Goal: Task Accomplishment & Management: Use online tool/utility

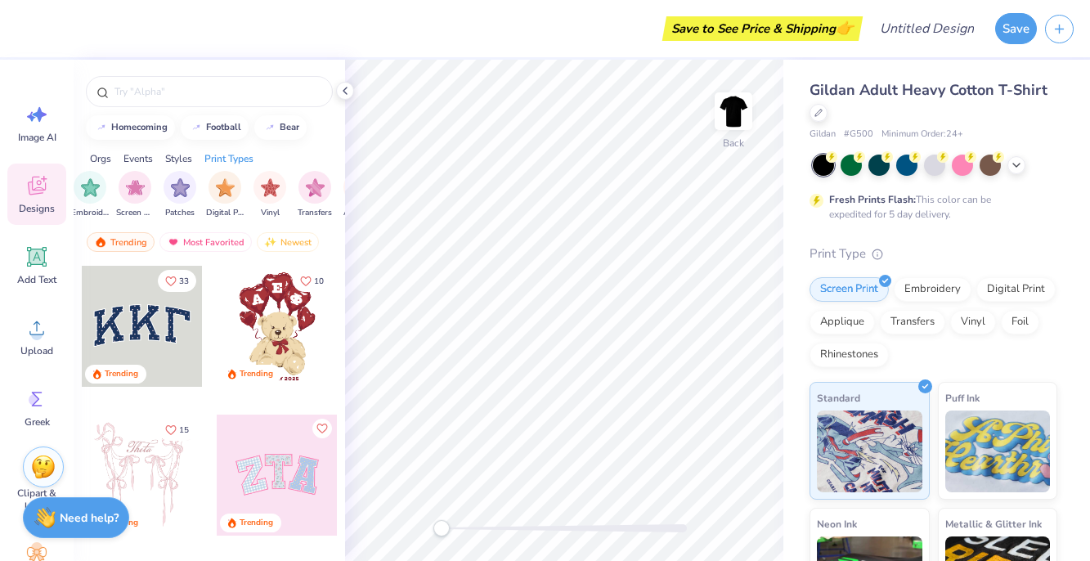
scroll to position [0, 1385]
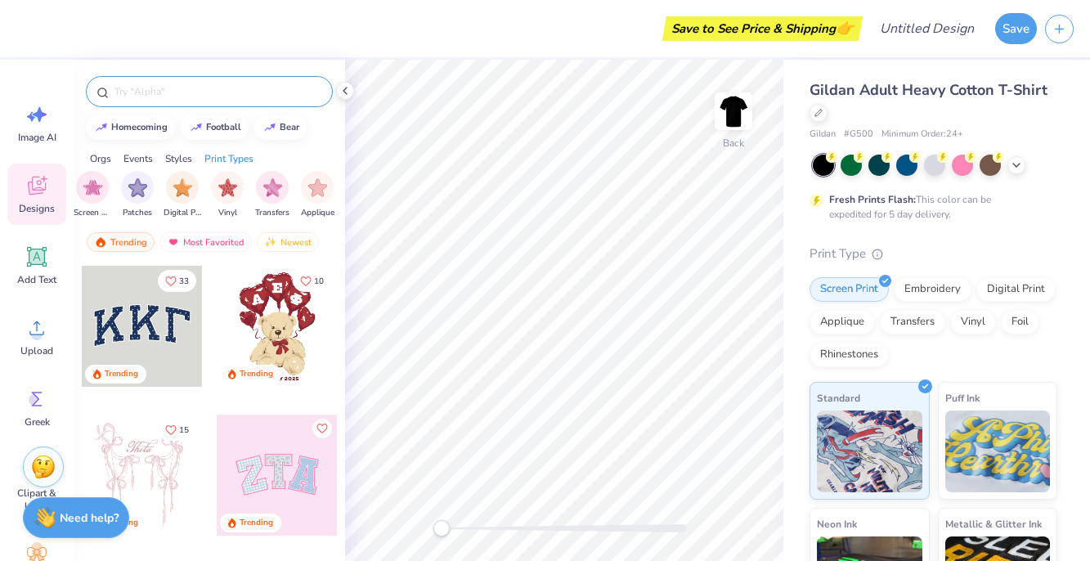
click at [208, 94] on input "text" at bounding box center [217, 91] width 209 height 16
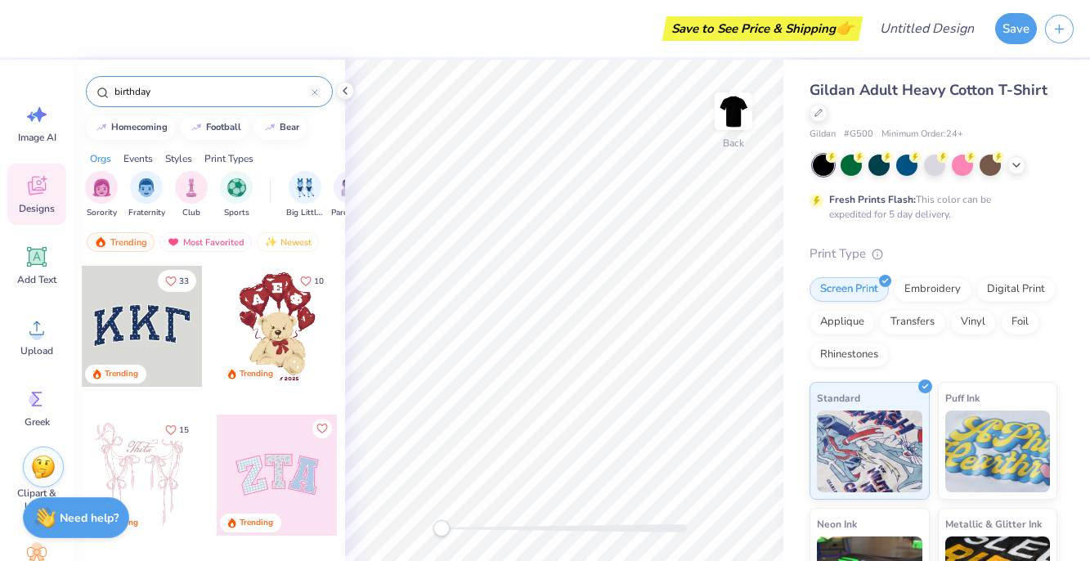
type input "birthday"
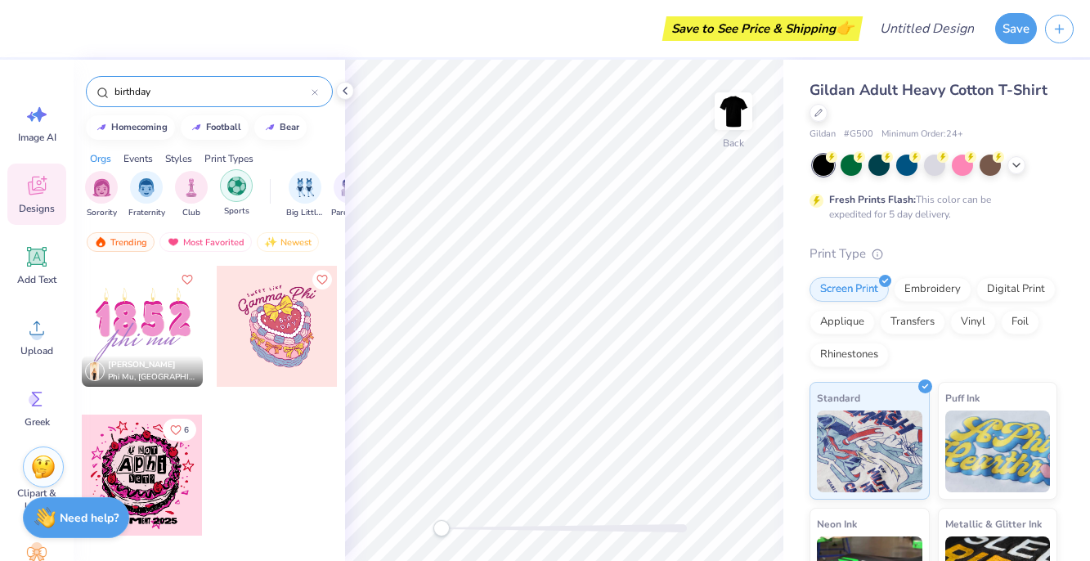
click at [228, 197] on div "filter for Sports" at bounding box center [236, 185] width 33 height 33
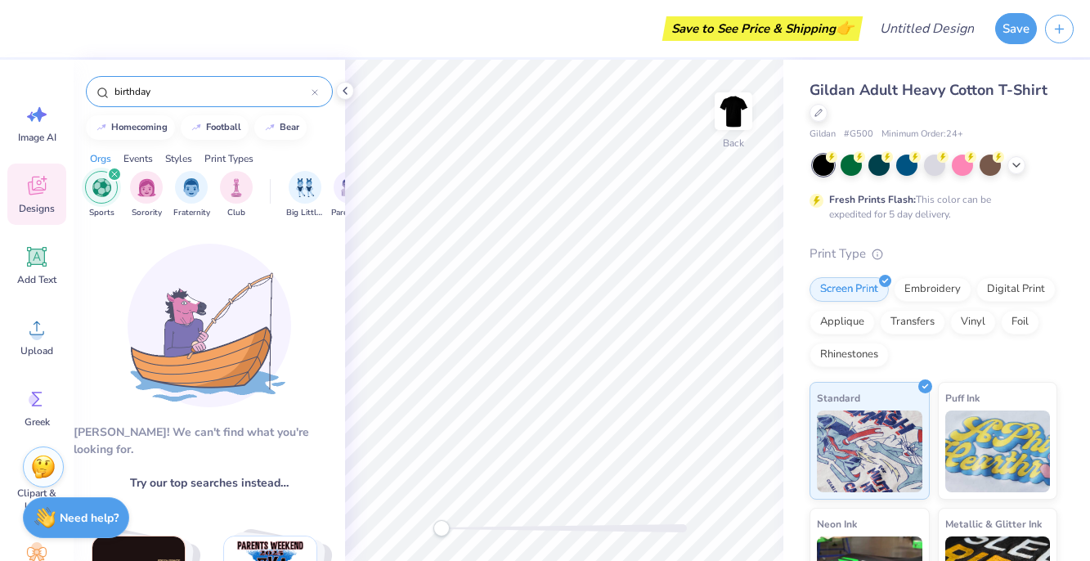
click at [115, 177] on icon "filter for Sports" at bounding box center [114, 174] width 7 height 7
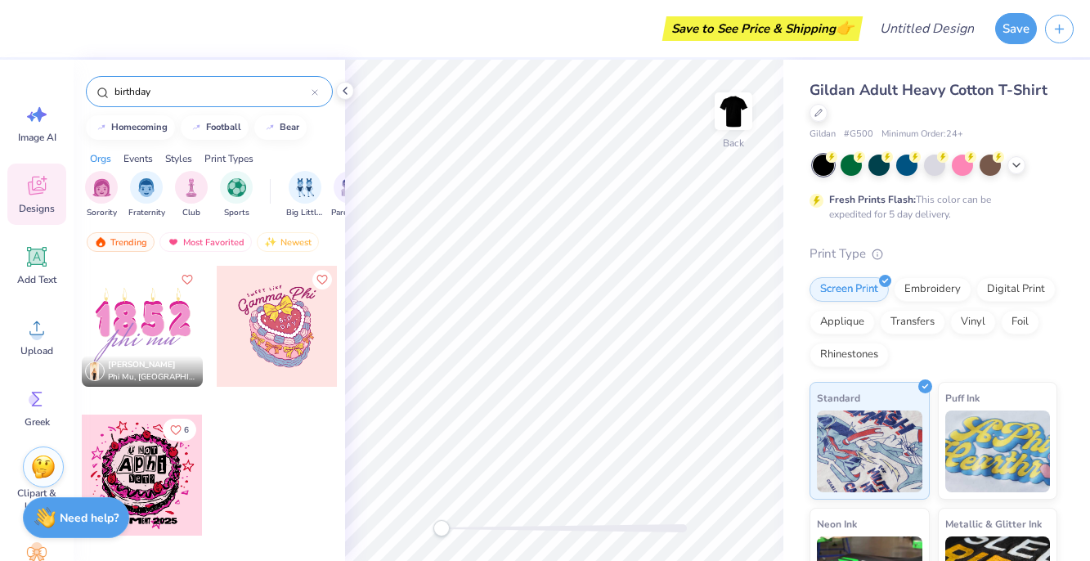
click at [135, 156] on div "Events" at bounding box center [138, 158] width 29 height 15
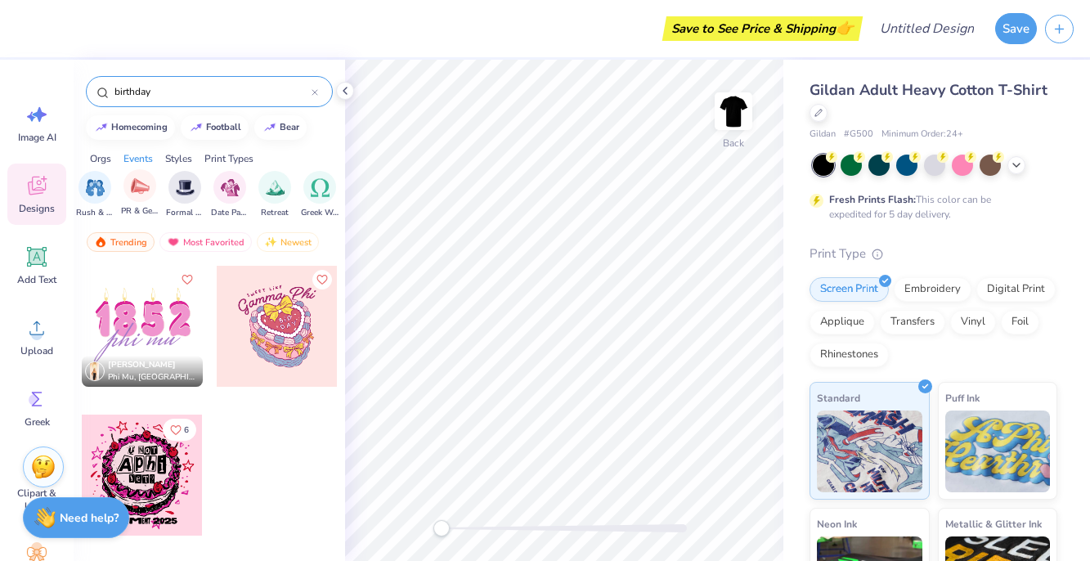
scroll to position [0, 393]
click at [314, 188] on img "filter for Greek Week" at bounding box center [317, 186] width 19 height 19
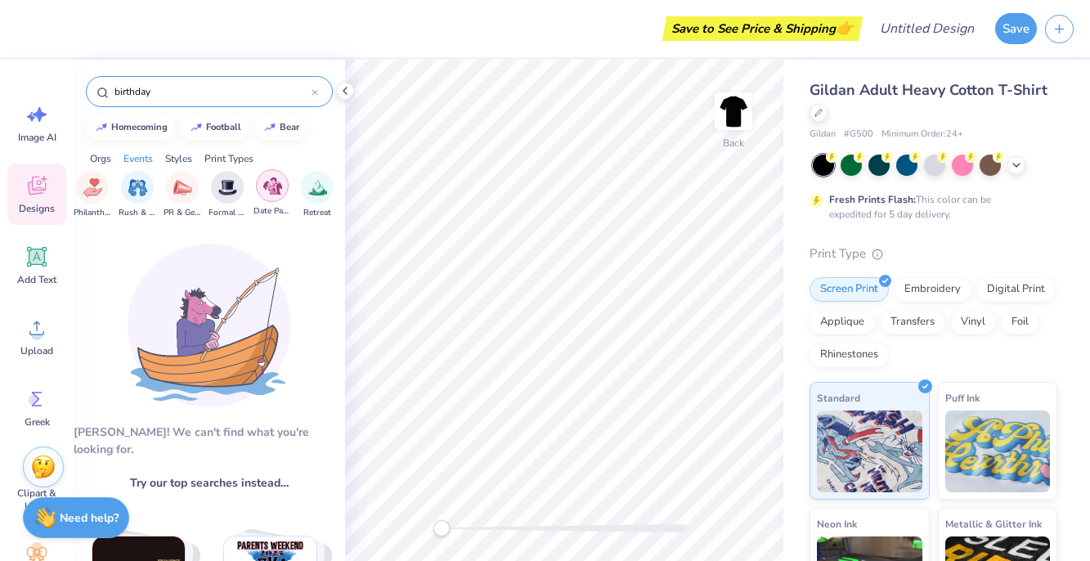
click at [273, 189] on img "filter for Date Parties & Socials" at bounding box center [272, 186] width 19 height 19
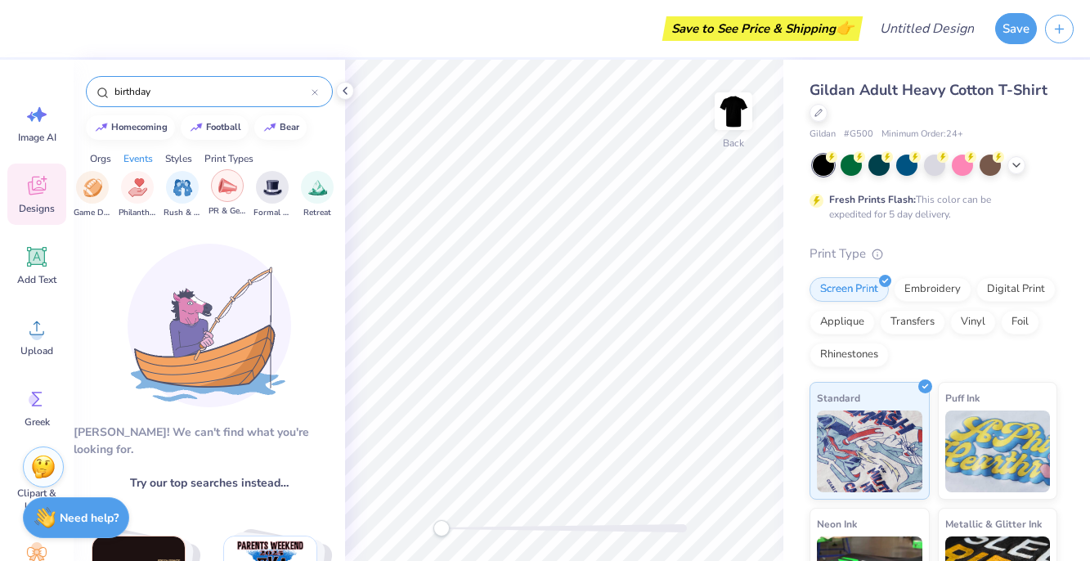
click at [237, 188] on div "filter for PR & General" at bounding box center [227, 185] width 33 height 33
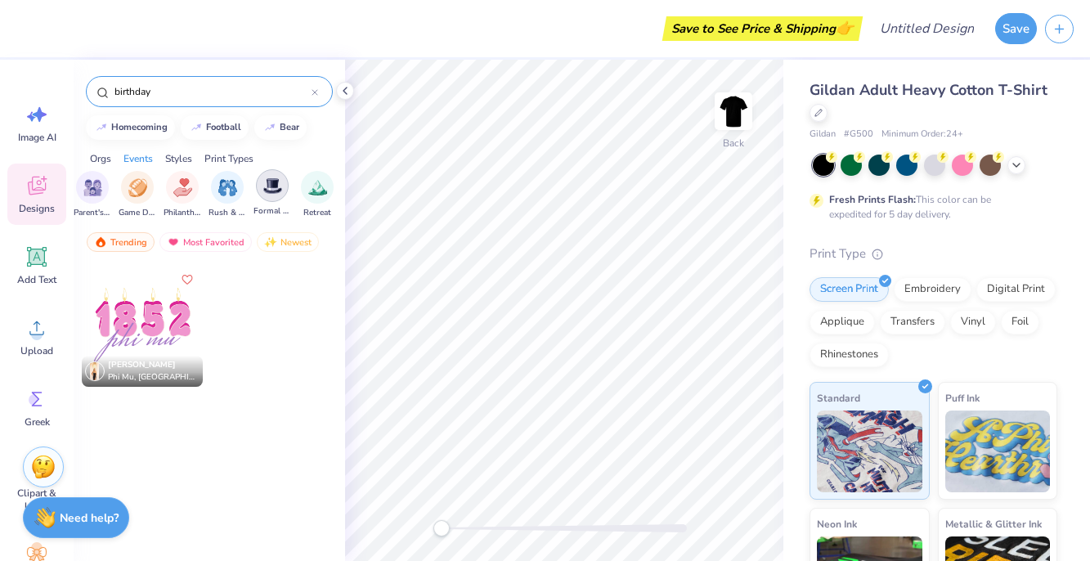
click at [258, 186] on div "filter for Formal & Semi" at bounding box center [272, 185] width 33 height 33
click at [169, 195] on div "filter for Game Day" at bounding box center [182, 185] width 33 height 33
click at [140, 194] on img "filter for Big Little Reveal" at bounding box center [137, 186] width 18 height 19
click at [316, 103] on div "birthday" at bounding box center [209, 91] width 247 height 31
click at [312, 88] on div at bounding box center [315, 91] width 7 height 15
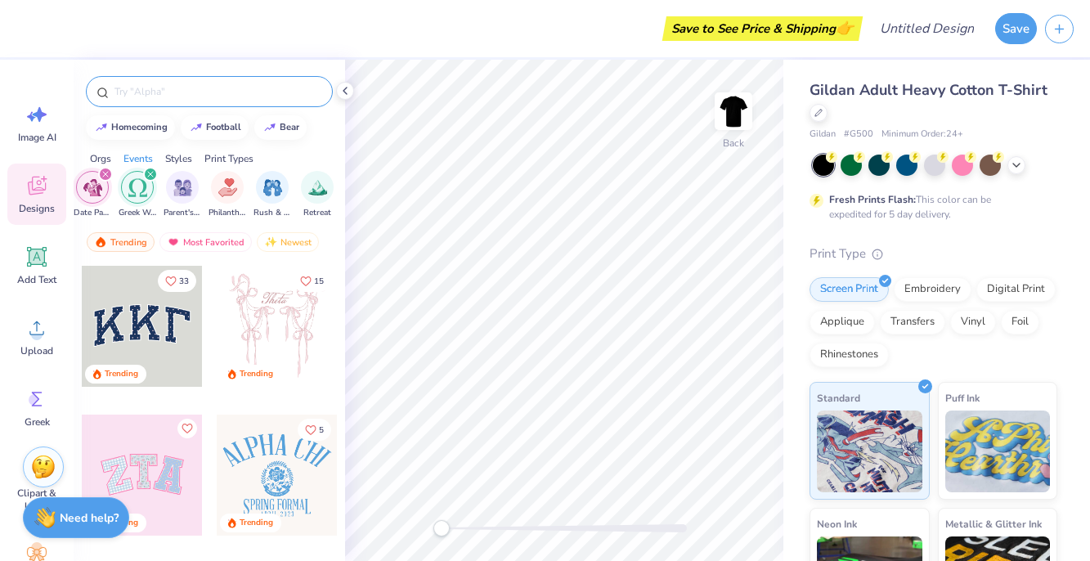
click at [104, 176] on icon "filter for Date Parties & Socials" at bounding box center [105, 174] width 5 height 5
click at [104, 176] on icon "filter for Greek Week" at bounding box center [105, 174] width 5 height 5
click at [97, 184] on img "filter for Parent's Weekend" at bounding box center [92, 186] width 19 height 19
click at [102, 176] on icon "filter for PR & General" at bounding box center [105, 174] width 7 height 7
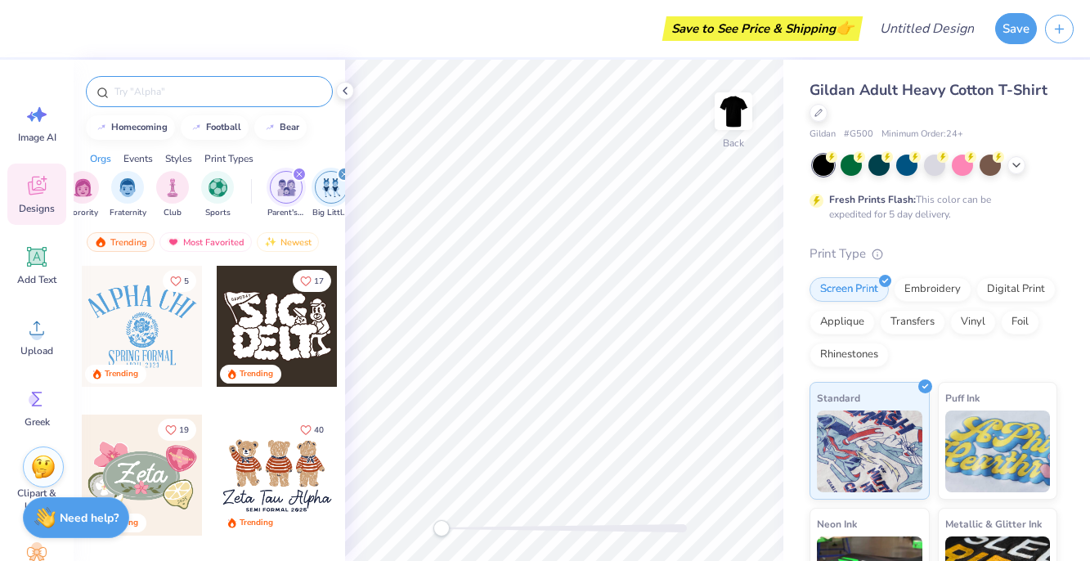
scroll to position [0, 0]
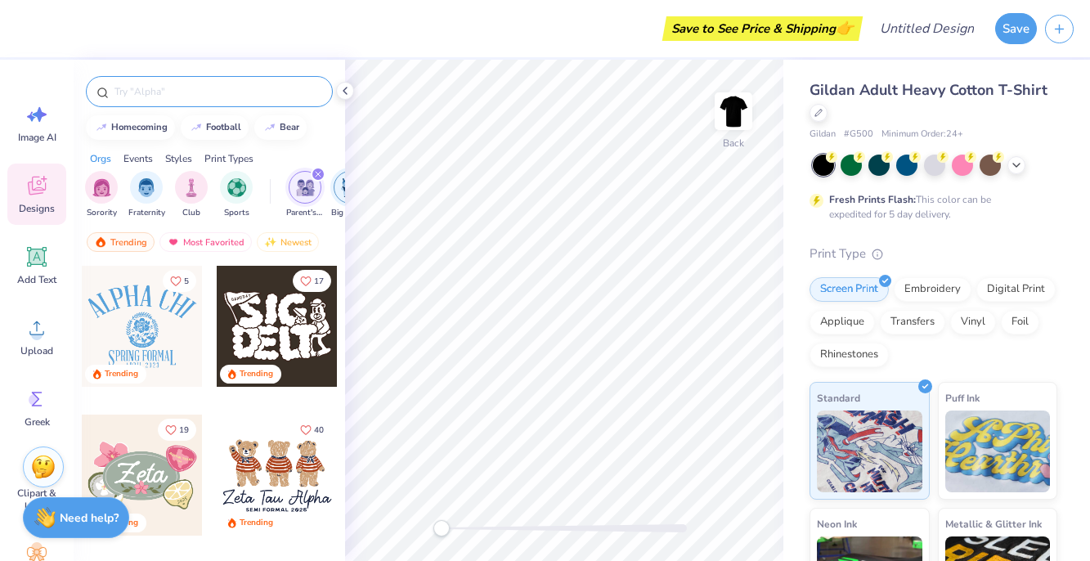
click at [319, 170] on div "filter for Parent's Weekend" at bounding box center [318, 174] width 15 height 15
click at [272, 175] on icon "filter for Big Little Reveal" at bounding box center [273, 174] width 5 height 5
click at [272, 175] on icon "filter for Game Day" at bounding box center [273, 174] width 5 height 5
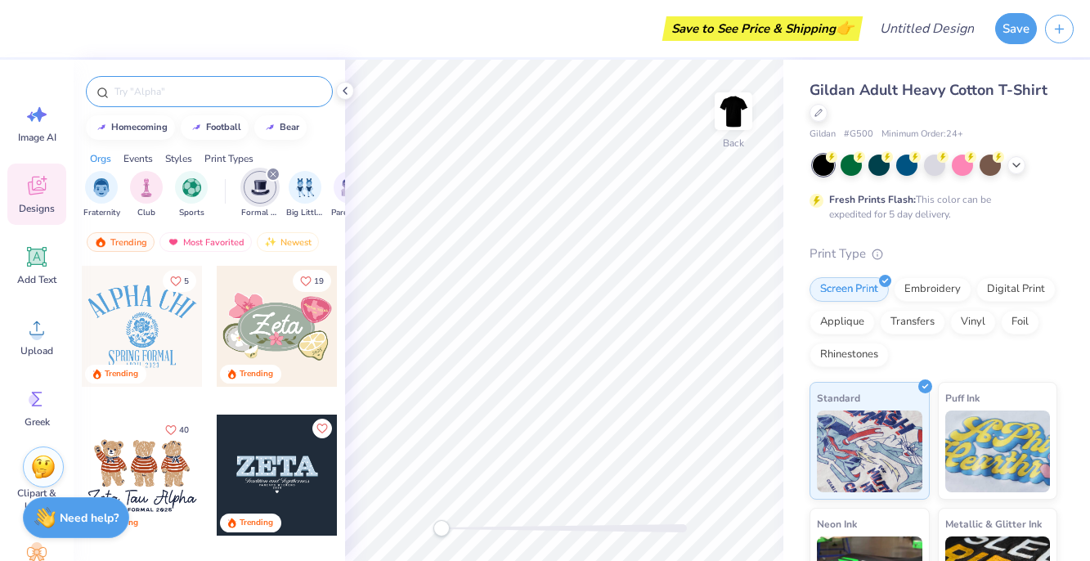
click at [272, 175] on icon "filter for Formal & Semi" at bounding box center [273, 174] width 5 height 5
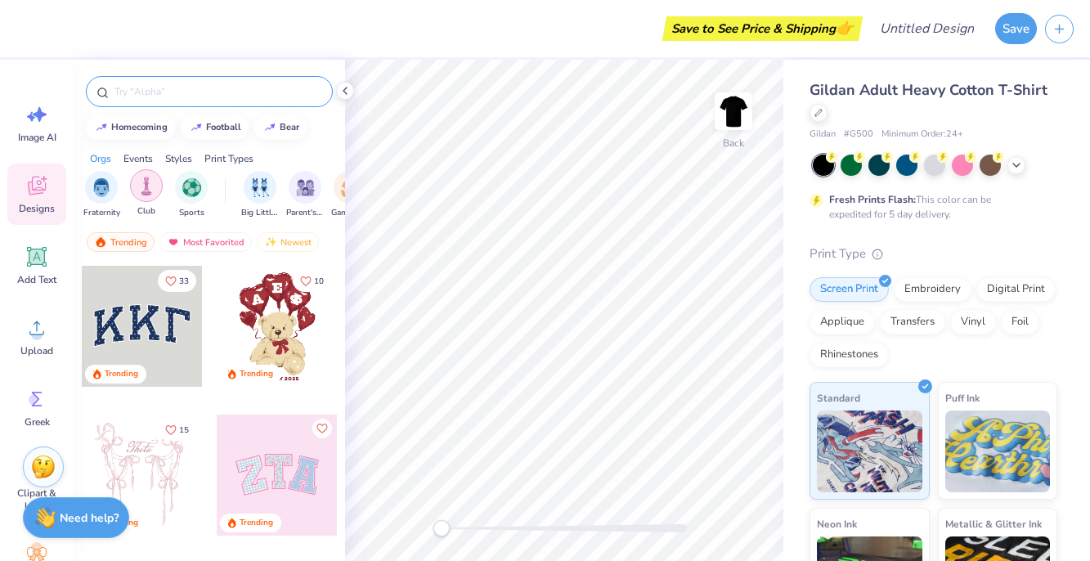
scroll to position [0, 0]
click at [97, 190] on img "filter for Sorority" at bounding box center [101, 186] width 19 height 19
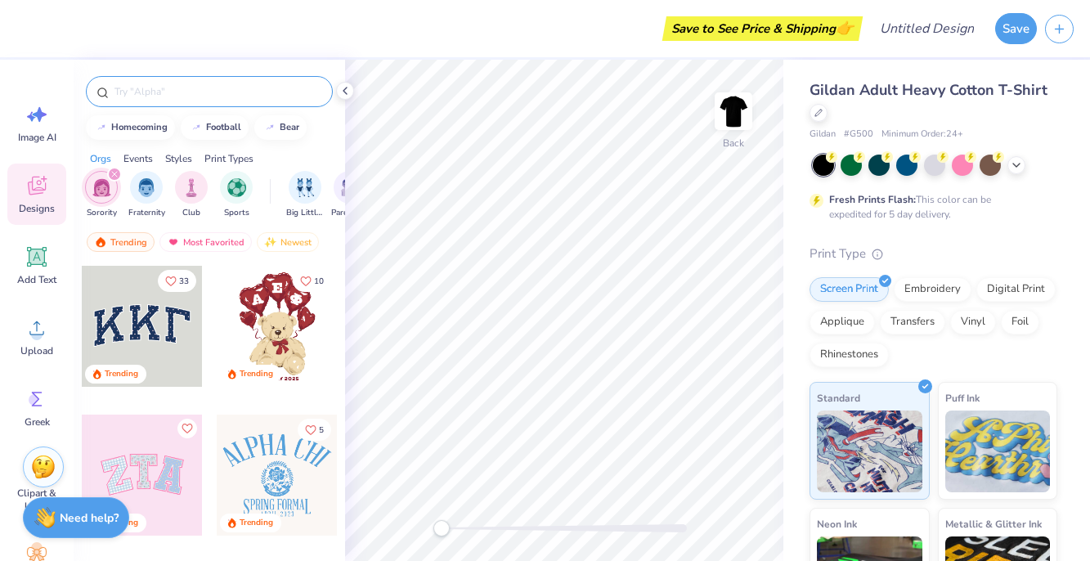
click at [114, 177] on icon "filter for Sorority" at bounding box center [114, 174] width 7 height 7
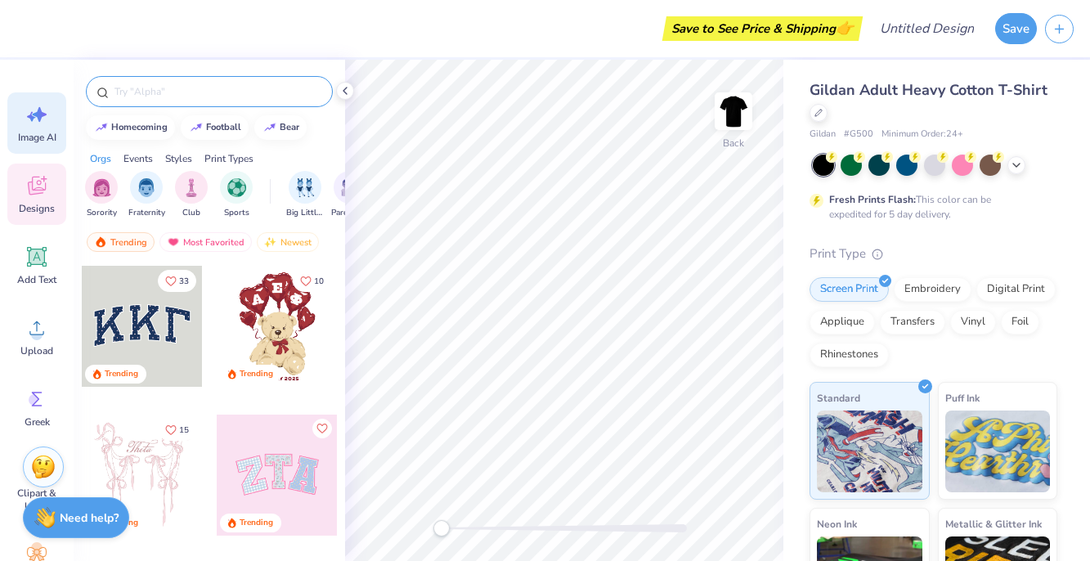
click at [44, 124] on icon at bounding box center [37, 114] width 25 height 25
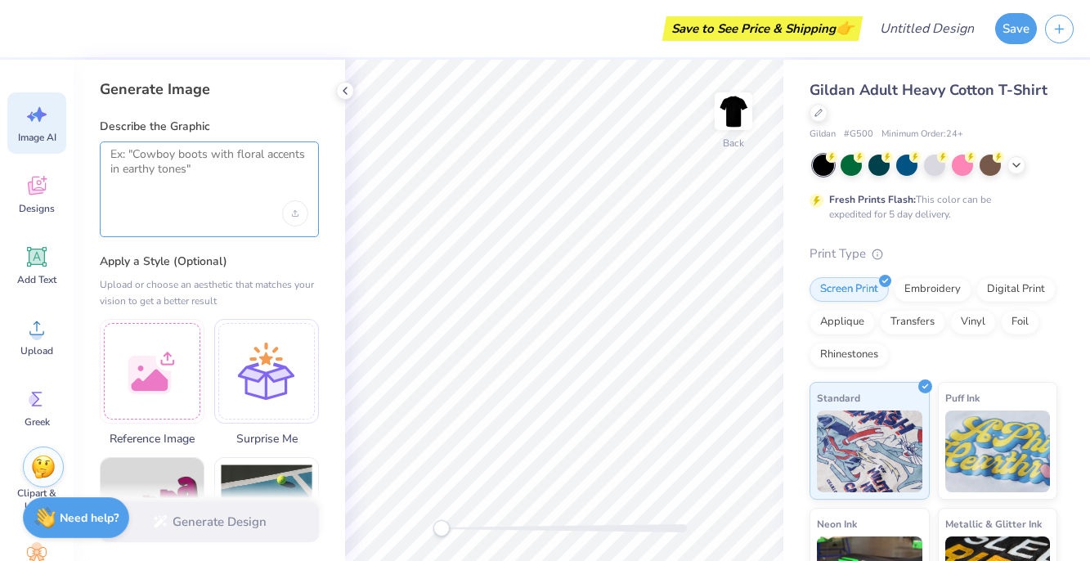
click at [149, 180] on textarea at bounding box center [209, 167] width 198 height 41
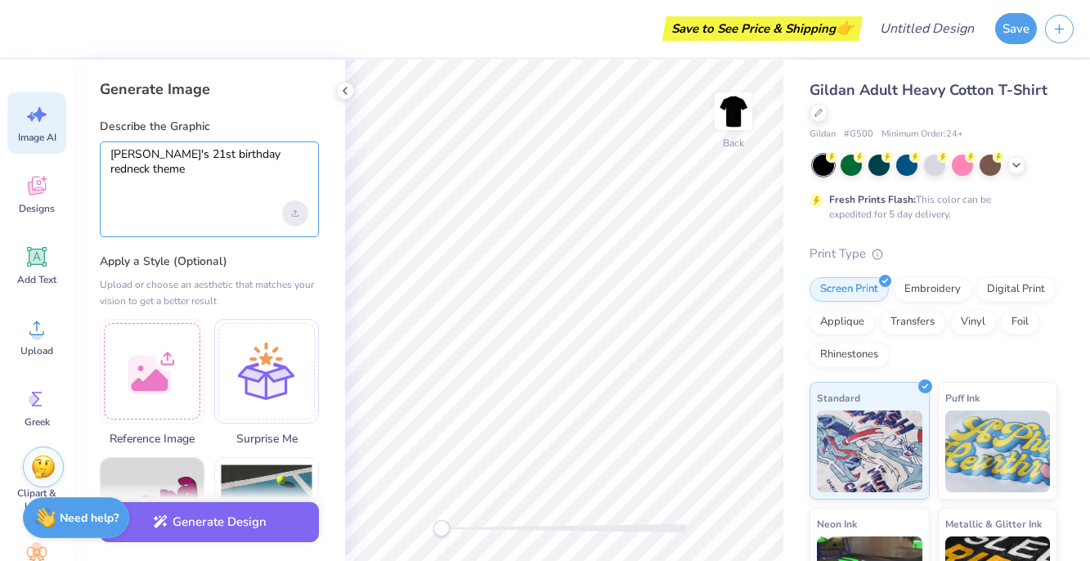
type textarea "Natalie's 21st birthday redneck theme"
click at [298, 218] on div "Upload image" at bounding box center [295, 213] width 26 height 26
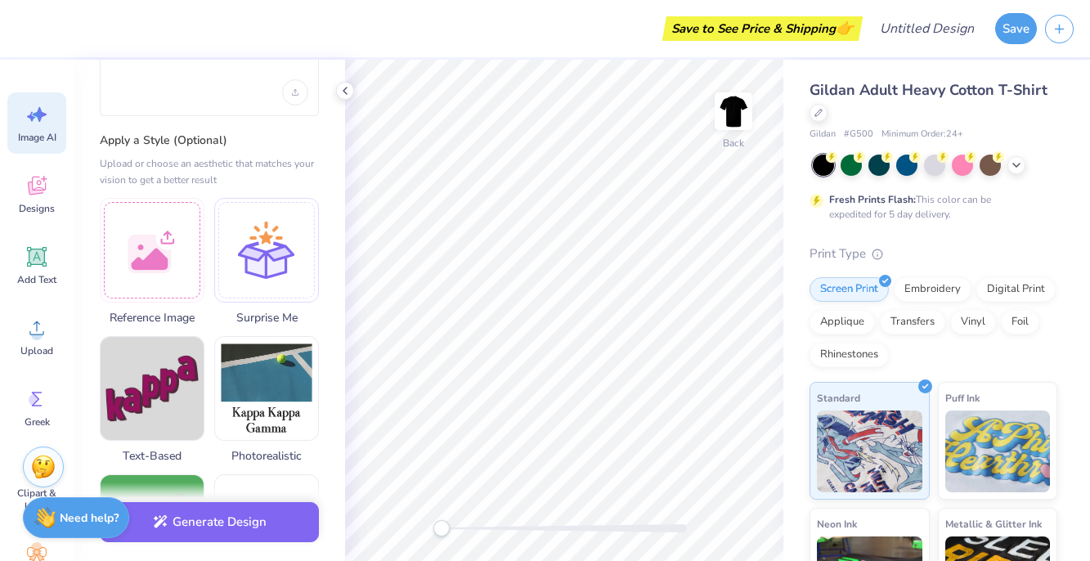
scroll to position [130, 0]
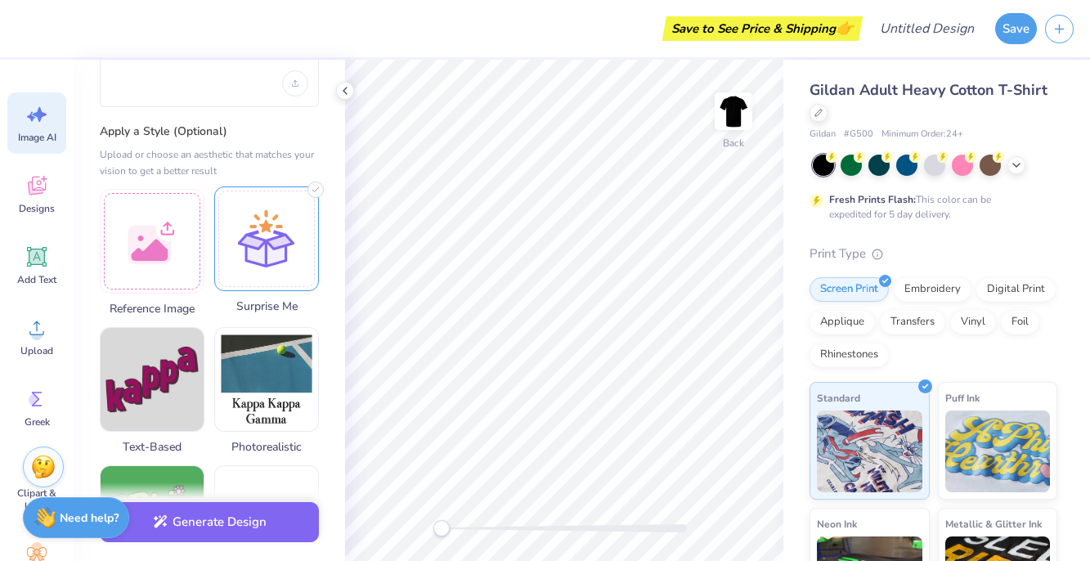
click at [258, 250] on div at bounding box center [266, 238] width 105 height 105
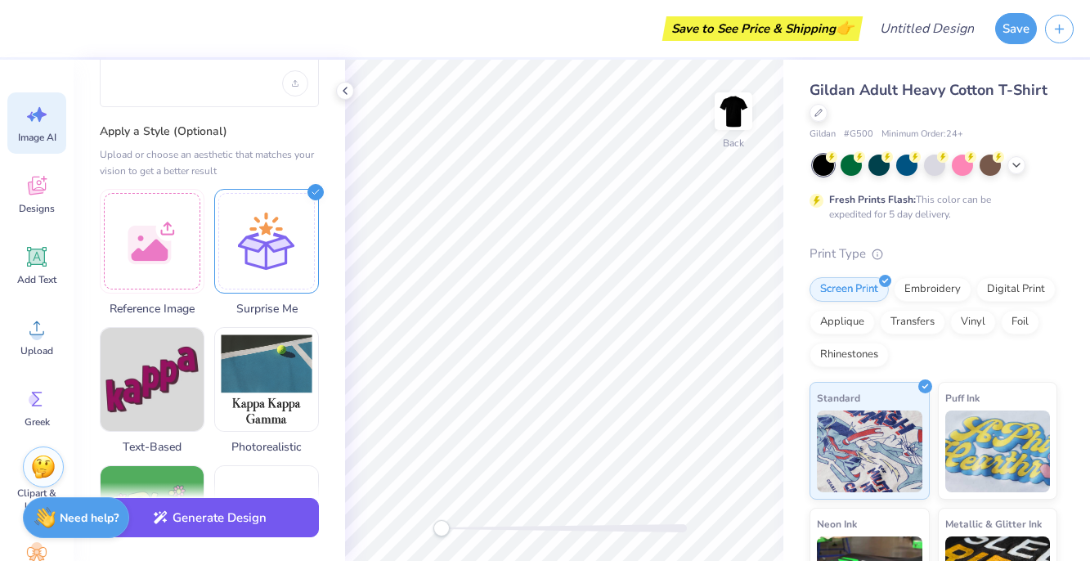
click at [227, 532] on button "Generate Design" at bounding box center [209, 518] width 219 height 40
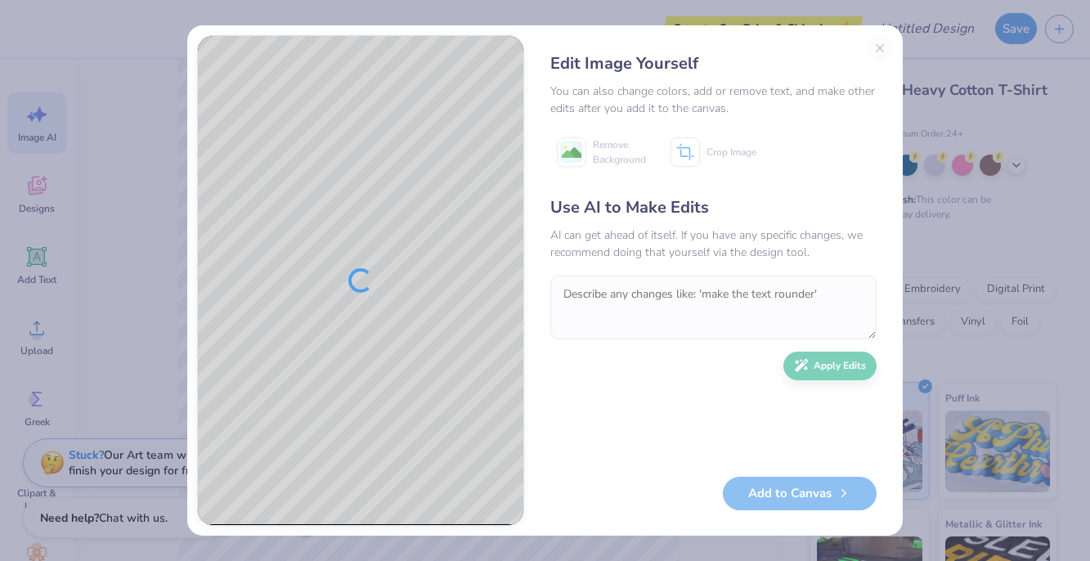
click at [885, 44] on div "Edit Image Yourself You can also change colors, add or remove text, and make ot…" at bounding box center [713, 280] width 359 height 491
click at [879, 50] on div "Edit Image Yourself You can also change colors, add or remove text, and make ot…" at bounding box center [713, 280] width 359 height 491
click at [880, 52] on div "Edit Image Yourself You can also change colors, add or remove text, and make ot…" at bounding box center [713, 280] width 359 height 491
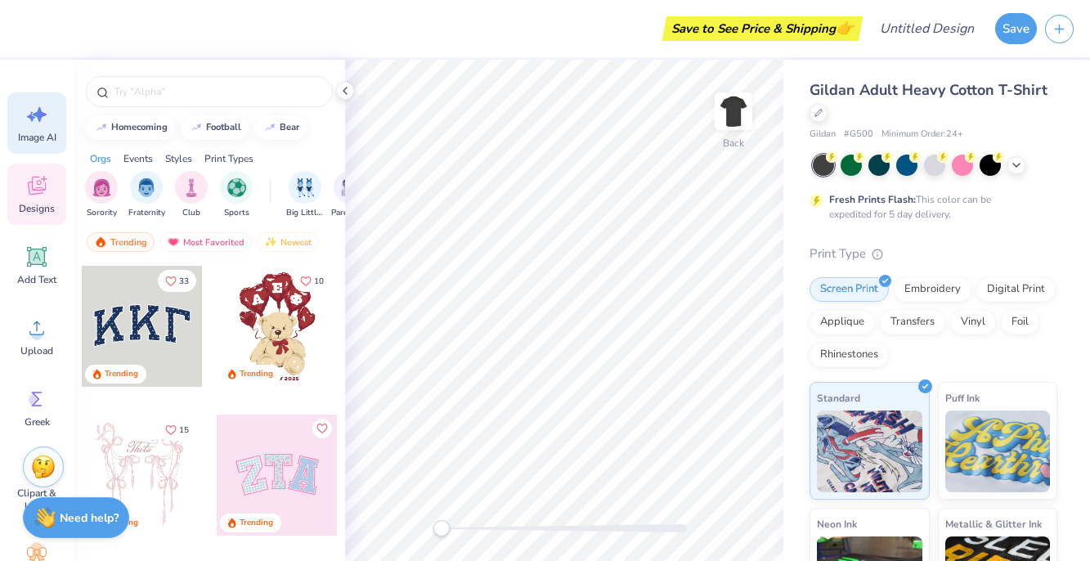
click at [43, 135] on span "Image AI" at bounding box center [37, 137] width 38 height 13
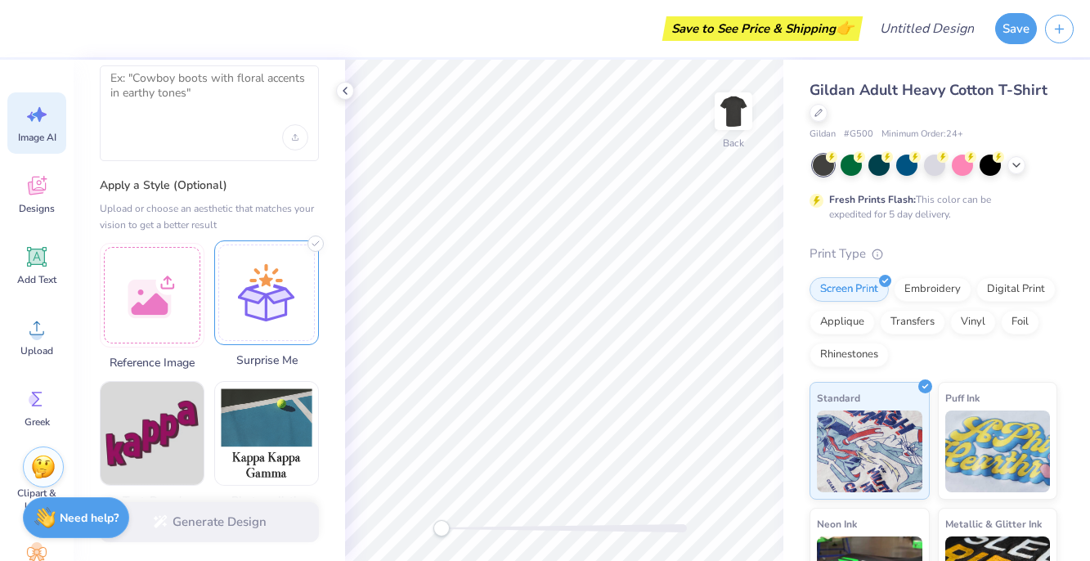
scroll to position [99, 0]
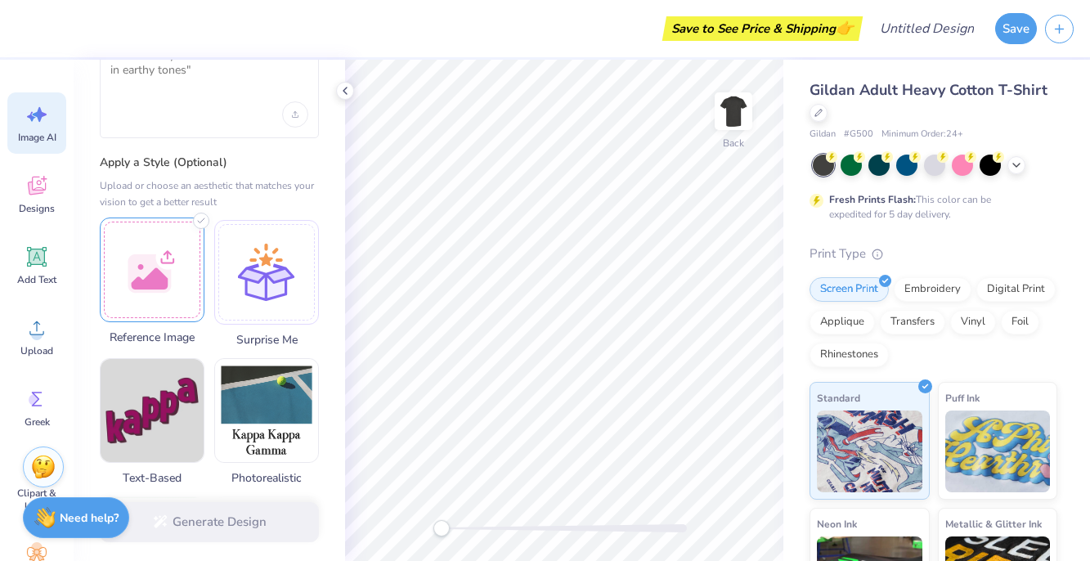
click at [156, 242] on div at bounding box center [152, 270] width 105 height 105
click at [50, 262] on div "Add Text" at bounding box center [36, 265] width 59 height 61
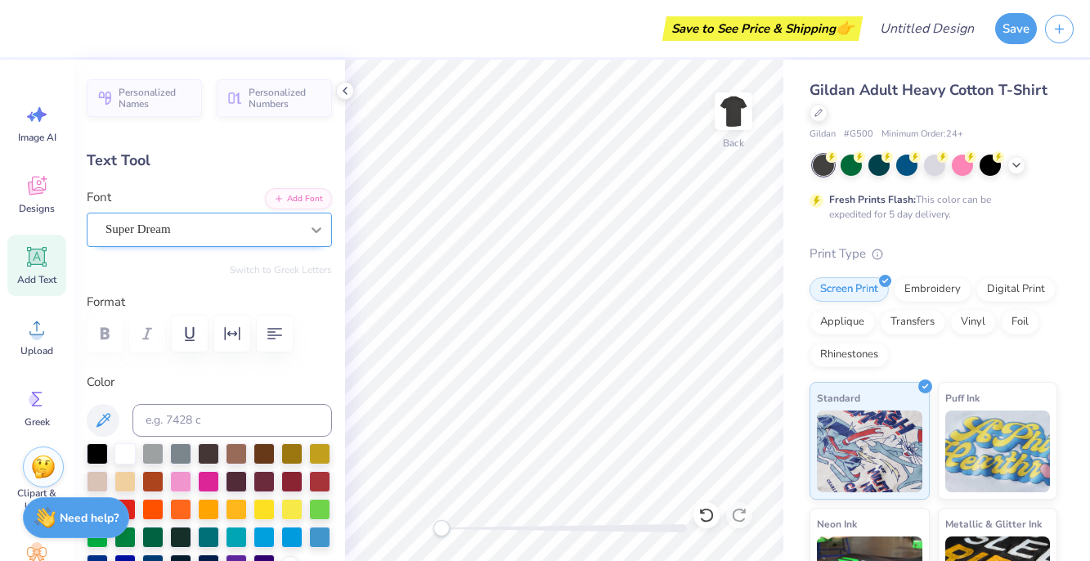
click at [311, 236] on icon at bounding box center [316, 230] width 16 height 16
click at [318, 227] on icon at bounding box center [316, 230] width 16 height 16
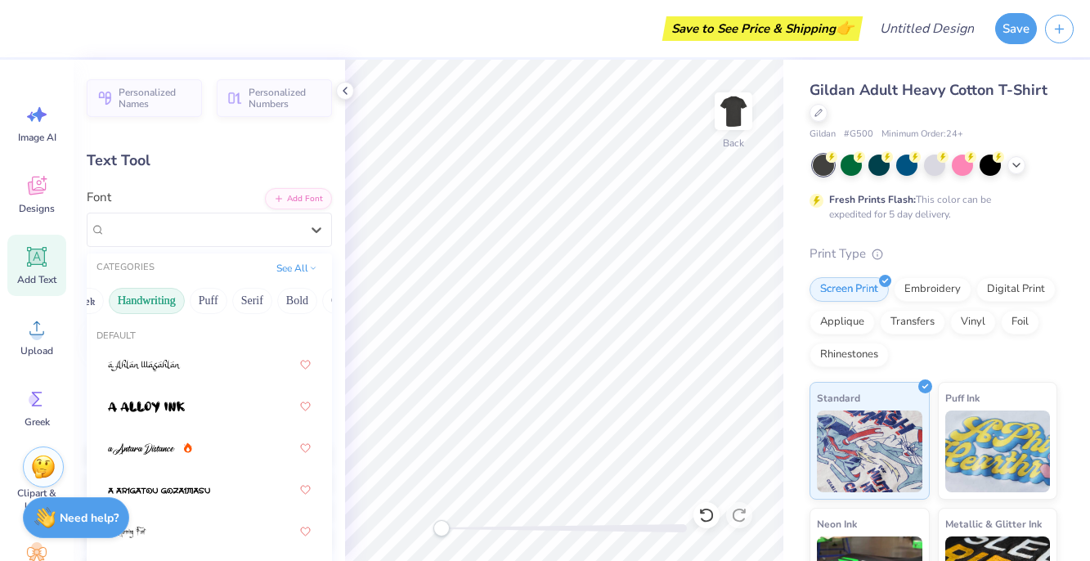
scroll to position [0, 39]
click at [207, 298] on button "Puff" at bounding box center [204, 301] width 38 height 26
click at [151, 305] on button "Handwriting" at bounding box center [142, 301] width 76 height 26
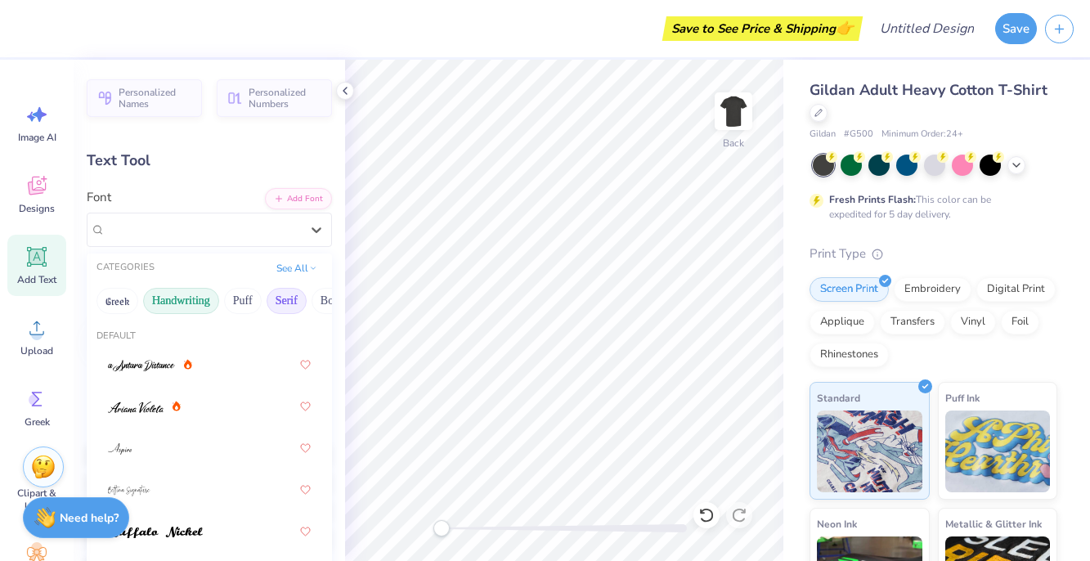
click at [277, 303] on button "Serif" at bounding box center [287, 301] width 40 height 26
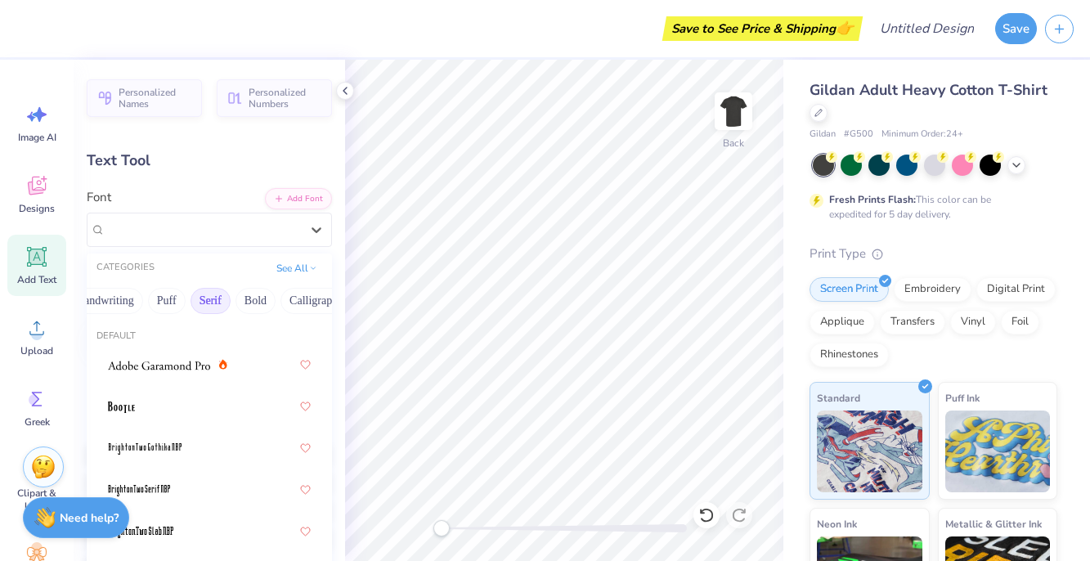
scroll to position [0, 79]
click at [239, 303] on button "Bold" at bounding box center [252, 301] width 40 height 26
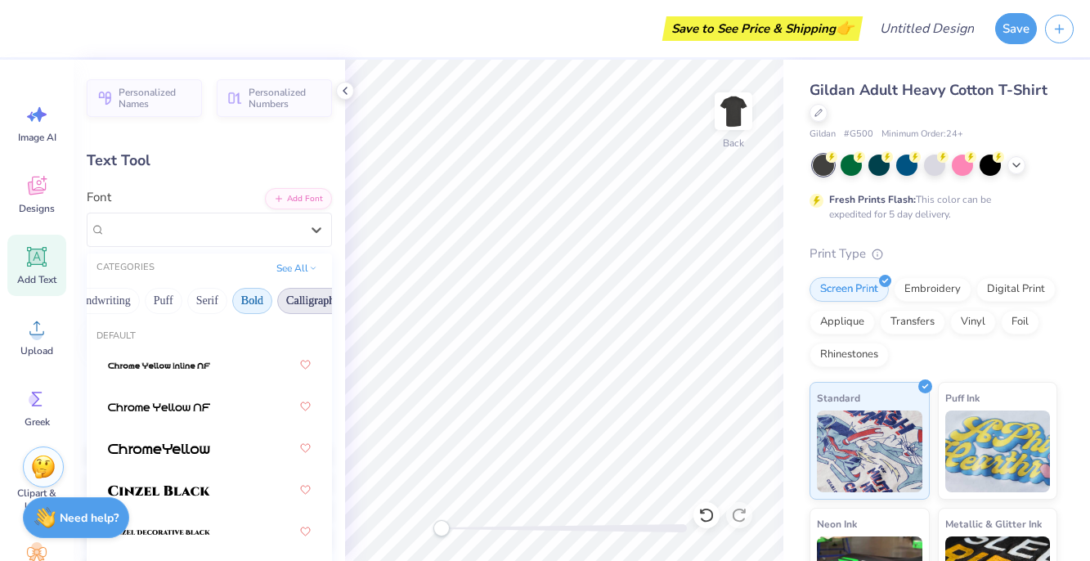
click at [289, 304] on button "Calligraphy" at bounding box center [313, 301] width 72 height 26
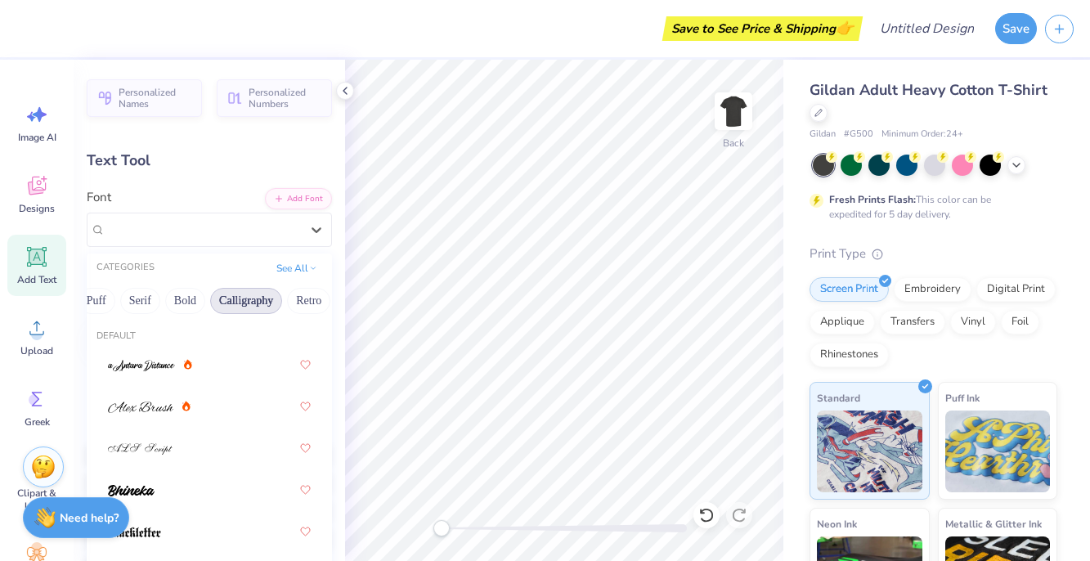
scroll to position [0, 149]
click at [289, 304] on button "Retro" at bounding box center [306, 301] width 43 height 26
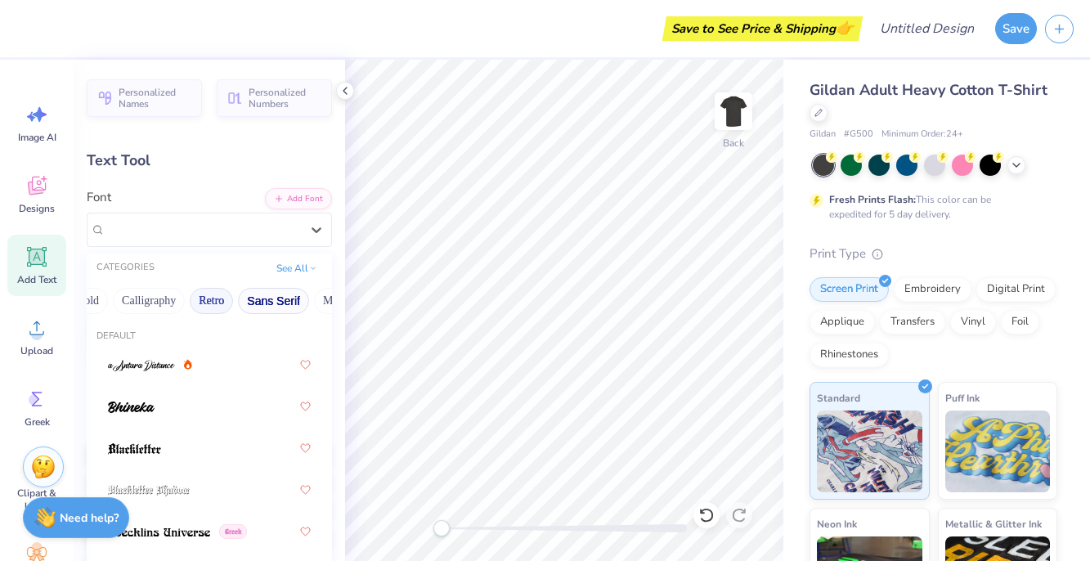
click at [264, 303] on button "Sans Serif" at bounding box center [273, 301] width 71 height 26
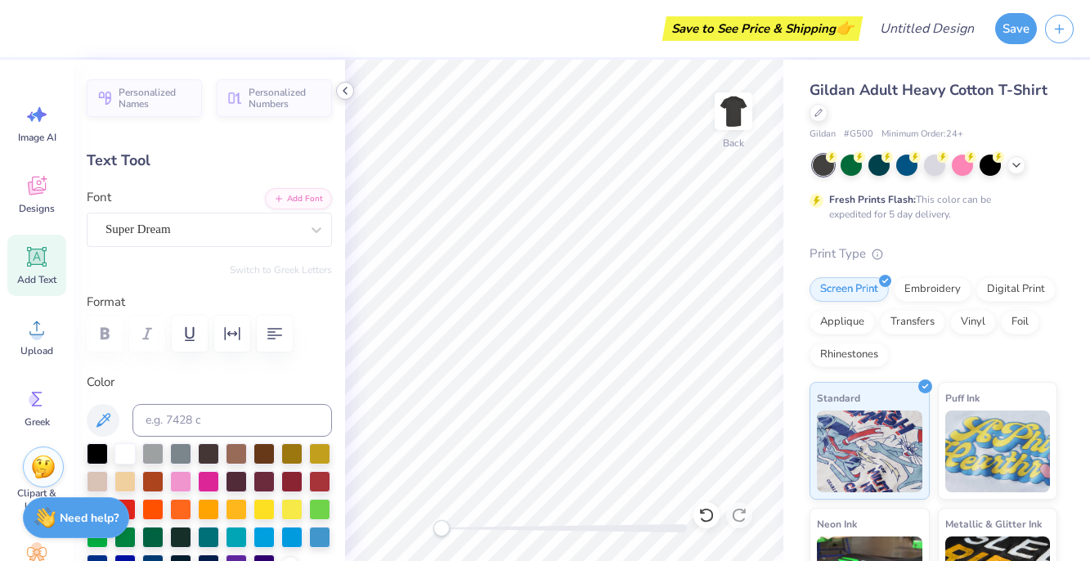
click at [348, 86] on icon at bounding box center [345, 90] width 13 height 13
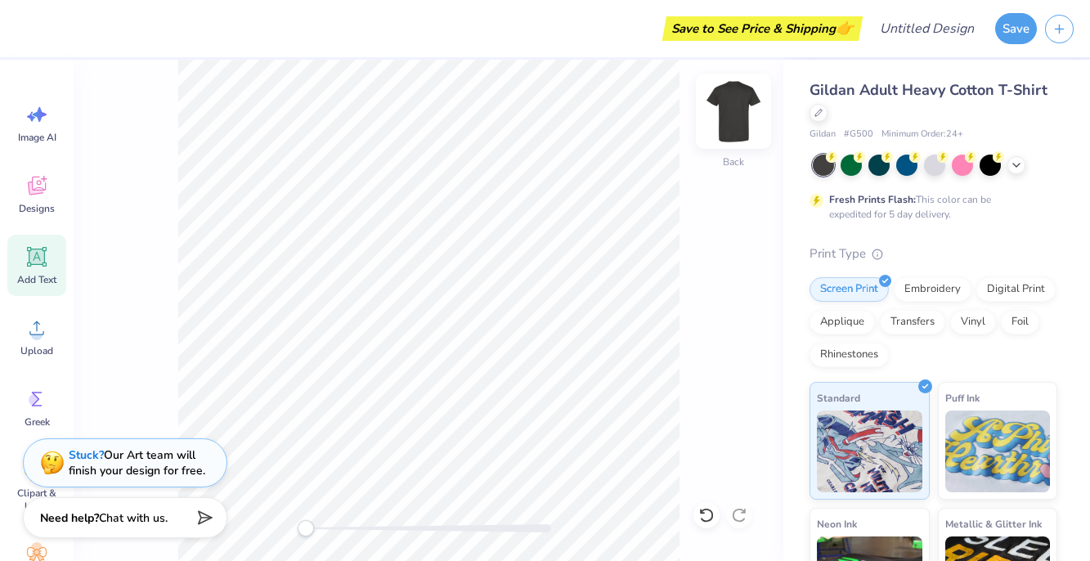
click at [751, 111] on div at bounding box center [733, 111] width 75 height 75
click at [748, 123] on img at bounding box center [733, 111] width 65 height 65
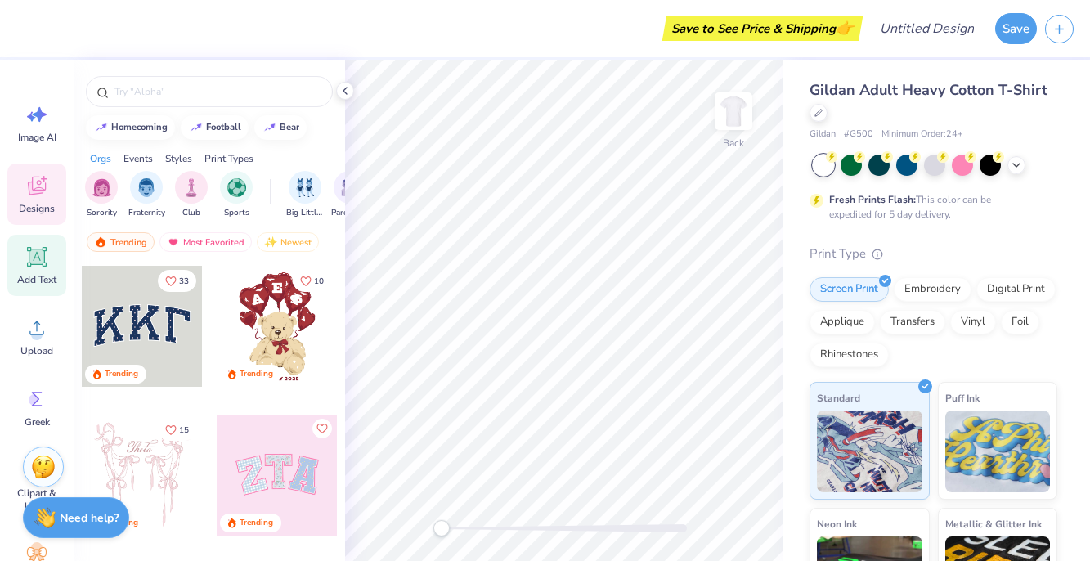
click at [46, 267] on icon at bounding box center [37, 257] width 25 height 25
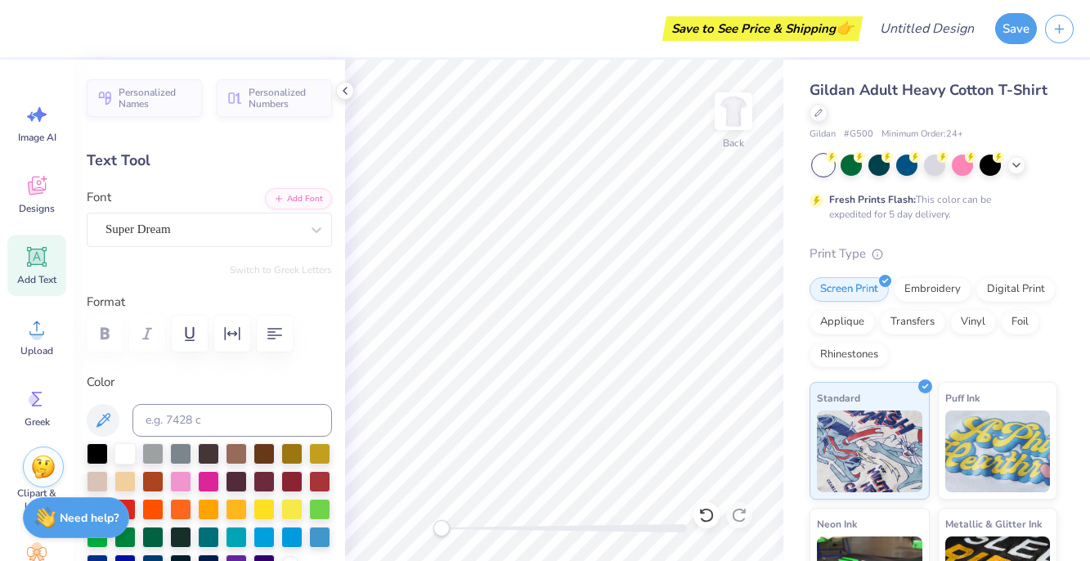
scroll to position [0, 1]
type textarea "[PERSON_NAME]'s"
type input "9.82"
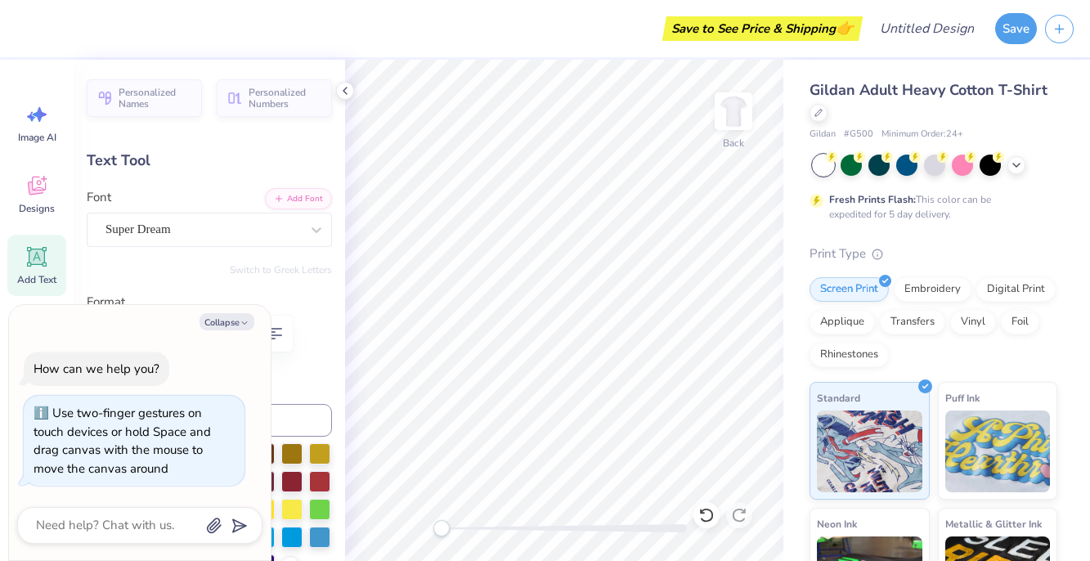
click at [426, 525] on div "Back" at bounding box center [564, 310] width 438 height 501
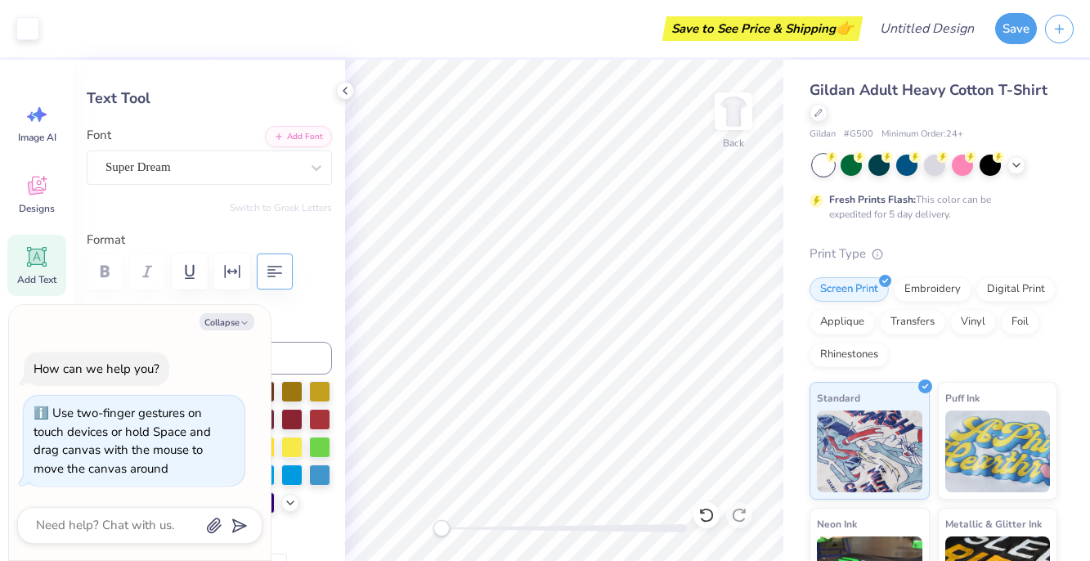
scroll to position [61, 0]
click at [312, 291] on div "Format" at bounding box center [209, 264] width 245 height 65
click at [223, 319] on button "Collapse" at bounding box center [227, 321] width 55 height 17
type textarea "x"
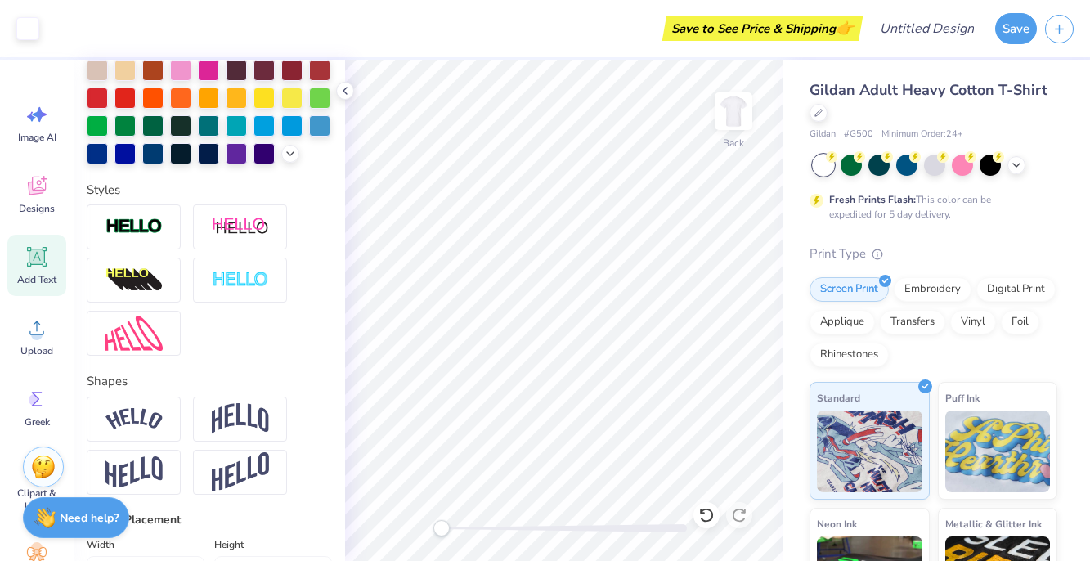
scroll to position [411, 0]
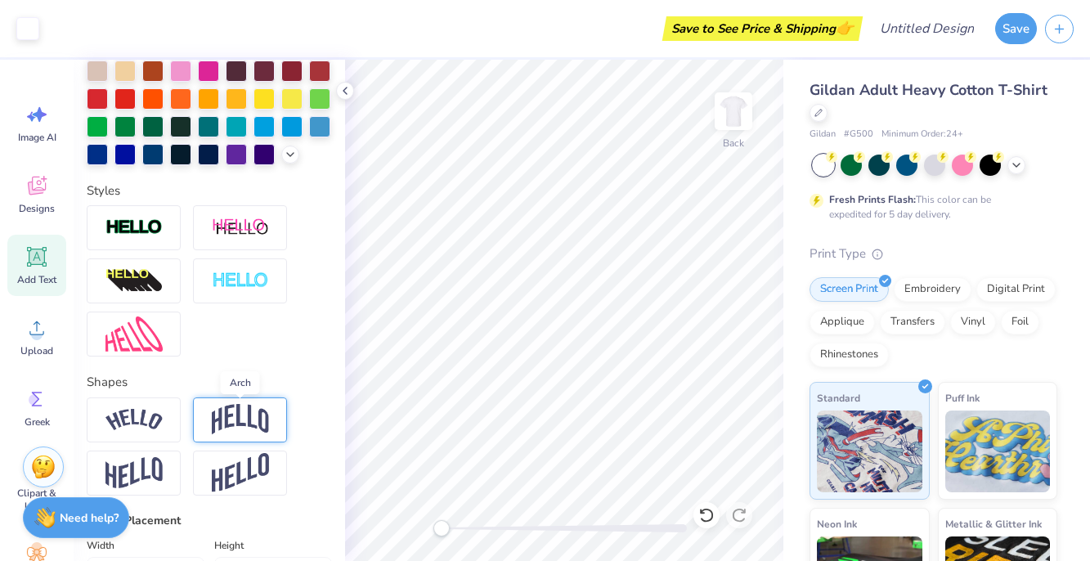
click at [227, 419] on img at bounding box center [240, 419] width 57 height 31
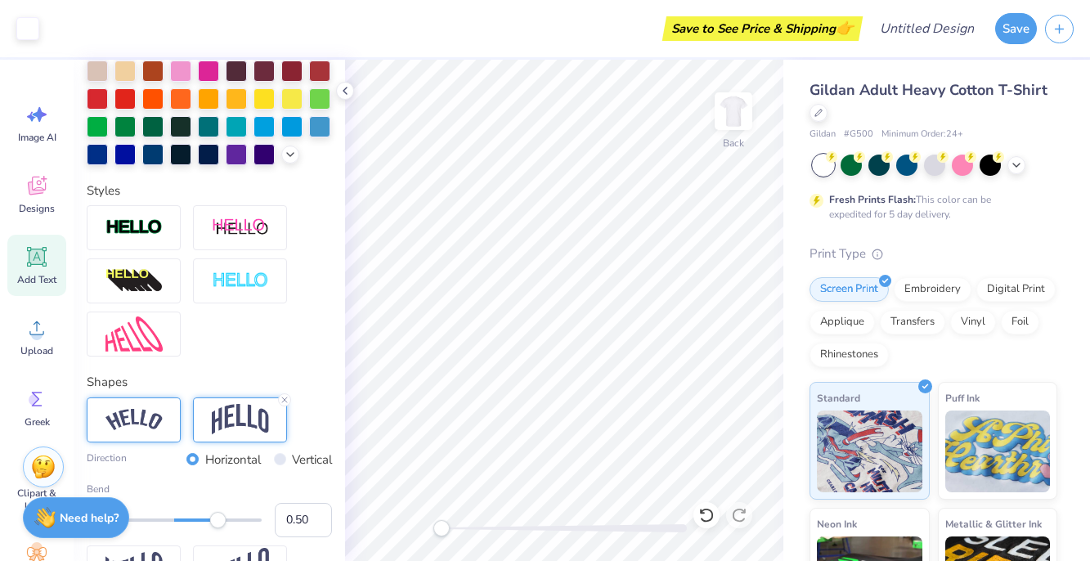
click at [140, 418] on img at bounding box center [134, 420] width 57 height 22
click at [179, 397] on line at bounding box center [178, 399] width 5 height 5
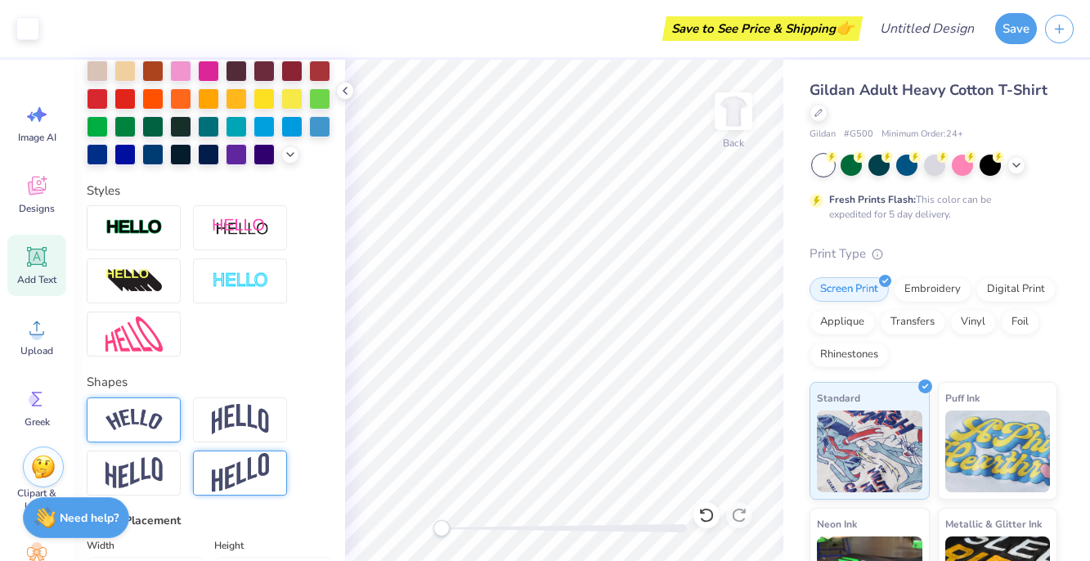
click at [209, 471] on div at bounding box center [240, 473] width 94 height 45
click at [284, 451] on icon at bounding box center [285, 453] width 10 height 10
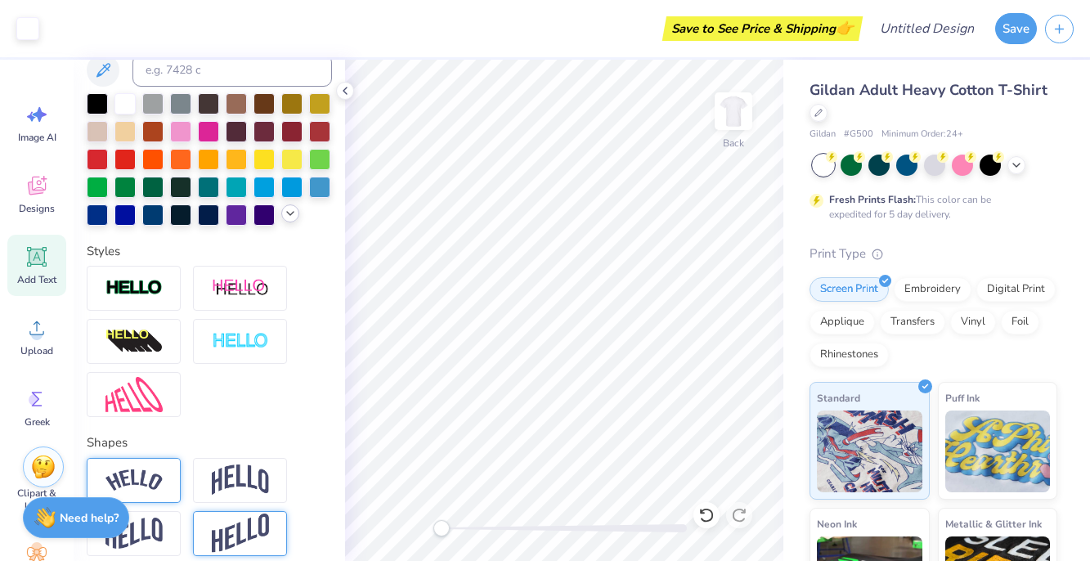
scroll to position [348, 0]
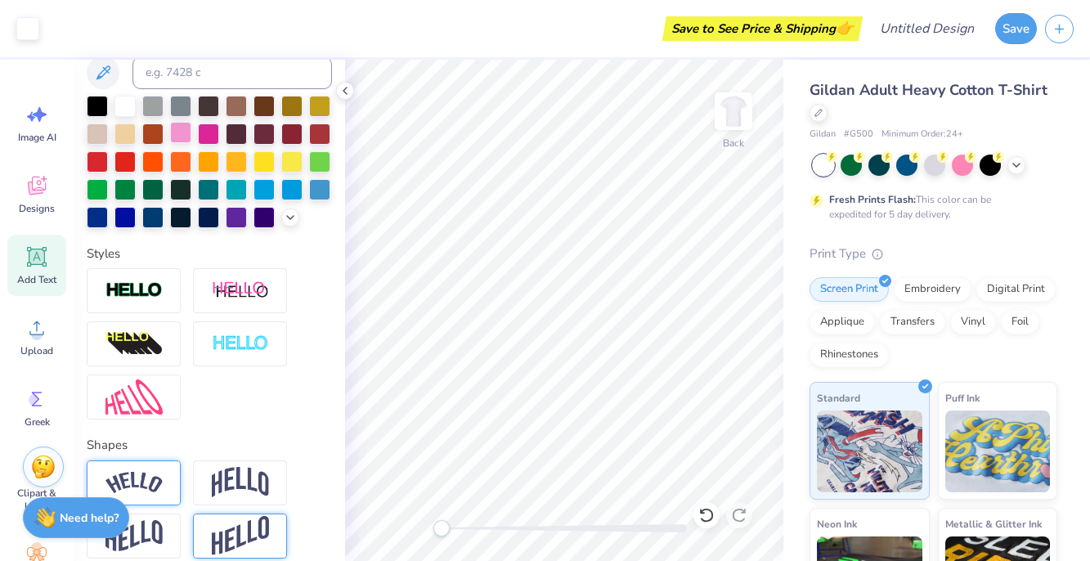
click at [180, 128] on div at bounding box center [180, 132] width 21 height 21
click at [209, 123] on div at bounding box center [208, 132] width 21 height 21
click at [323, 134] on div at bounding box center [319, 132] width 21 height 21
click at [97, 156] on div at bounding box center [97, 160] width 21 height 21
click at [319, 131] on div at bounding box center [319, 132] width 21 height 21
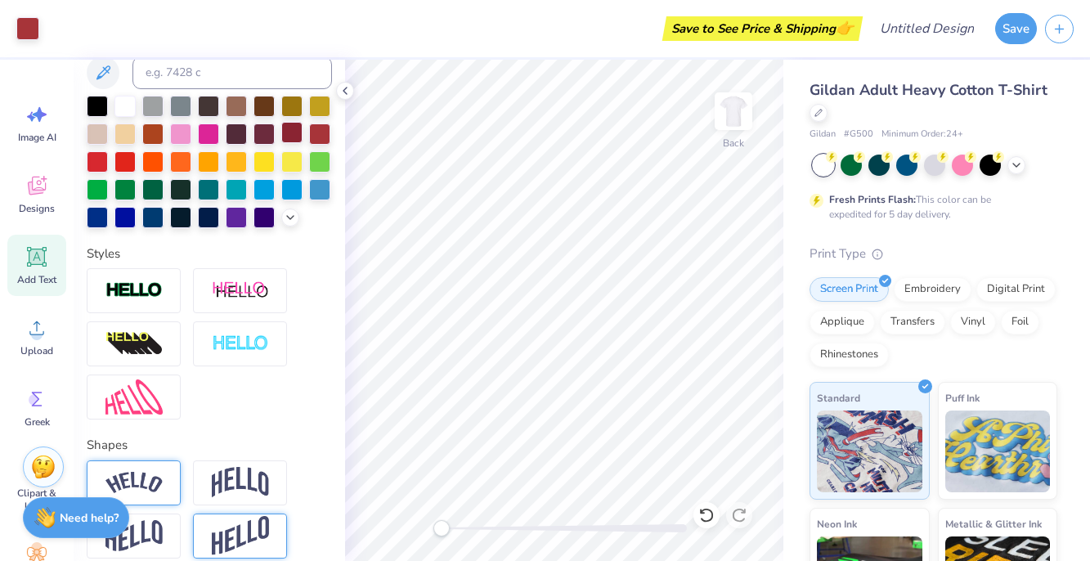
click at [290, 131] on div at bounding box center [291, 132] width 21 height 21
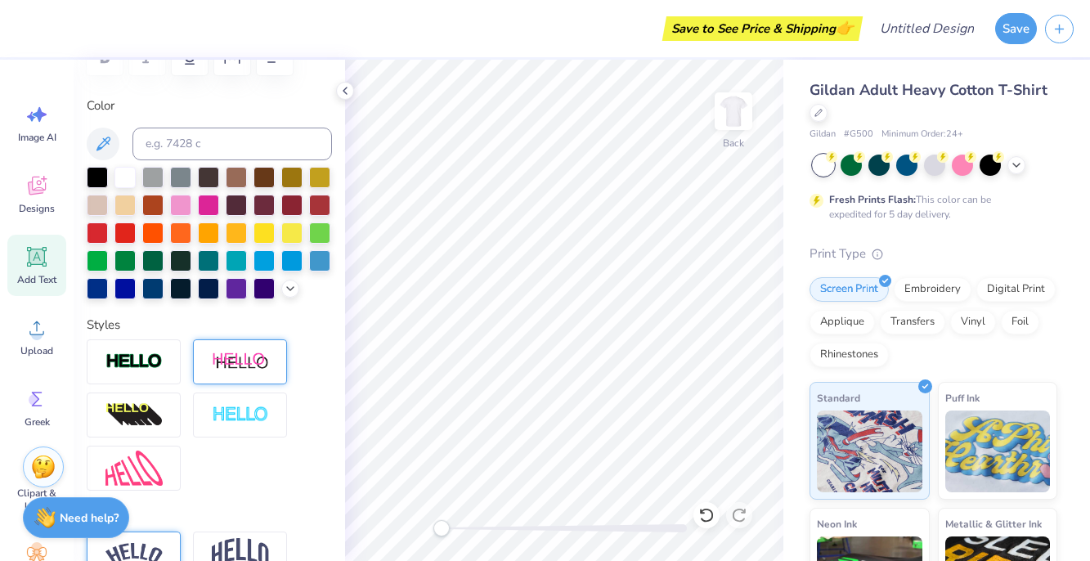
scroll to position [275, 0]
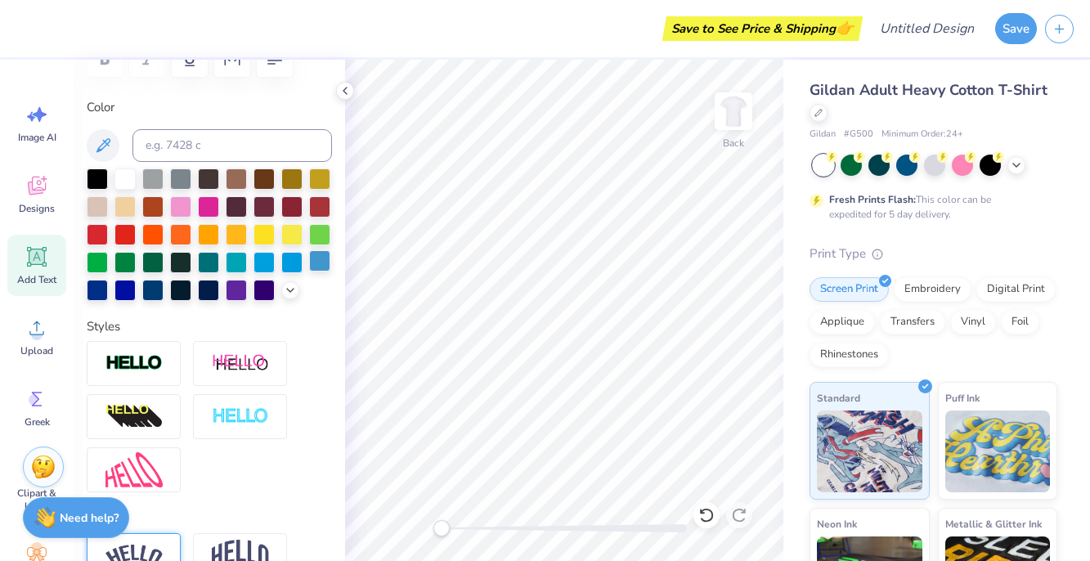
click at [321, 263] on div at bounding box center [319, 260] width 21 height 21
click at [143, 288] on div at bounding box center [152, 288] width 21 height 21
click at [312, 323] on div "Styles" at bounding box center [209, 405] width 245 height 176
type input "5.17"
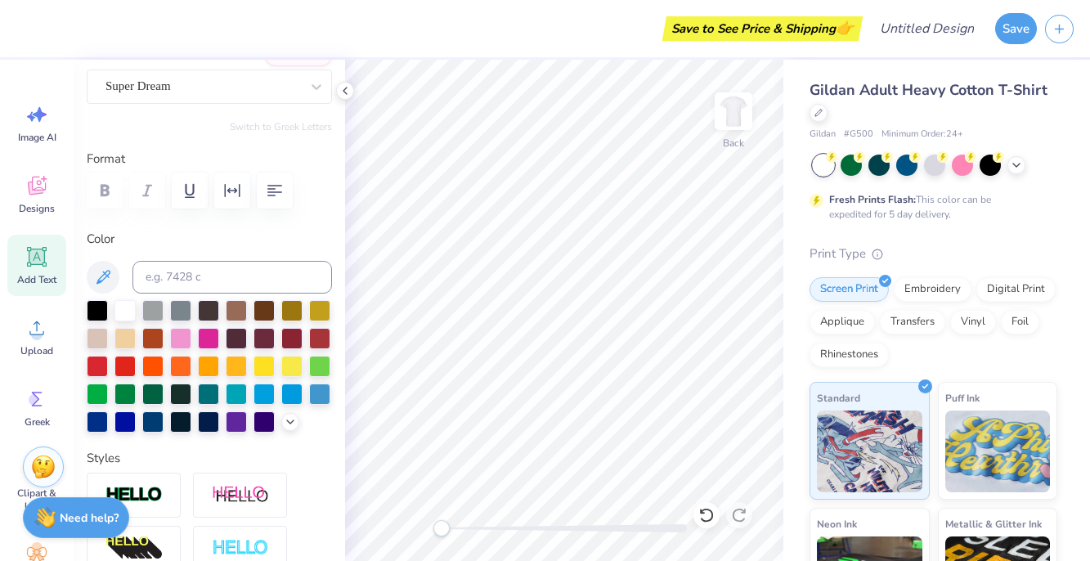
scroll to position [2, 1]
type textarea "[PERSON_NAME]'s Twenty-First Birthday"
click at [279, 197] on icon "button" at bounding box center [275, 191] width 20 height 20
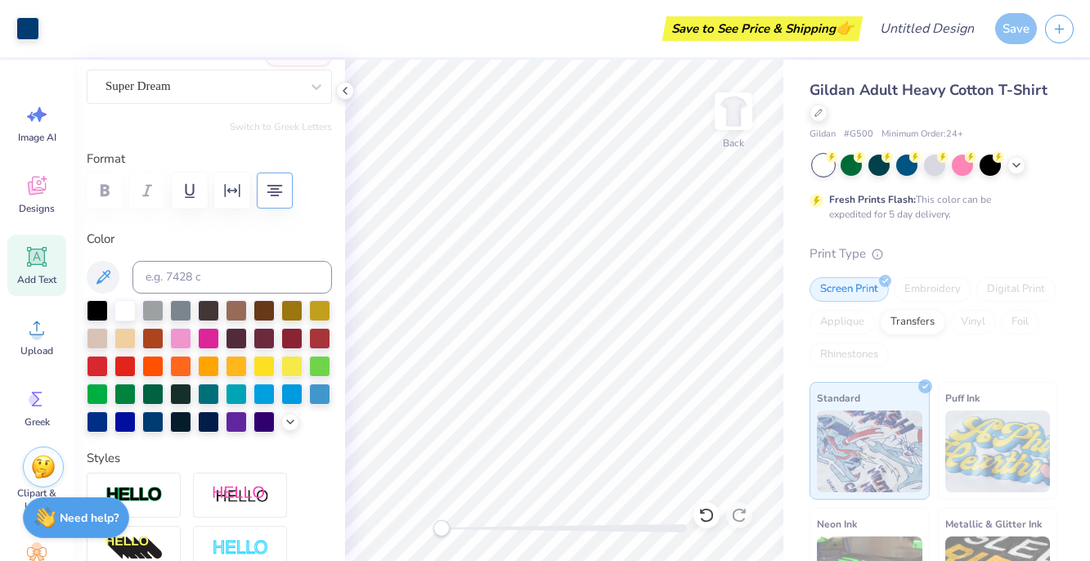
type input "15.02"
type input "7.74"
type input "7.96"
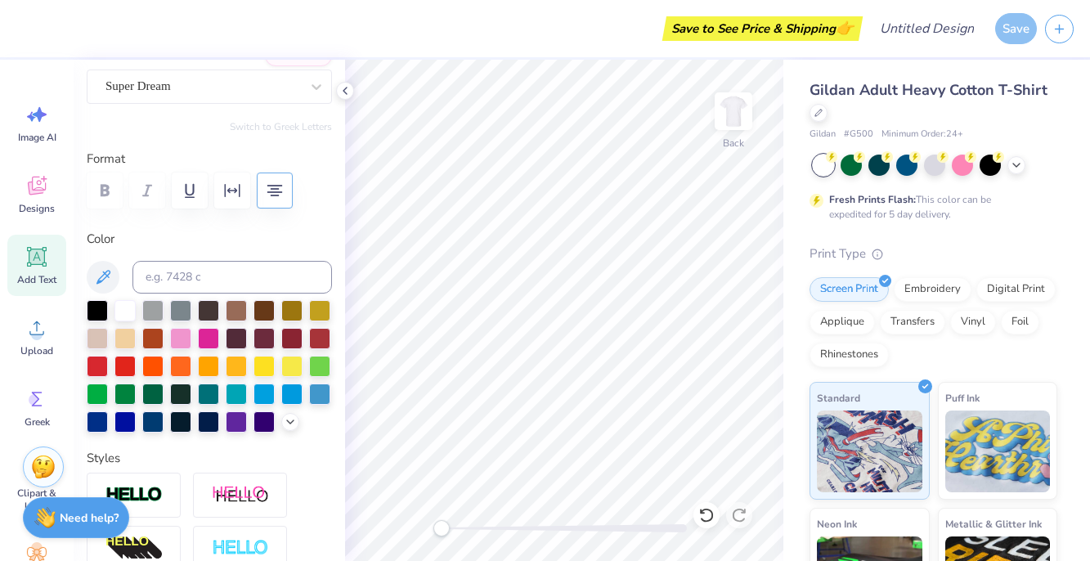
type input "10.89"
type input "5.61"
type input "10.44"
type textarea "[PERSON_NAME]'s 21st Birthday"
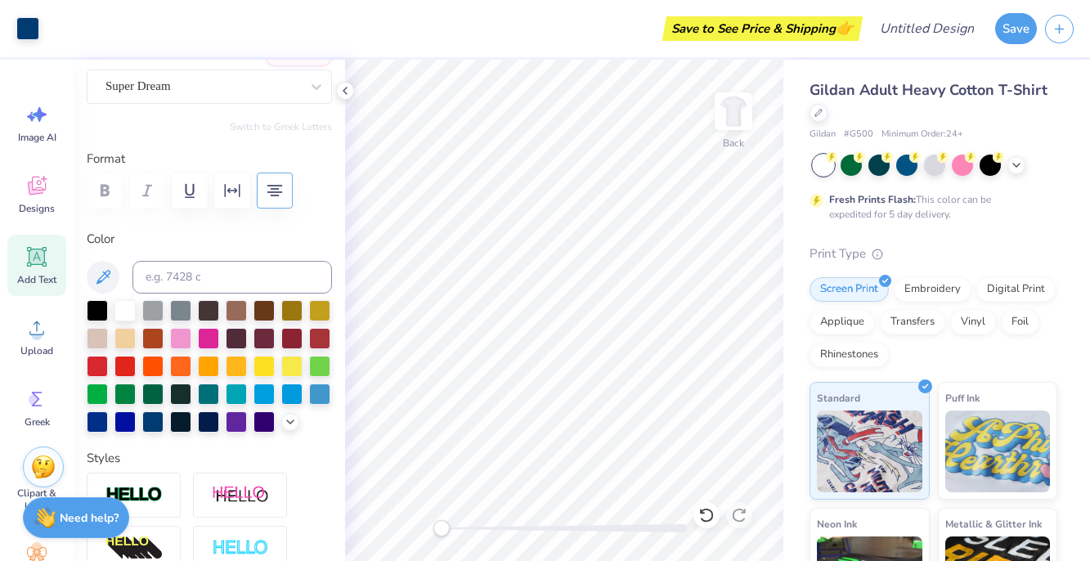
type input "10.90"
type input "3.54"
type input "11.48"
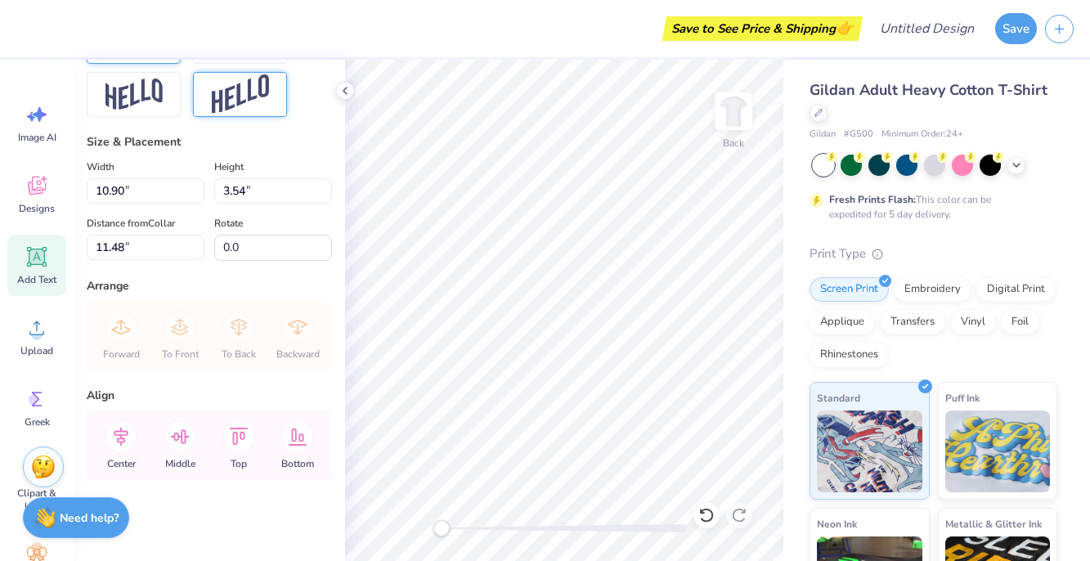
scroll to position [788, 0]
click at [38, 186] on icon at bounding box center [37, 185] width 25 height 25
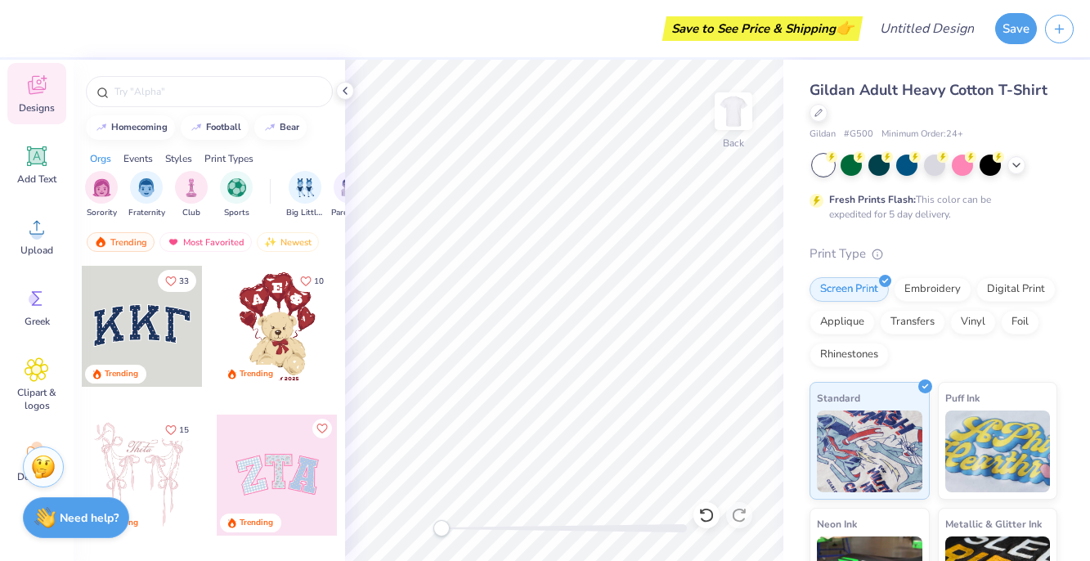
scroll to position [103, 0]
click at [38, 377] on icon at bounding box center [37, 367] width 24 height 25
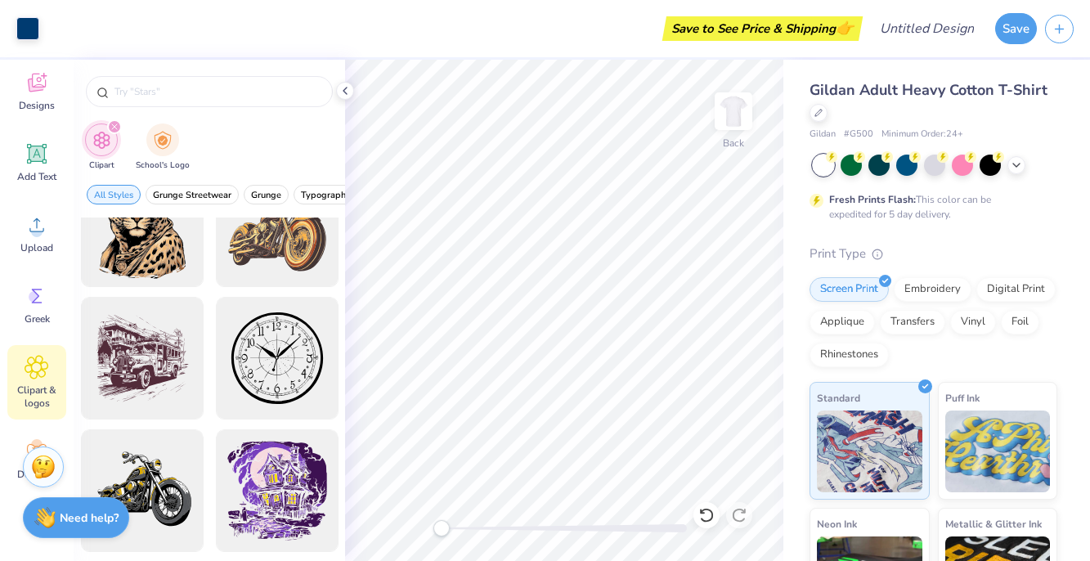
scroll to position [155, 0]
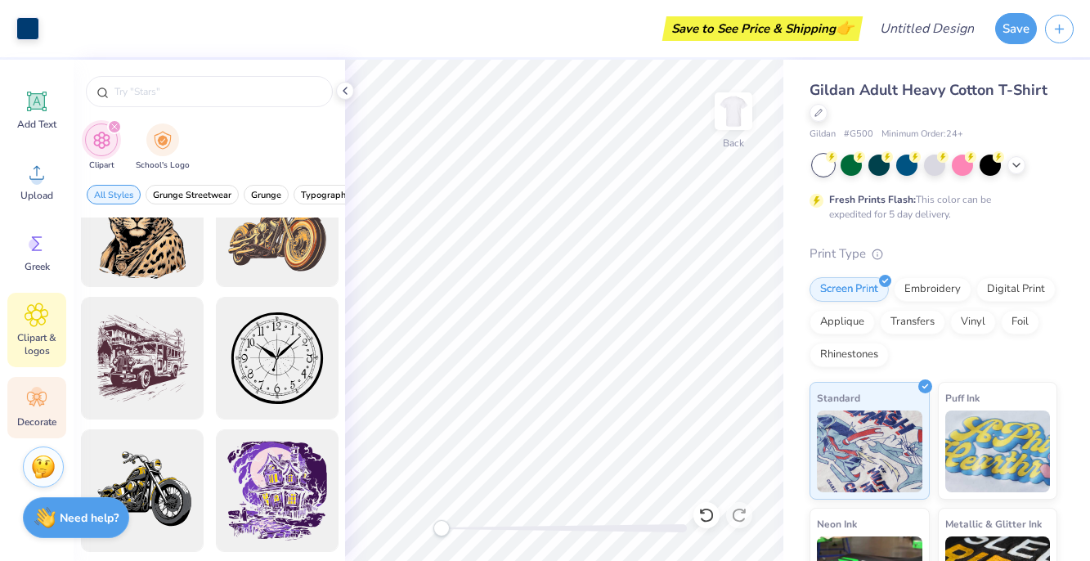
click at [34, 402] on icon at bounding box center [32, 402] width 7 height 7
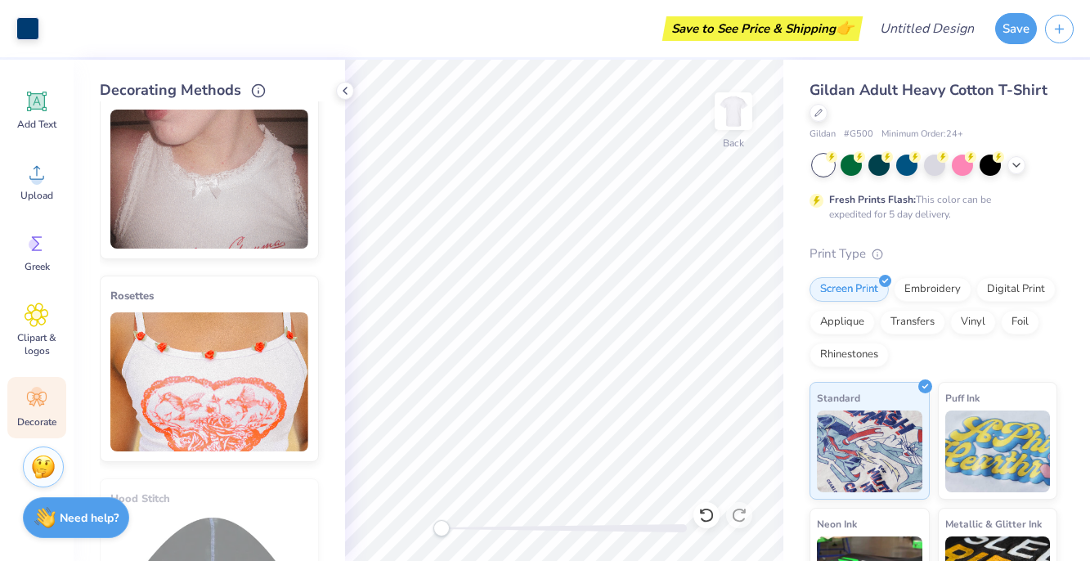
scroll to position [449, 0]
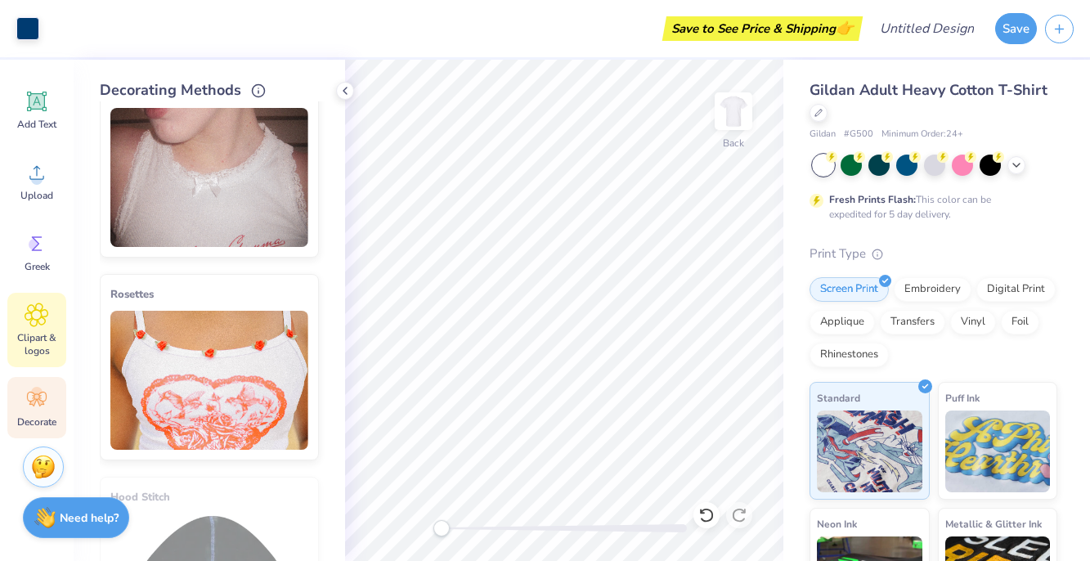
click at [34, 325] on icon at bounding box center [37, 315] width 24 height 25
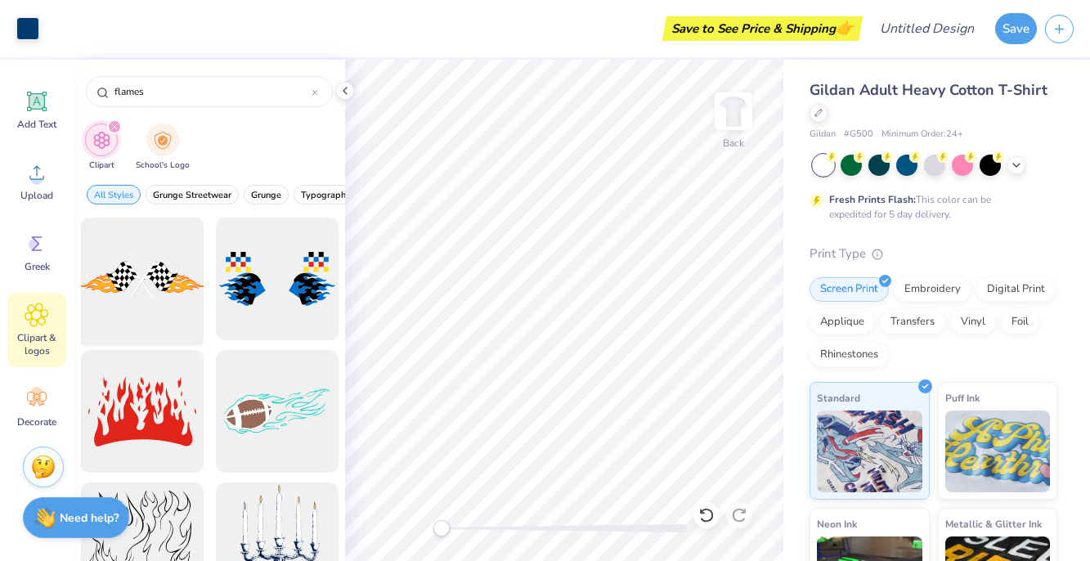
type input "flames"
drag, startPoint x: 154, startPoint y: 312, endPoint x: 116, endPoint y: 293, distance: 42.4
click at [116, 293] on div at bounding box center [141, 279] width 135 height 135
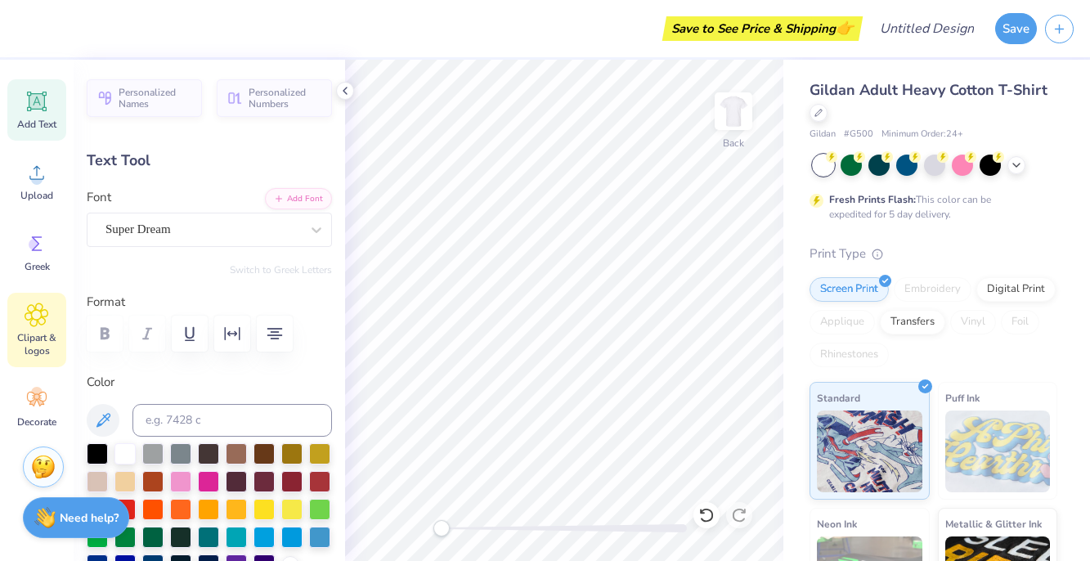
click at [42, 316] on icon at bounding box center [37, 315] width 10 height 10
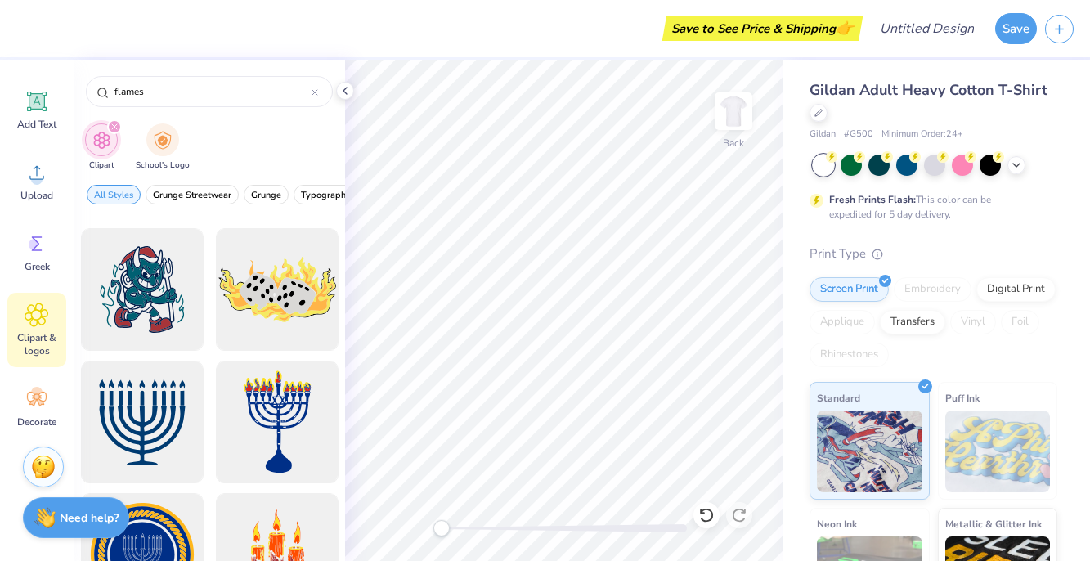
scroll to position [0, 2]
type textarea "Birthday"
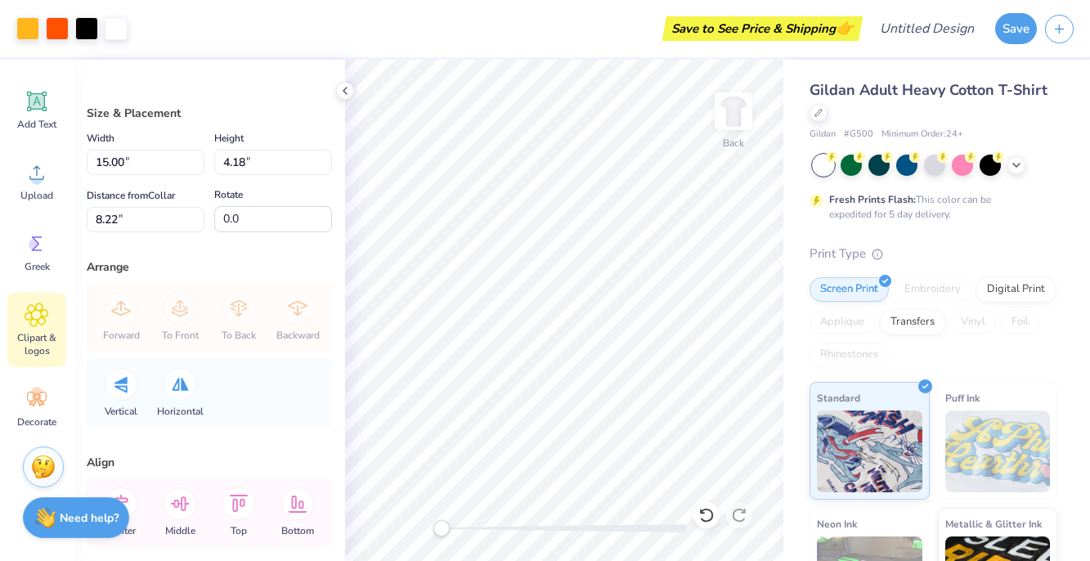
click at [59, 331] on span "Clipart & logos" at bounding box center [37, 344] width 54 height 26
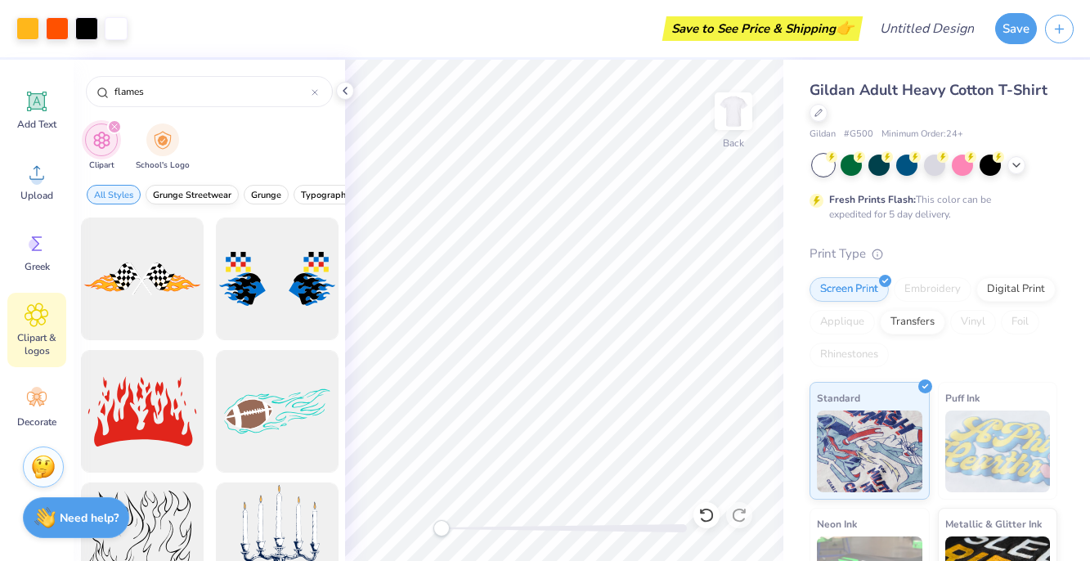
click at [193, 196] on span "Grunge Streetwear" at bounding box center [192, 195] width 79 height 12
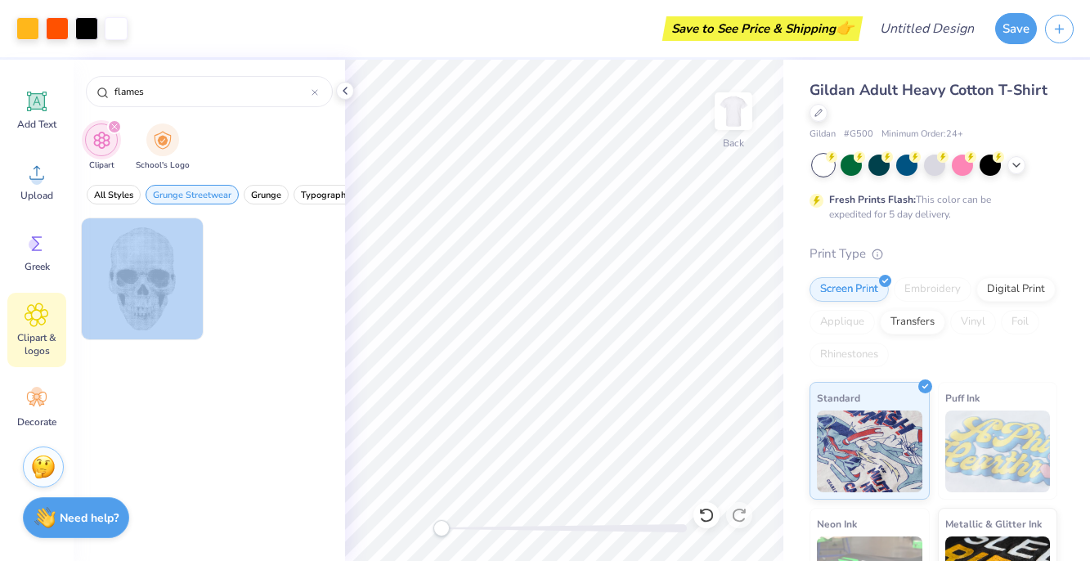
click at [447, 313] on div "Art colors Save to See Price & Shipping 👉 Design Title Save Image AI Designs Ad…" at bounding box center [545, 280] width 1090 height 561
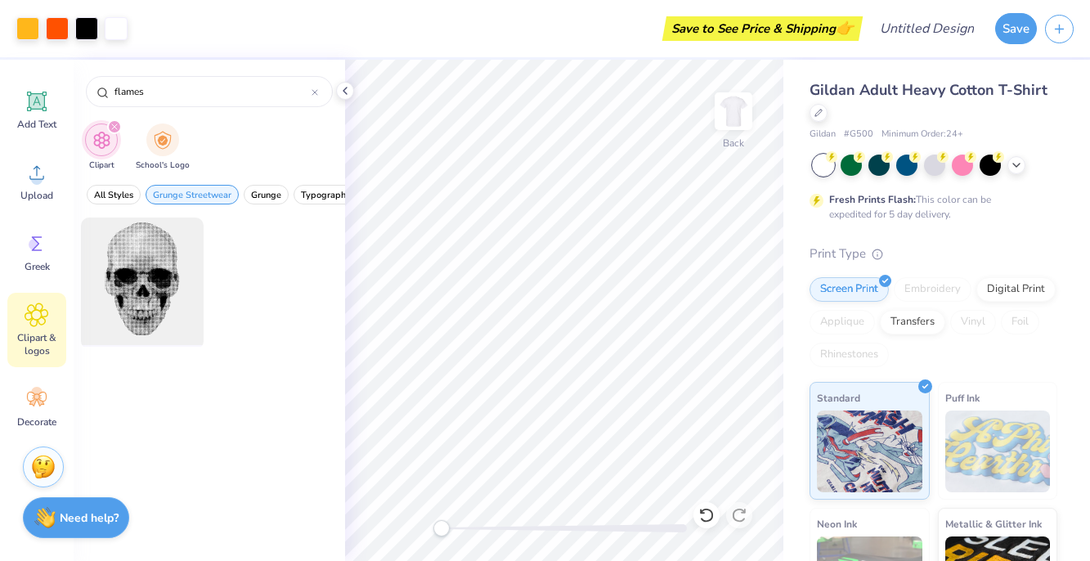
click at [127, 309] on div at bounding box center [141, 279] width 135 height 135
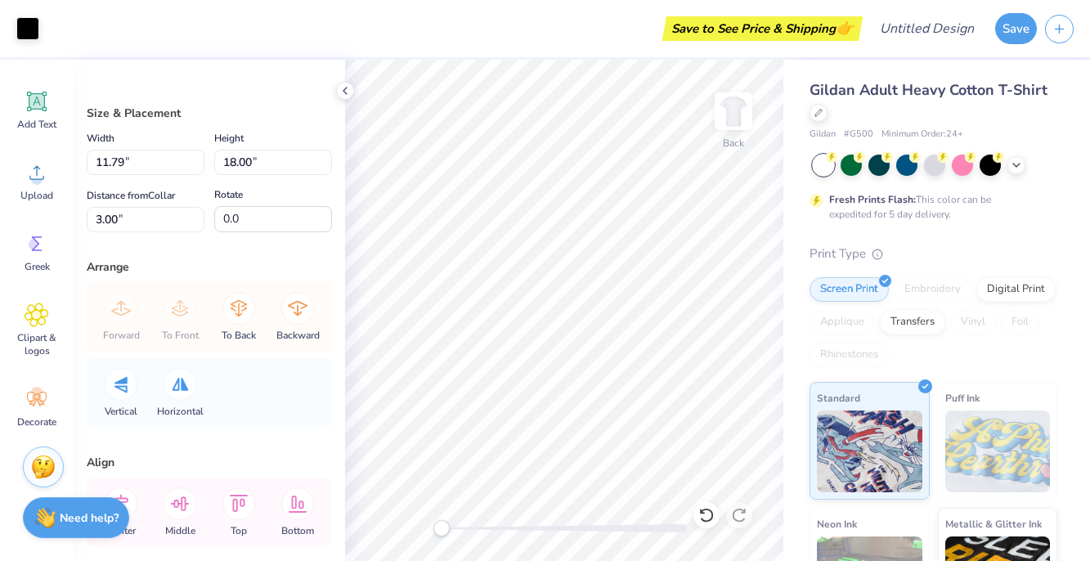
type input "3.67"
type input "5.60"
type input "15.40"
type input "15.00"
type input "4.18"
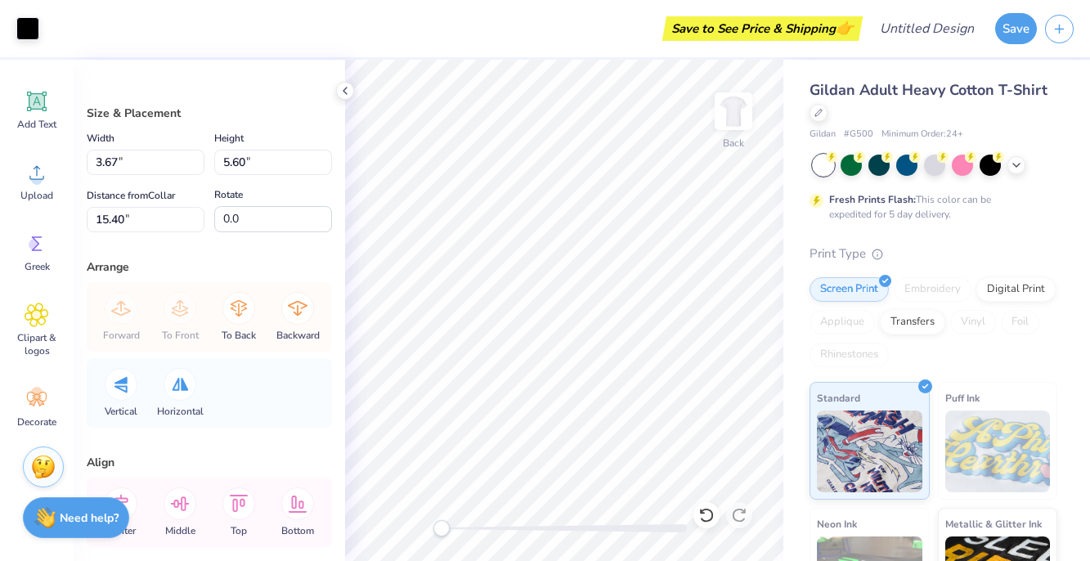
type input "4.08"
type input "3.67"
type input "5.60"
type input "15.40"
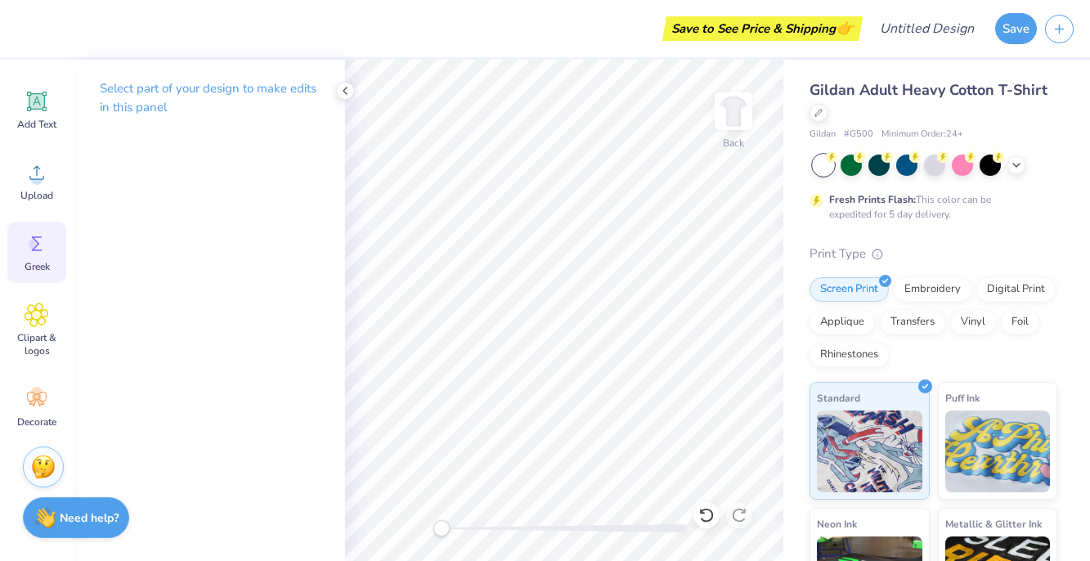
click at [48, 229] on div "Greek" at bounding box center [36, 252] width 59 height 61
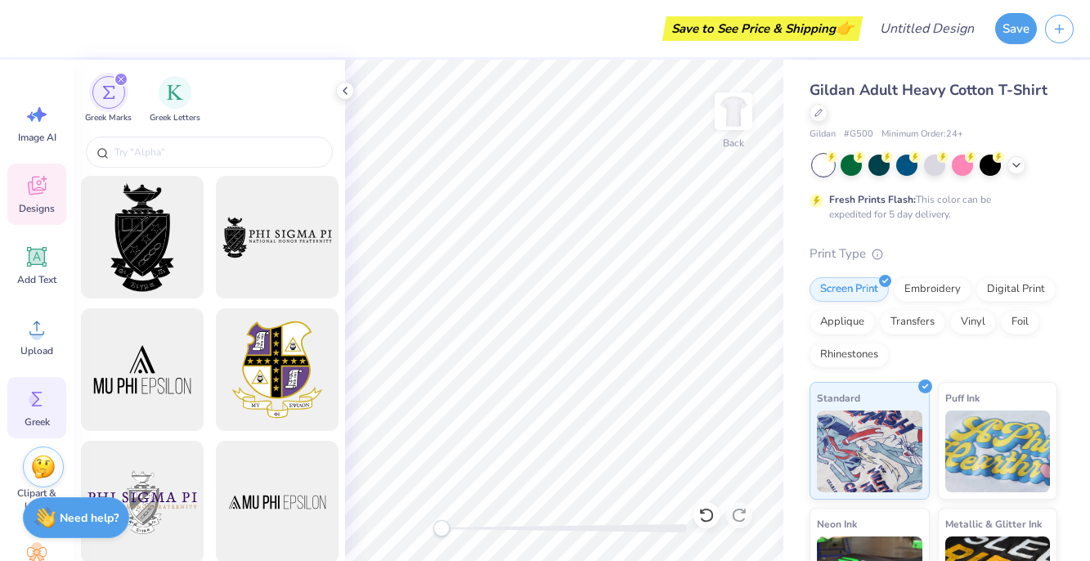
click at [34, 191] on icon at bounding box center [37, 188] width 16 height 13
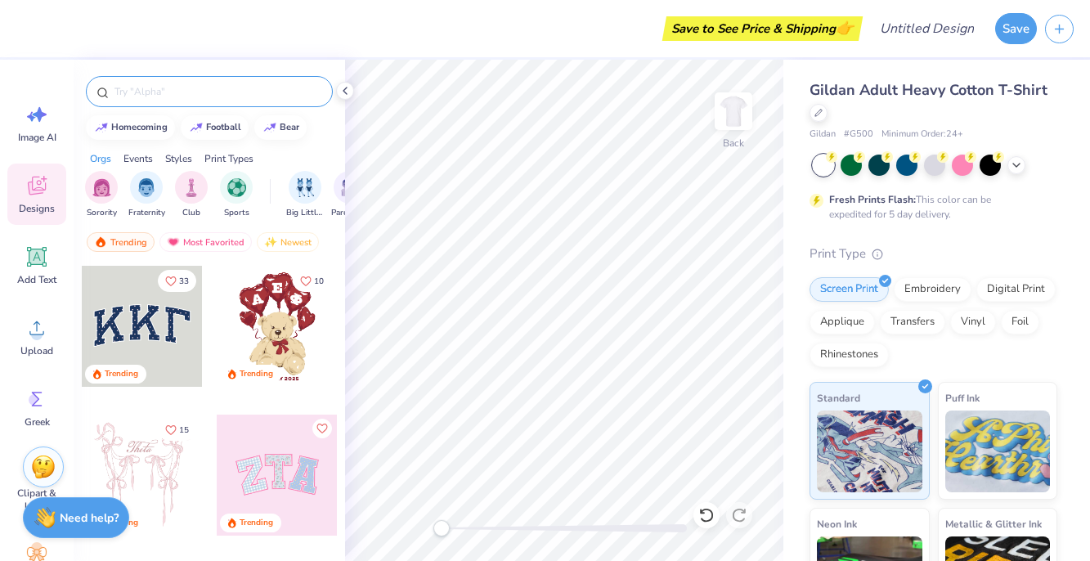
click at [130, 92] on input "text" at bounding box center [217, 91] width 209 height 16
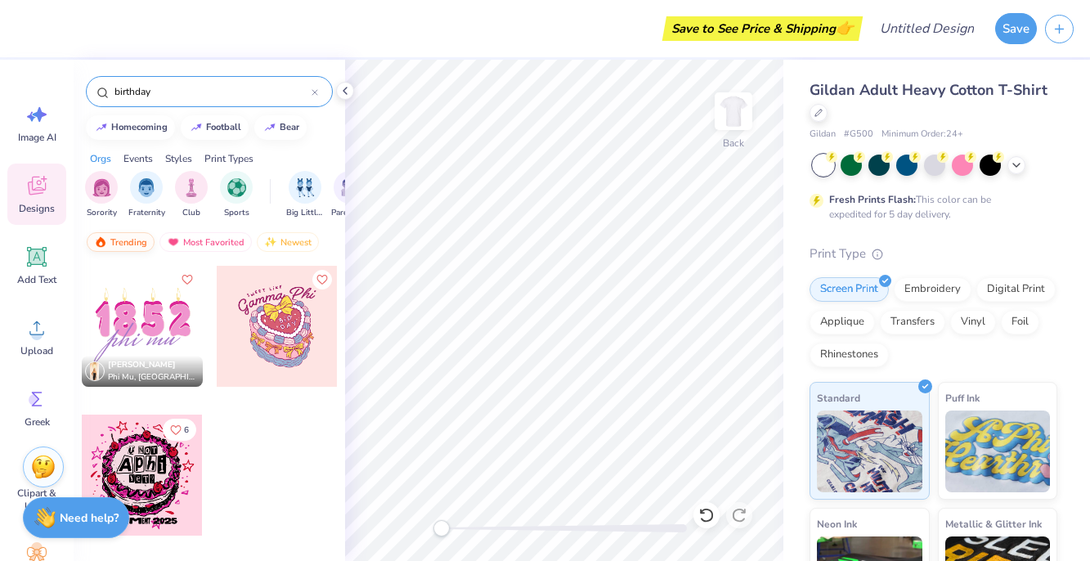
click at [118, 244] on div "Trending" at bounding box center [121, 242] width 68 height 20
click at [169, 236] on img at bounding box center [173, 241] width 13 height 11
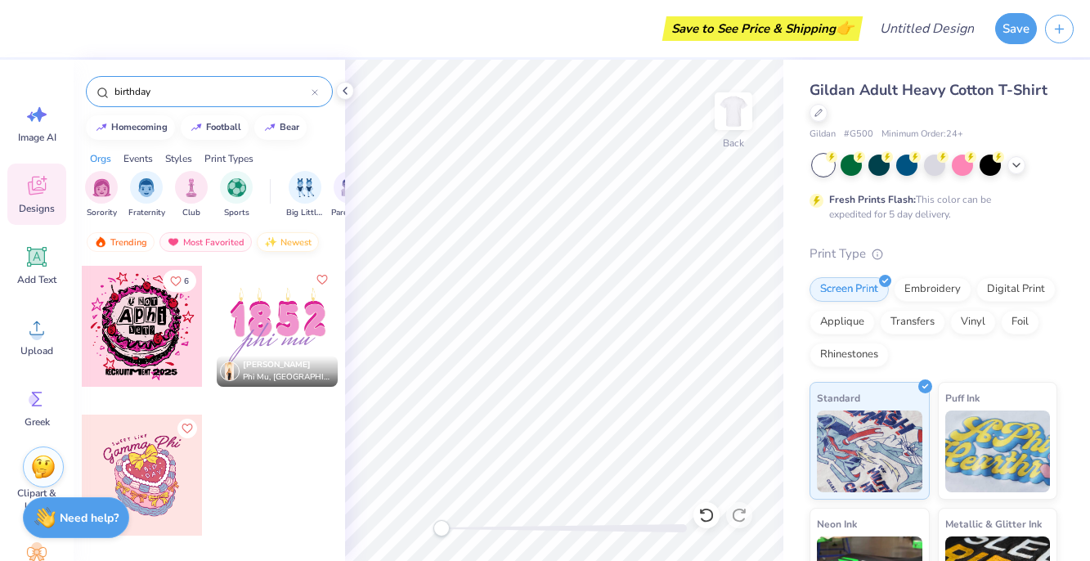
click at [290, 236] on div "Newest" at bounding box center [288, 242] width 62 height 20
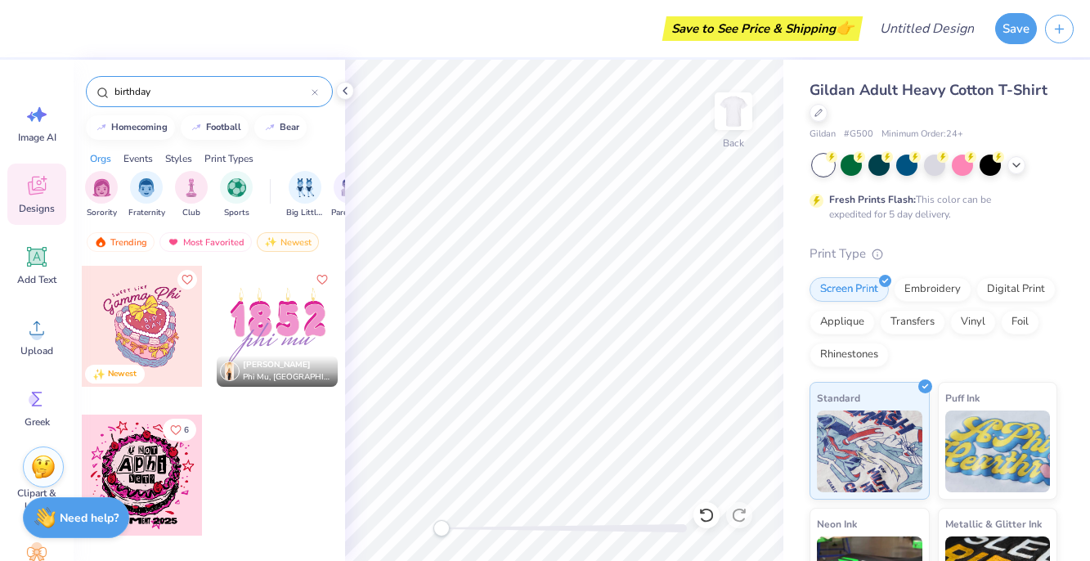
click at [173, 91] on input "birthday" at bounding box center [212, 91] width 199 height 16
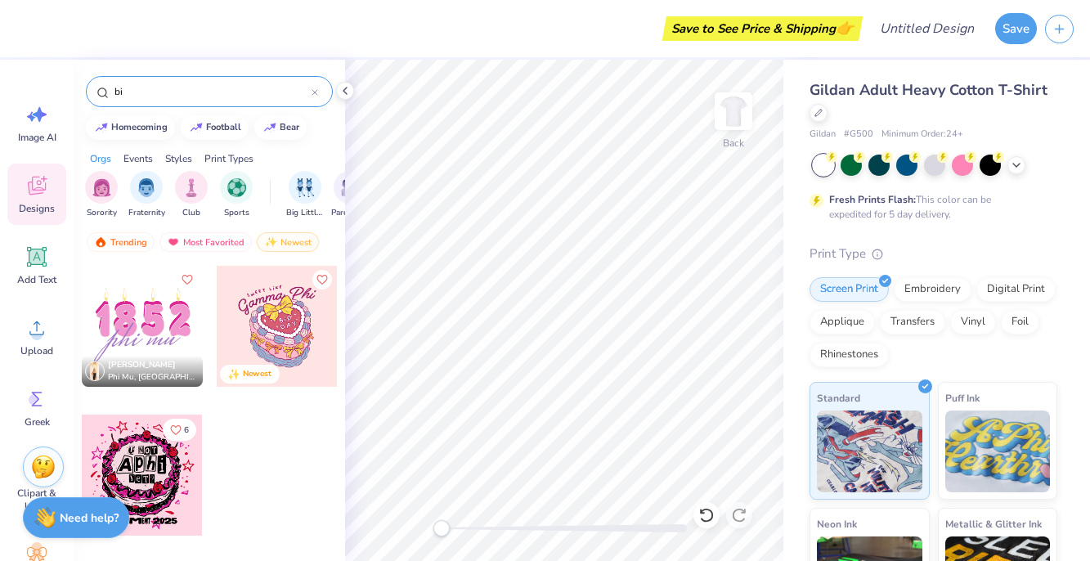
type input "b"
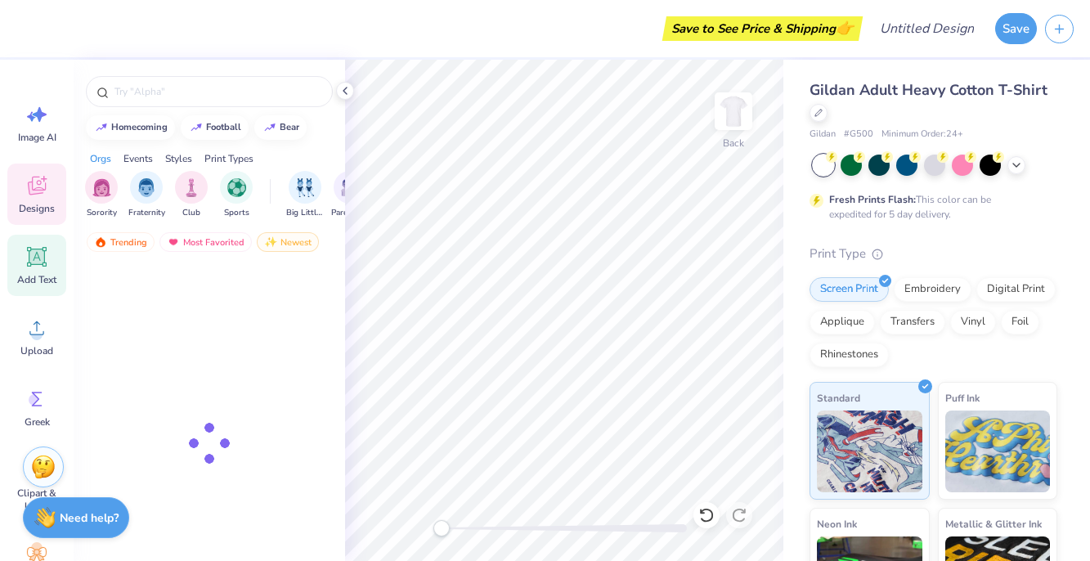
click at [37, 260] on icon at bounding box center [37, 257] width 16 height 16
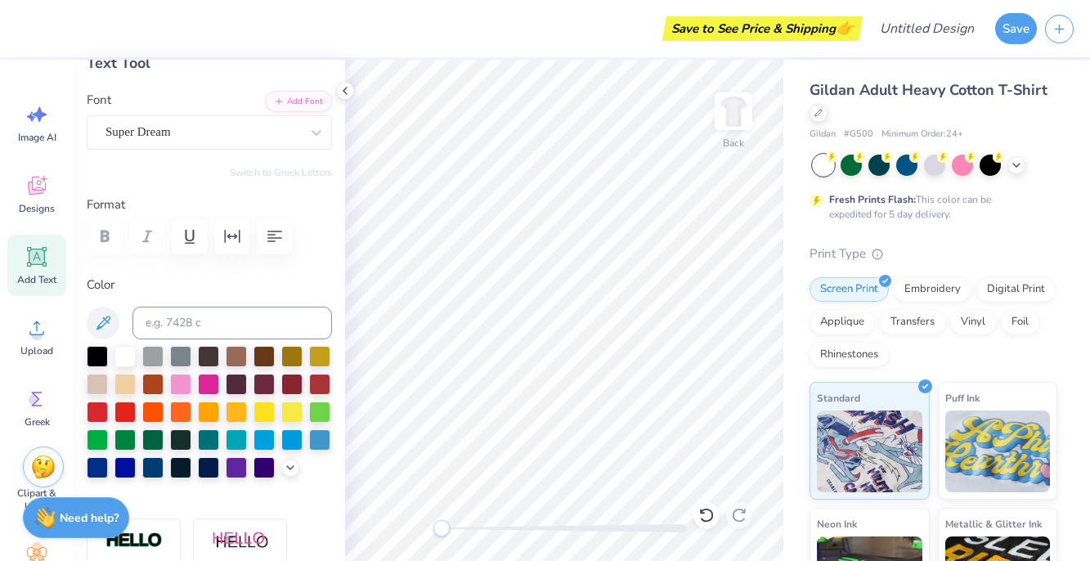
scroll to position [94, 0]
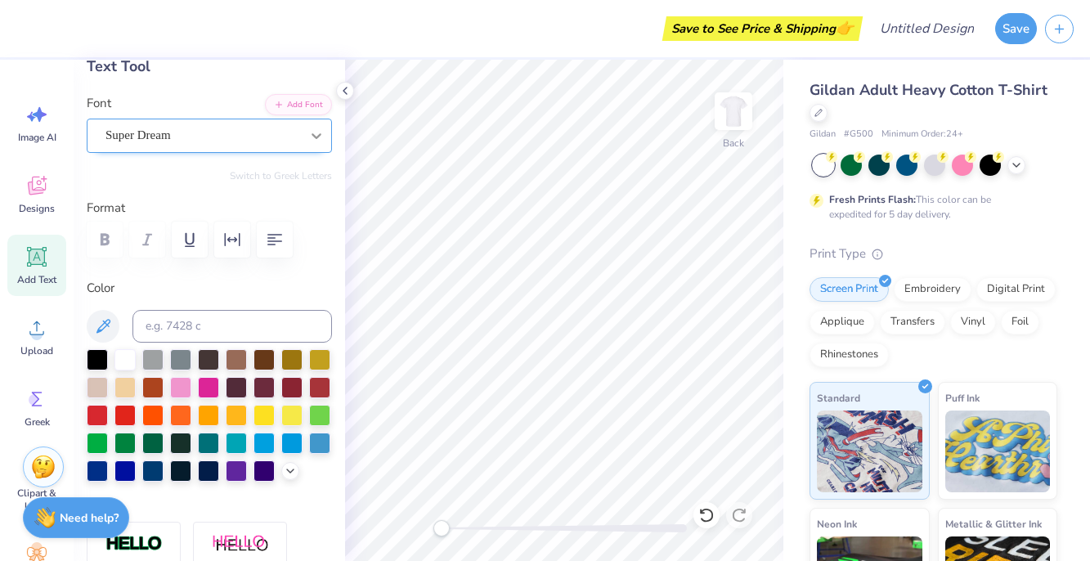
click at [317, 132] on icon at bounding box center [316, 136] width 16 height 16
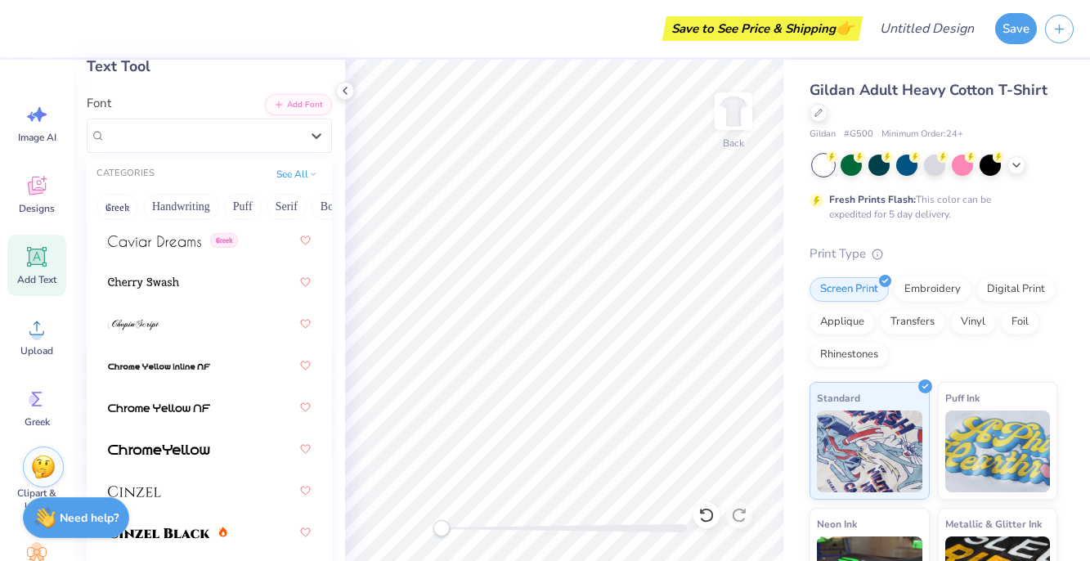
scroll to position [2531, 0]
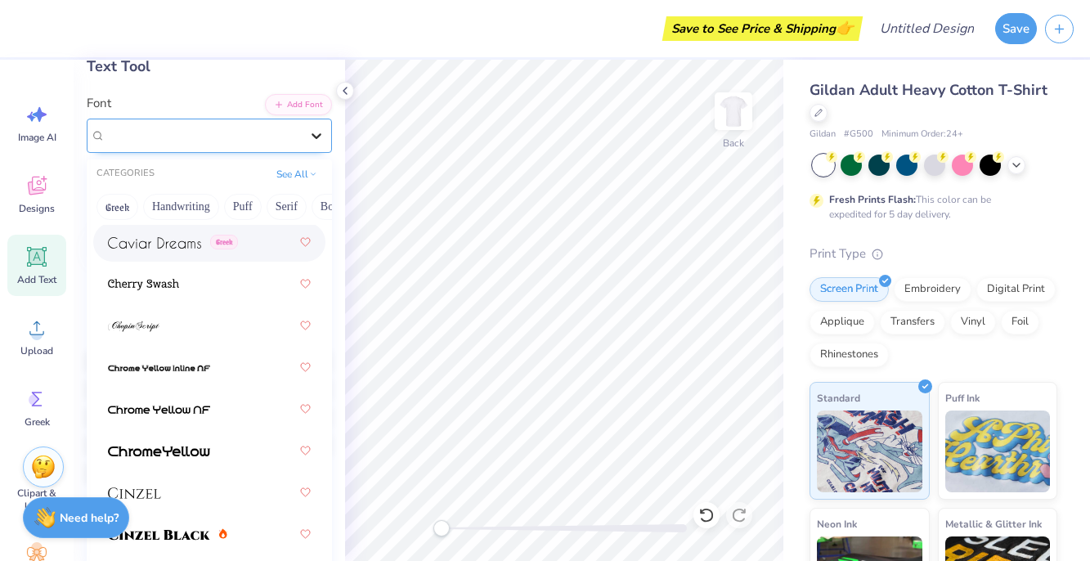
click at [312, 138] on icon at bounding box center [316, 136] width 16 height 16
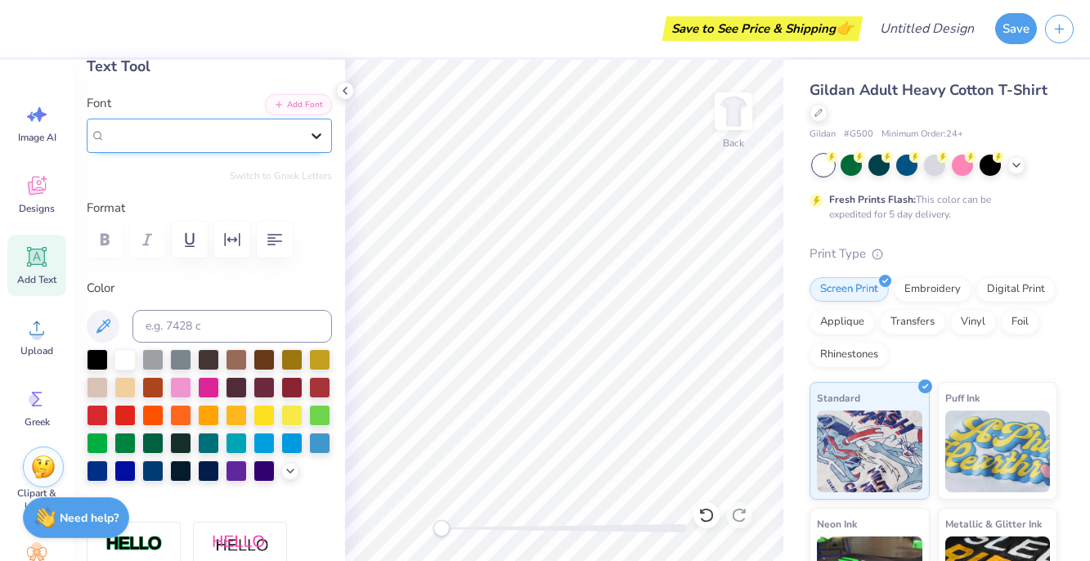
click at [312, 138] on icon at bounding box center [316, 136] width 16 height 16
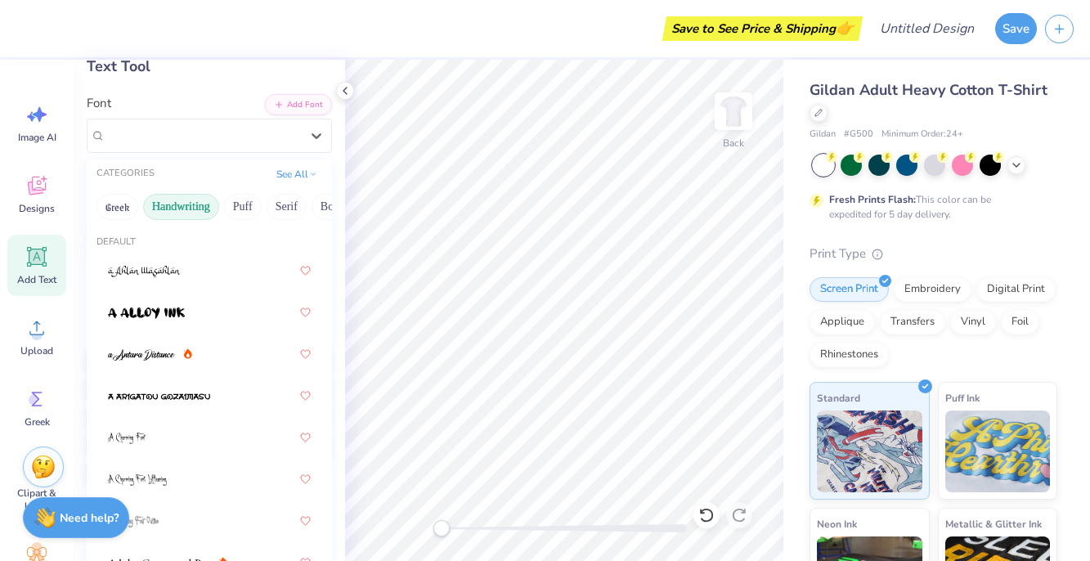
click at [186, 210] on button "Handwriting" at bounding box center [181, 207] width 76 height 26
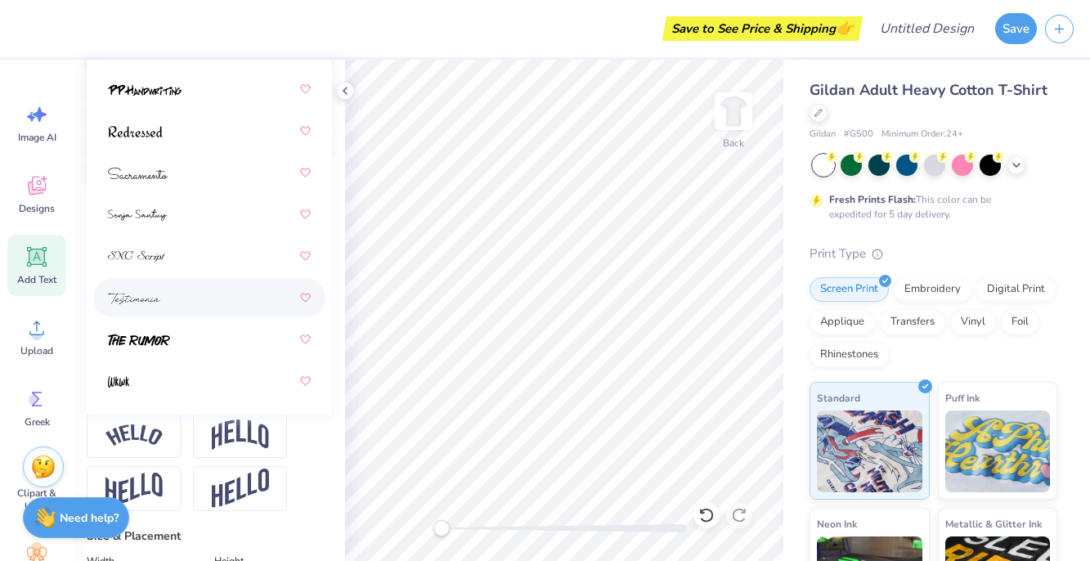
scroll to position [394, 0]
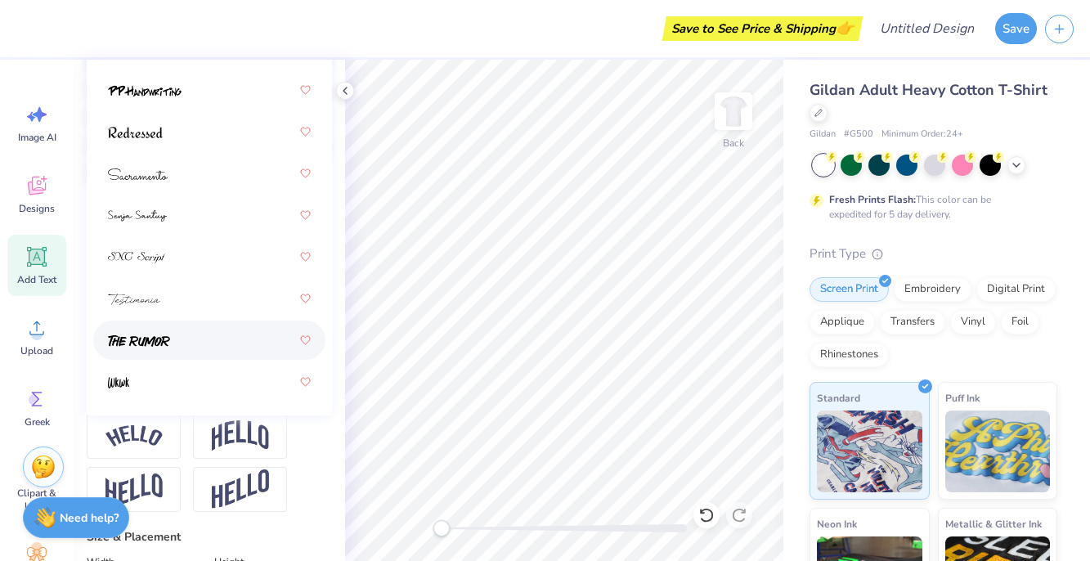
click at [191, 350] on div at bounding box center [209, 340] width 203 height 29
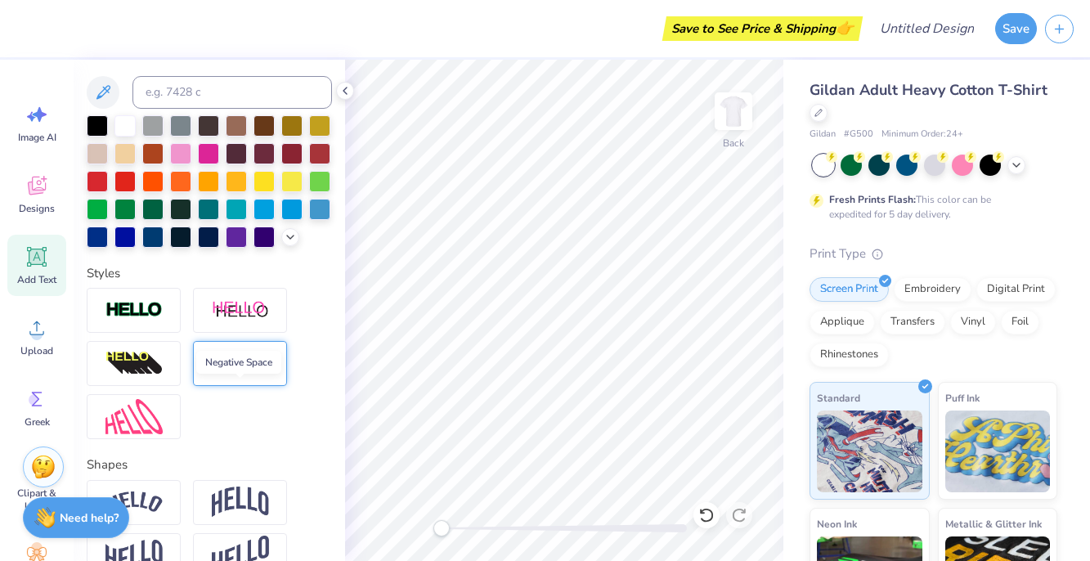
scroll to position [275, 0]
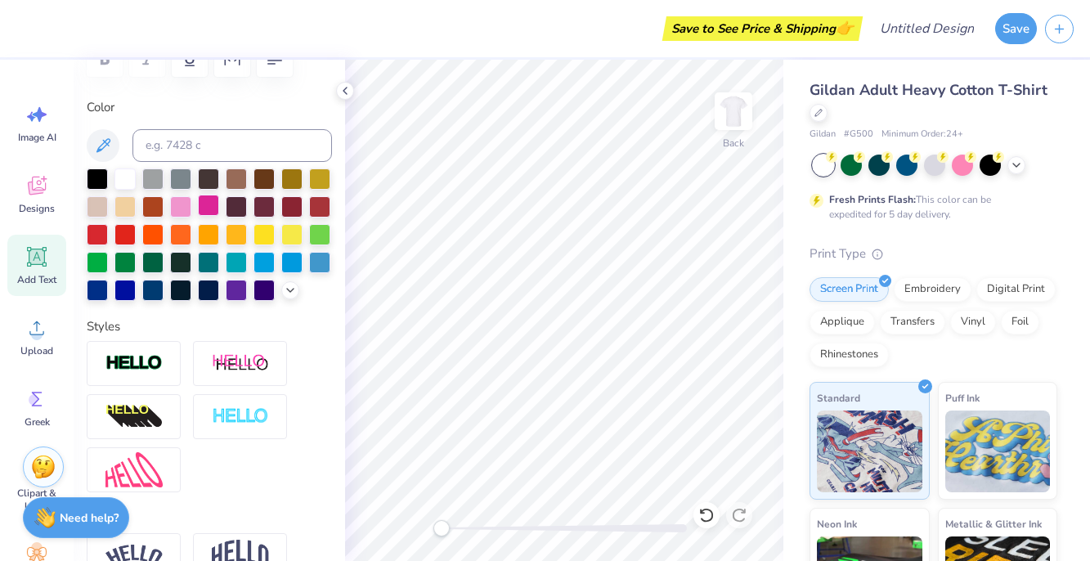
type textarea "[PERSON_NAME]'s"
click at [212, 205] on div at bounding box center [208, 205] width 21 height 21
type input "9.67"
type input "2.40"
click at [214, 370] on img at bounding box center [240, 363] width 57 height 20
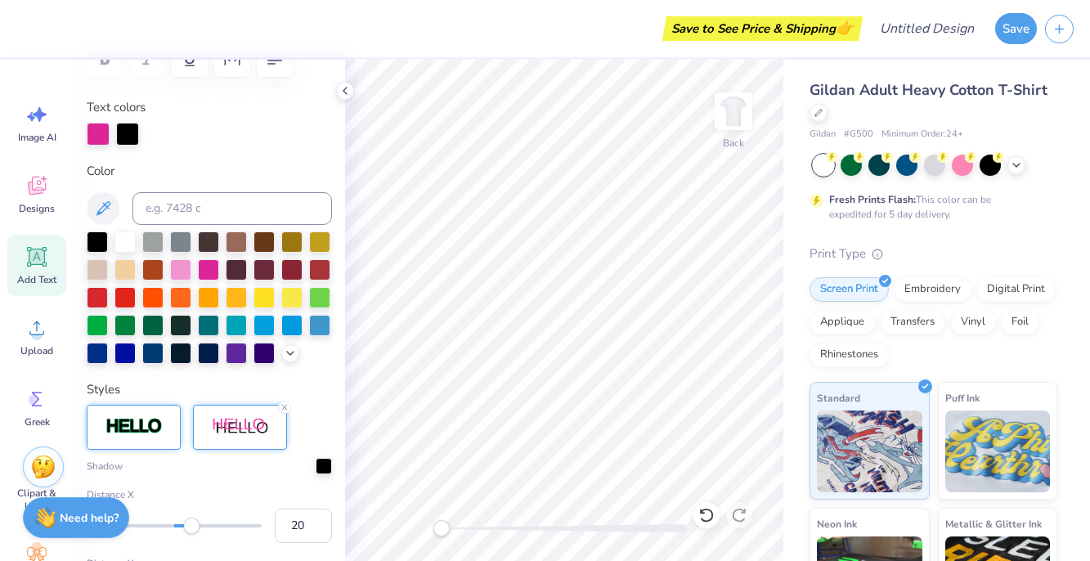
click at [159, 431] on img at bounding box center [134, 426] width 57 height 19
click at [282, 408] on line at bounding box center [284, 407] width 5 height 5
click at [176, 408] on icon at bounding box center [178, 407] width 10 height 10
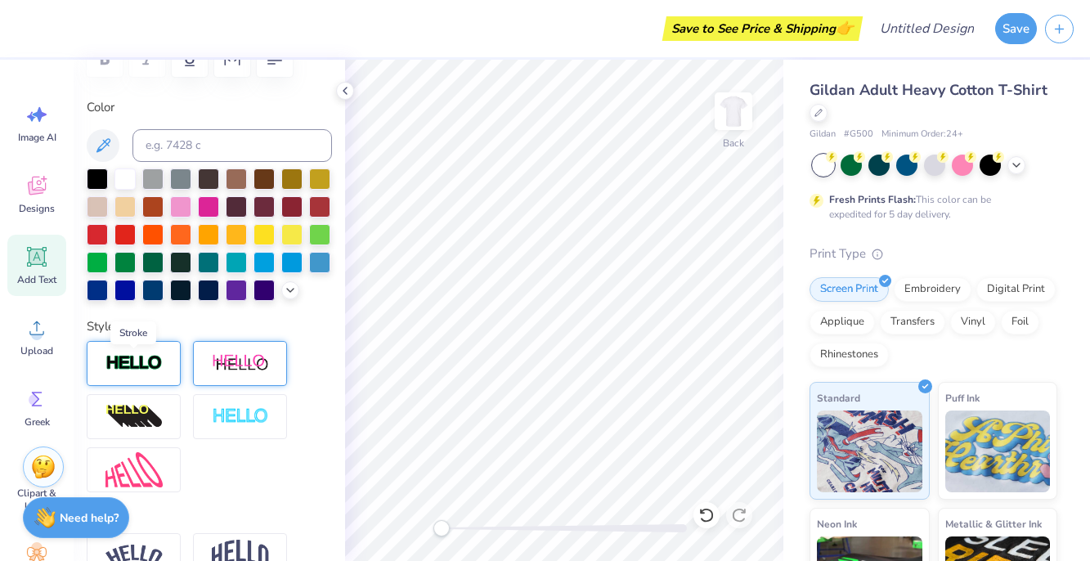
click at [155, 371] on img at bounding box center [134, 363] width 57 height 19
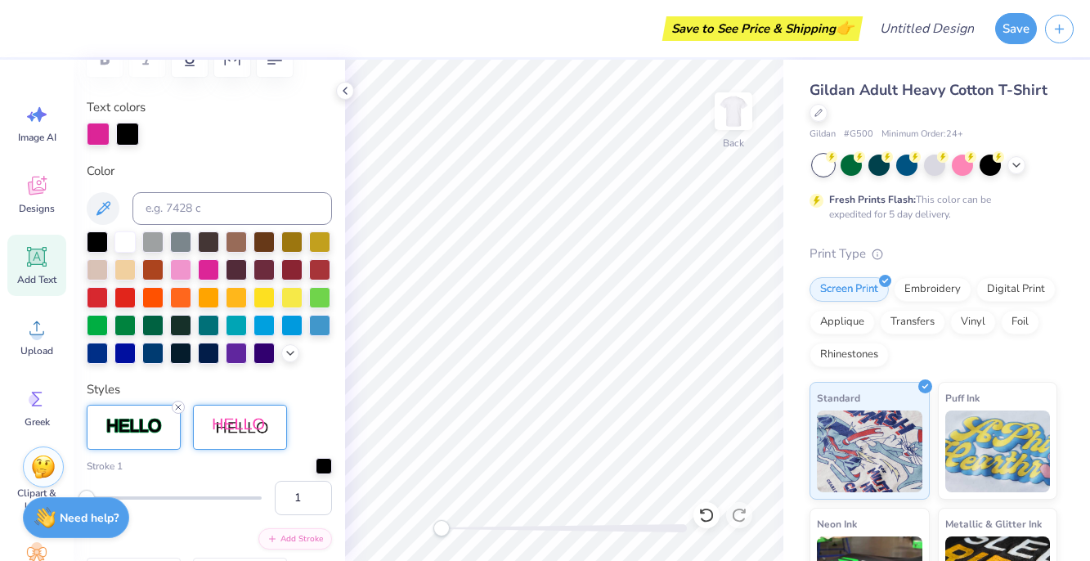
click at [181, 407] on icon at bounding box center [178, 407] width 10 height 10
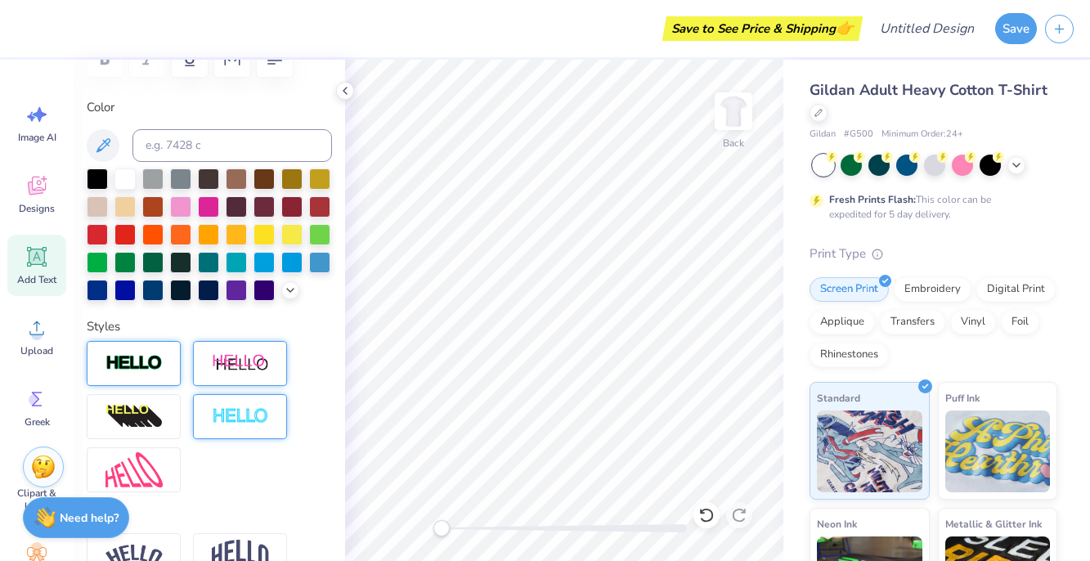
click at [231, 415] on img at bounding box center [240, 416] width 57 height 19
click at [287, 397] on icon at bounding box center [285, 397] width 10 height 10
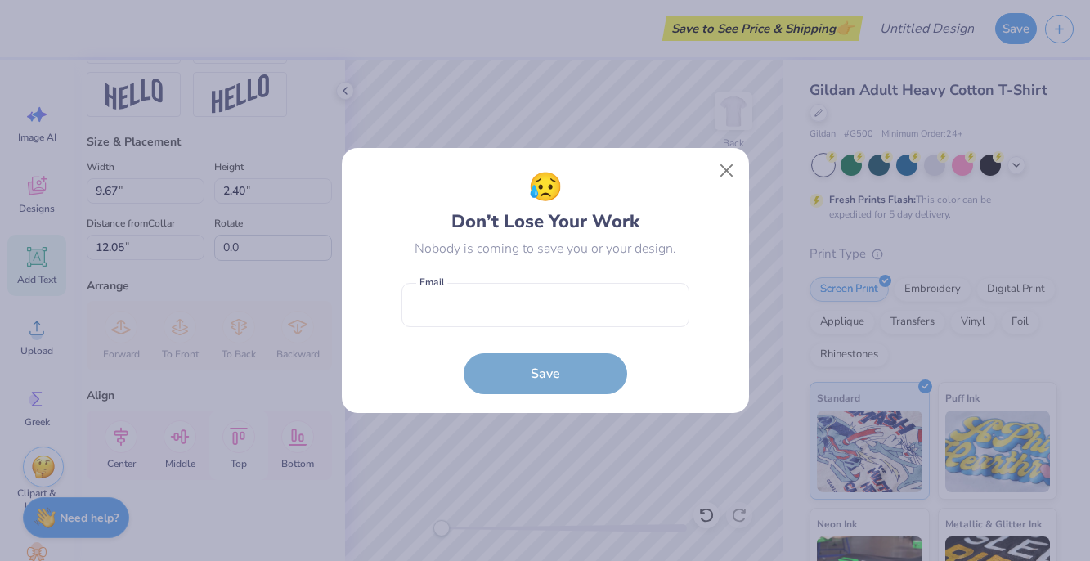
scroll to position [788, 0]
click at [725, 170] on button "Close" at bounding box center [726, 170] width 31 height 31
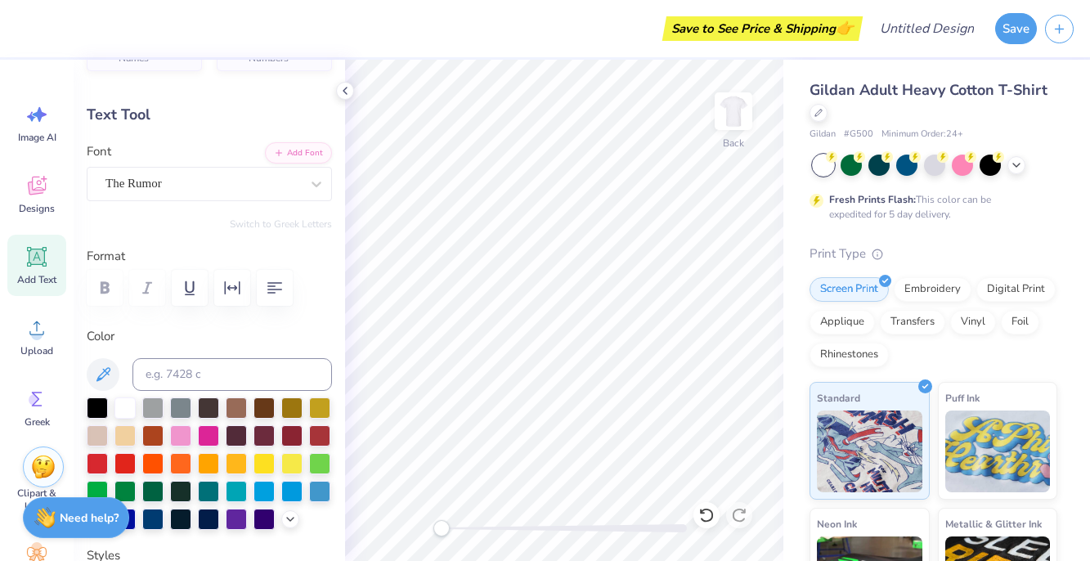
scroll to position [0, 0]
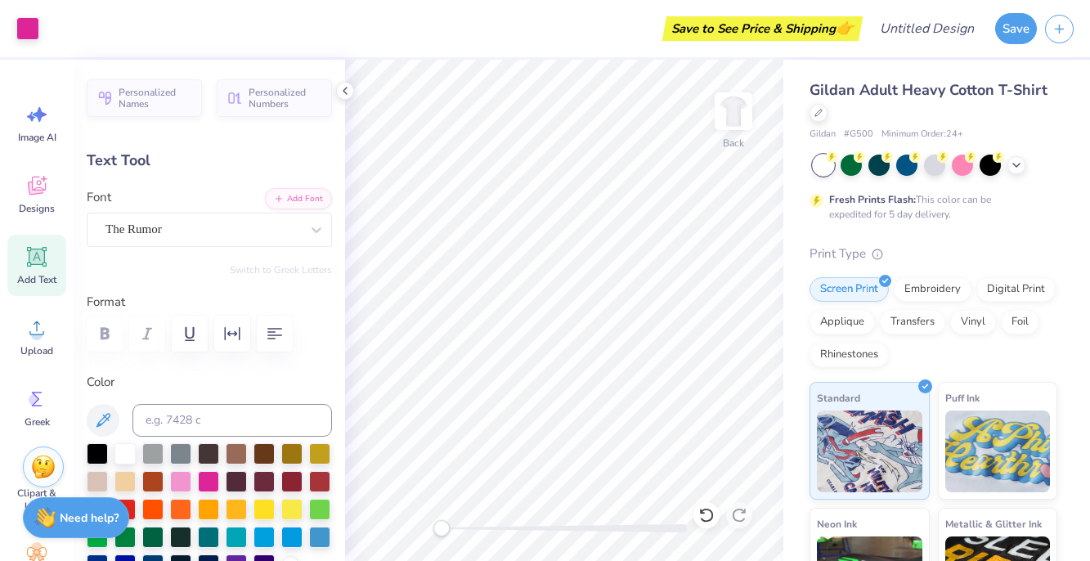
type input "4.99"
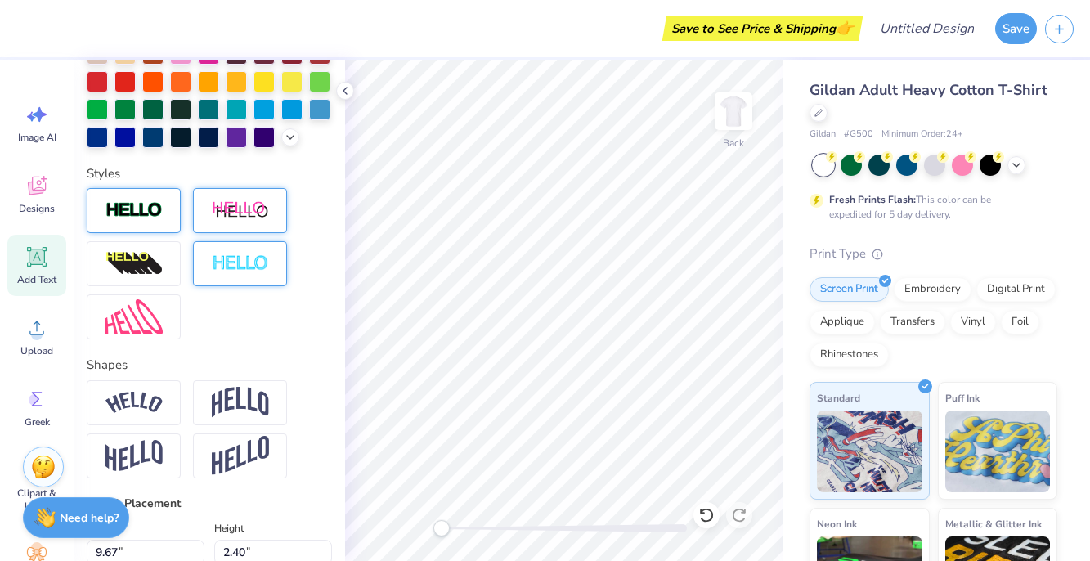
scroll to position [429, 0]
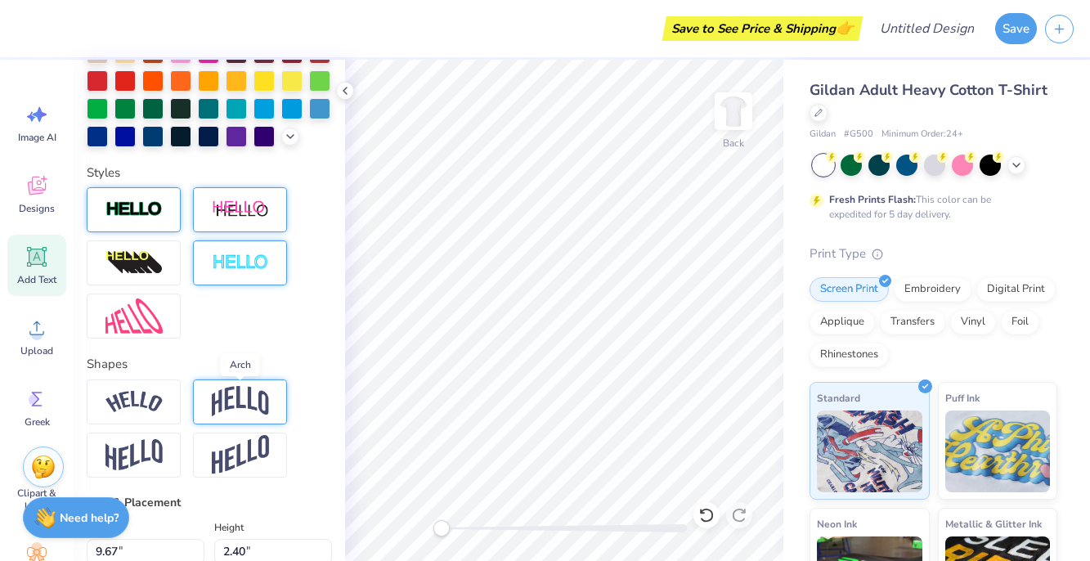
click at [241, 402] on img at bounding box center [240, 401] width 57 height 31
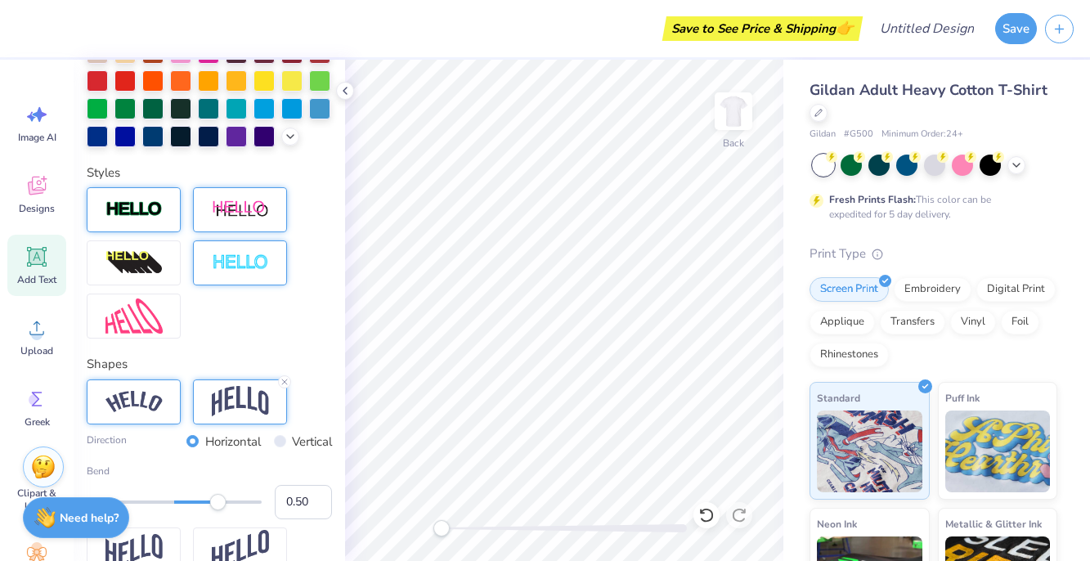
click at [164, 411] on div at bounding box center [134, 401] width 94 height 45
click at [232, 402] on img at bounding box center [240, 401] width 57 height 31
type input "0.23"
drag, startPoint x: 218, startPoint y: 502, endPoint x: 195, endPoint y: 504, distance: 23.8
click at [195, 504] on div "Accessibility label" at bounding box center [194, 502] width 16 height 16
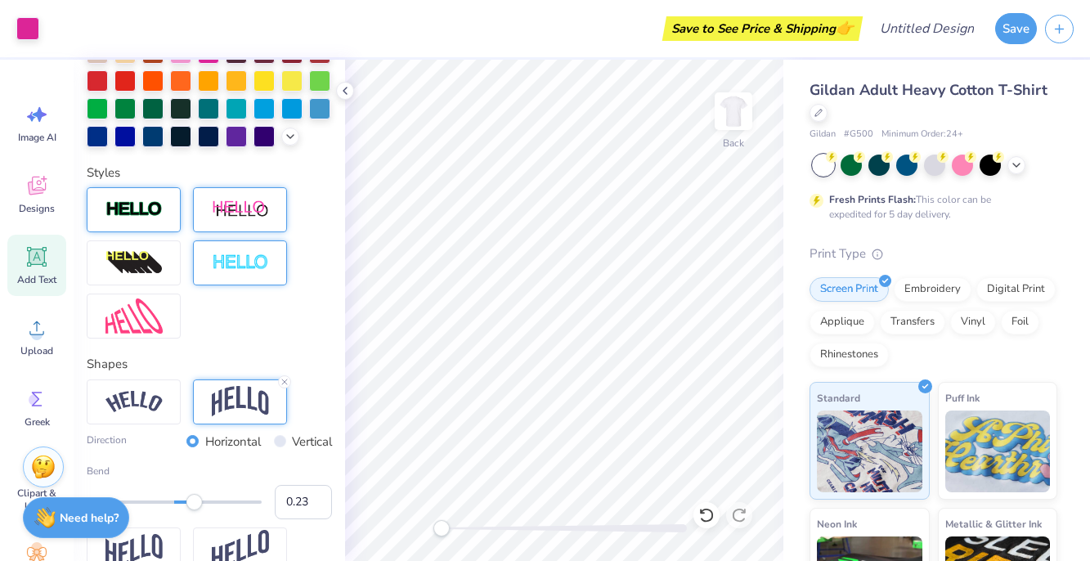
type input "2.97"
type input "4.71"
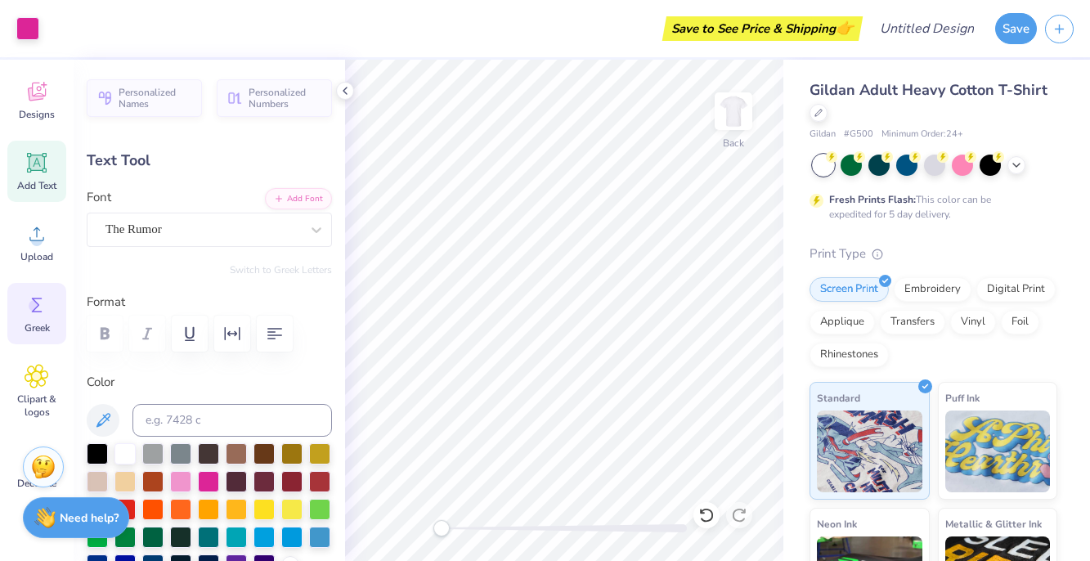
scroll to position [113, 0]
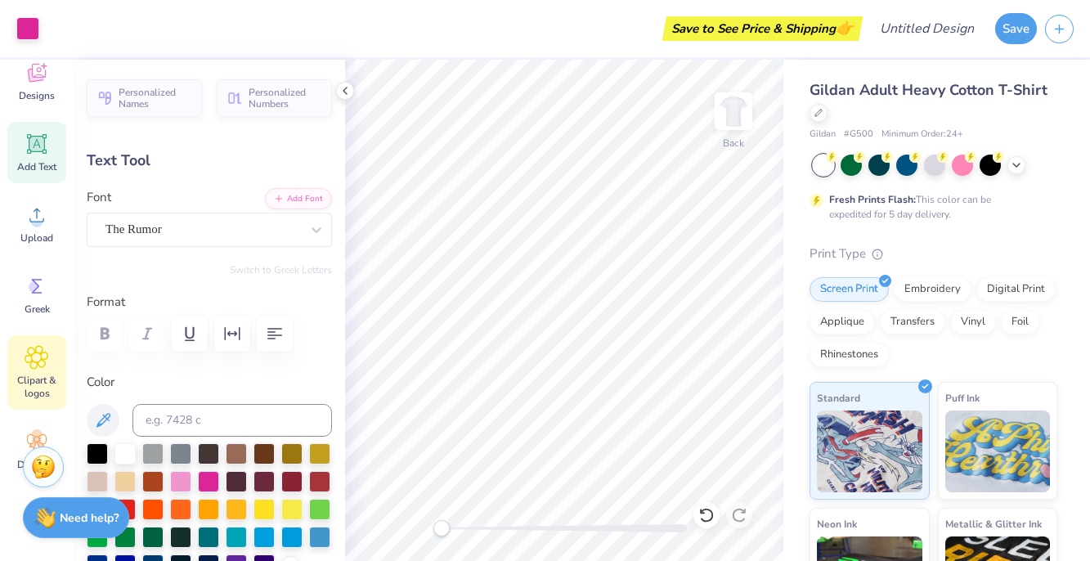
click at [38, 393] on span "Clipart & logos" at bounding box center [37, 387] width 54 height 26
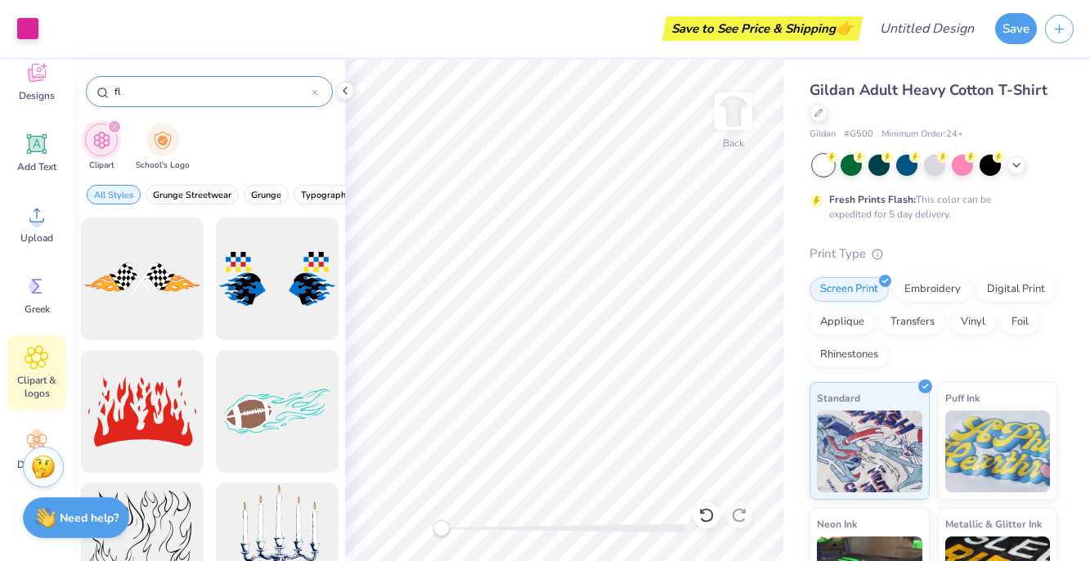
type input "f"
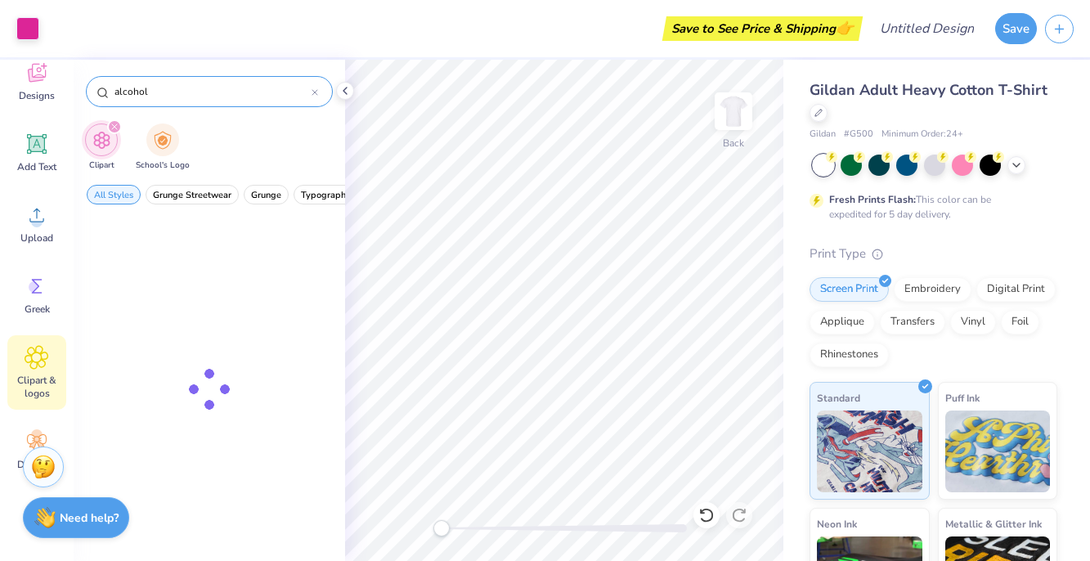
type input "alcohol"
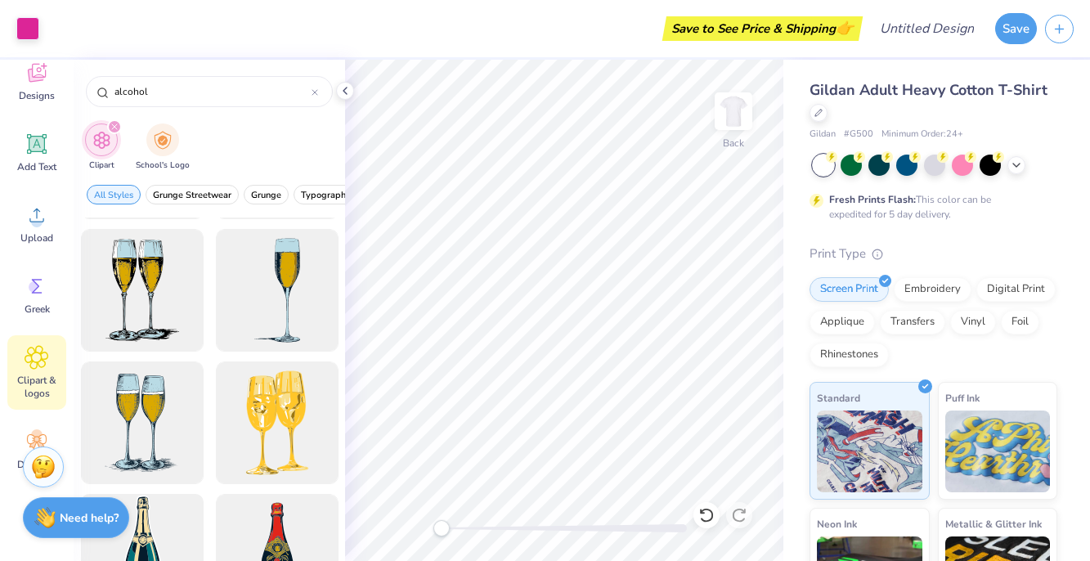
scroll to position [216, 0]
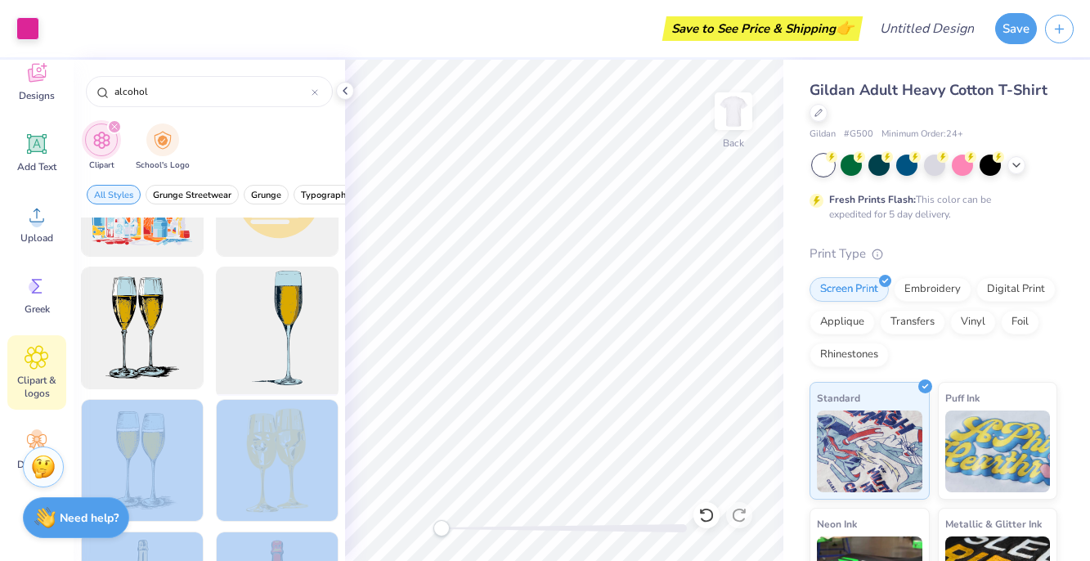
click at [424, 369] on div "Art colors Save to See Price & Shipping 👉 Design Title Save Image AI Designs Ad…" at bounding box center [545, 280] width 1090 height 561
click at [153, 460] on div at bounding box center [141, 460] width 135 height 135
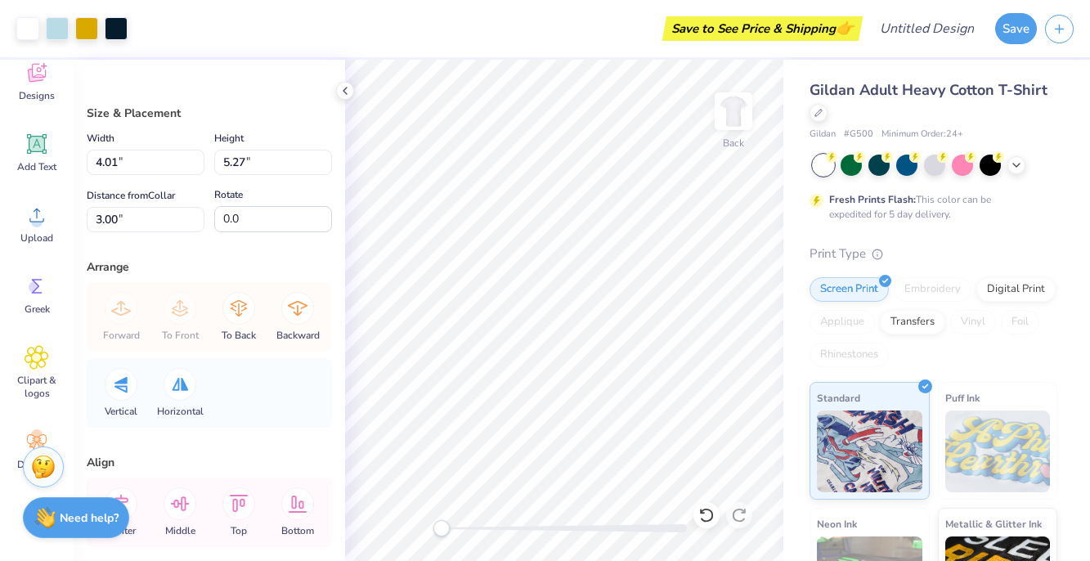
type input "4.01"
type input "5.27"
type input "7.98"
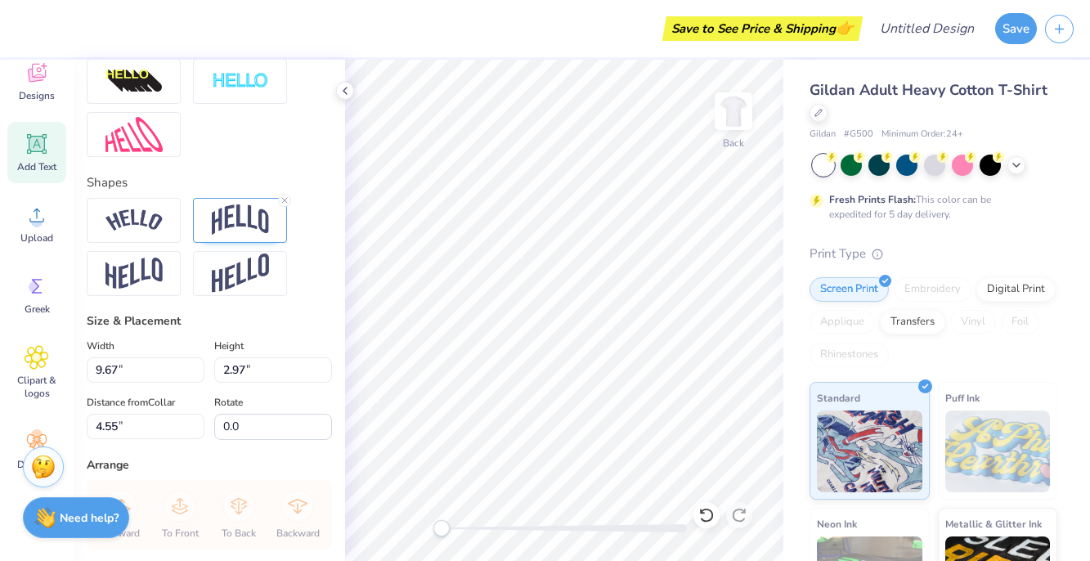
scroll to position [608, 0]
type textarea "Birthday"
click at [240, 227] on img at bounding box center [240, 222] width 57 height 31
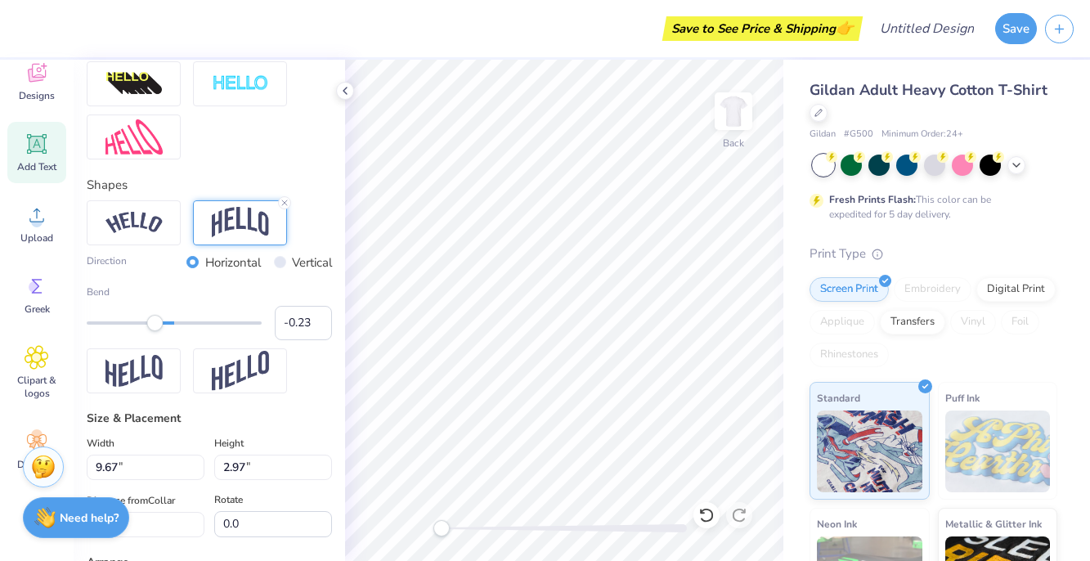
type input "-0.24"
drag, startPoint x: 195, startPoint y: 324, endPoint x: 153, endPoint y: 333, distance: 43.5
click at [153, 333] on div "Bend -0.24" at bounding box center [209, 313] width 245 height 56
type input "10.17"
type input "2.87"
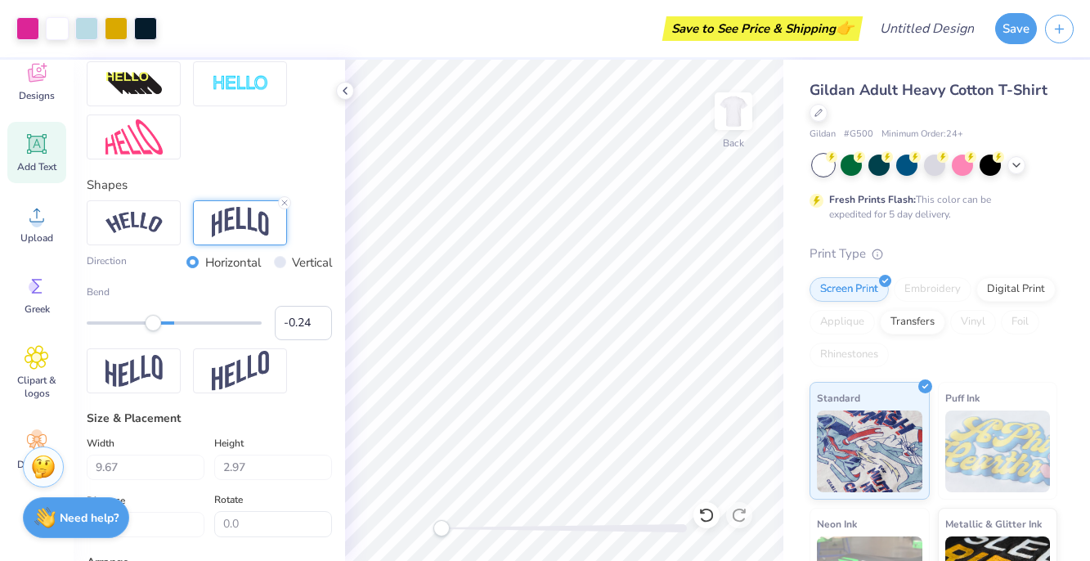
type input "14.00"
type input "-0.22"
click at [155, 320] on div "Accessibility label" at bounding box center [154, 323] width 16 height 16
click at [40, 348] on icon at bounding box center [37, 357] width 24 height 25
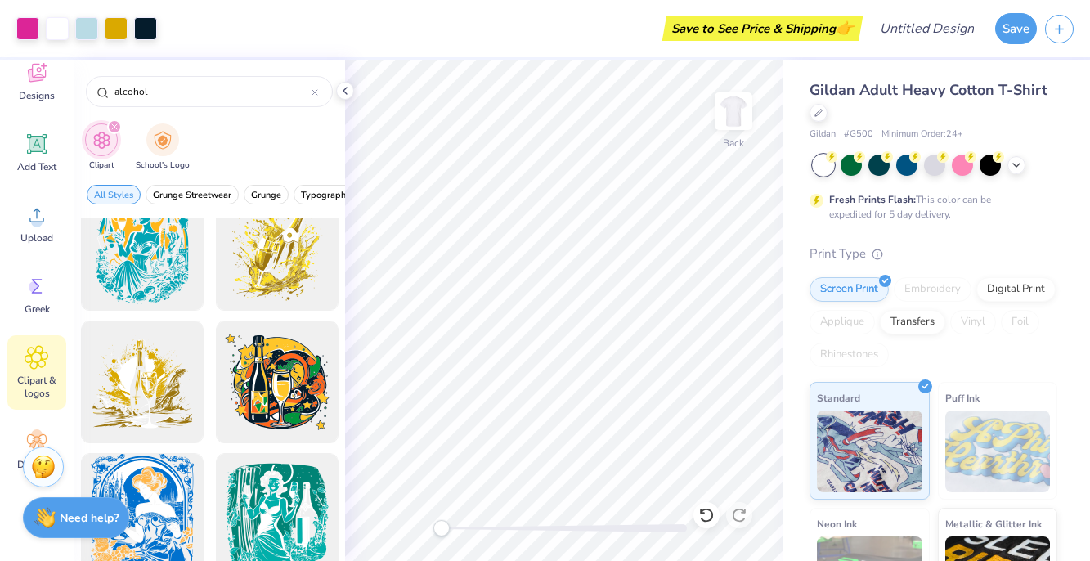
scroll to position [956, 0]
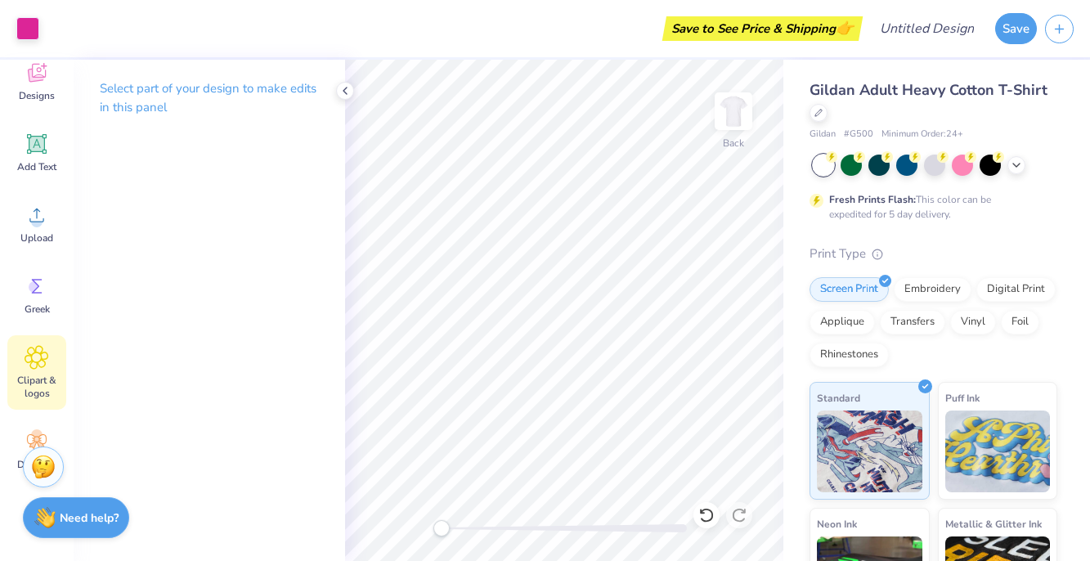
click at [42, 369] on icon at bounding box center [37, 357] width 24 height 25
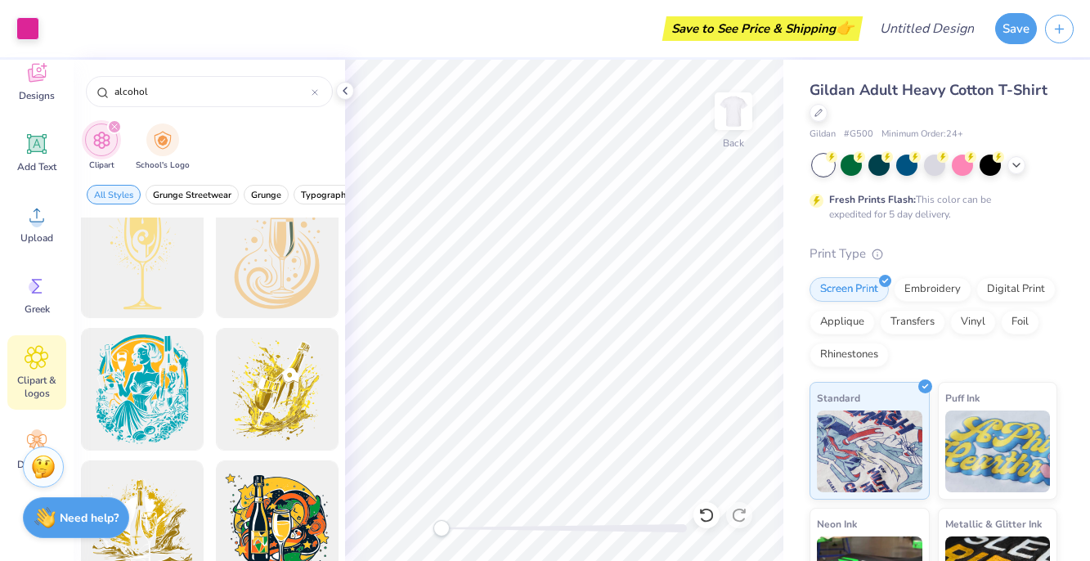
scroll to position [815, 0]
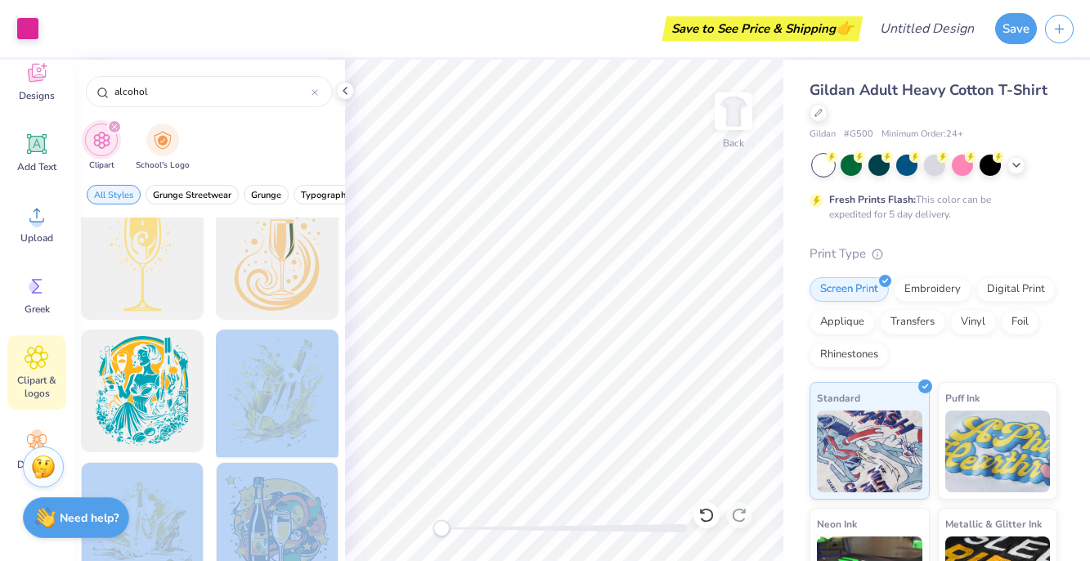
click at [592, 266] on div "Art colors Save to See Price & Shipping 👉 Design Title Save Image AI Designs Ad…" at bounding box center [545, 280] width 1090 height 561
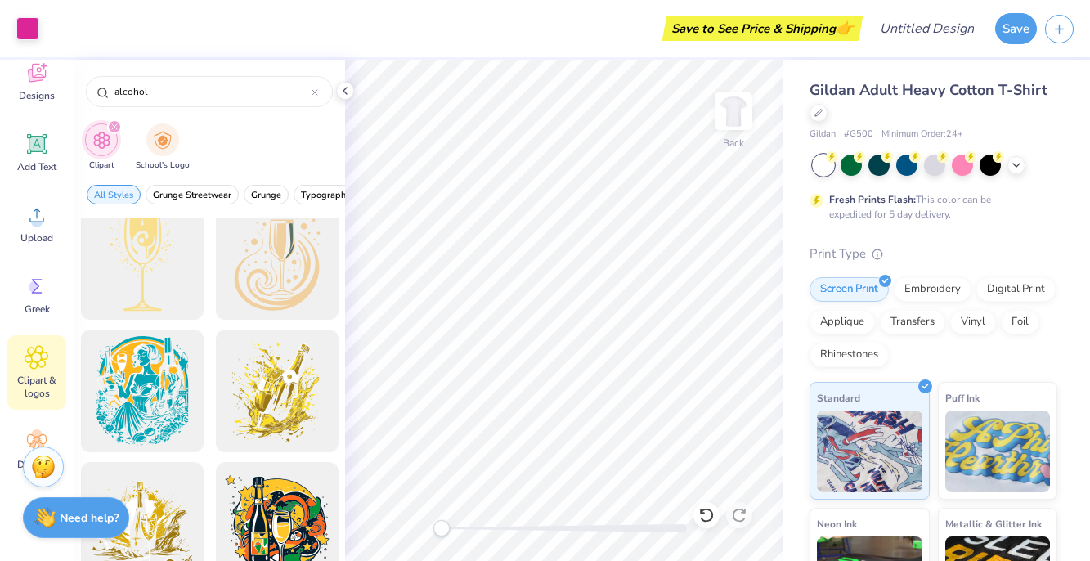
click at [267, 397] on div at bounding box center [276, 391] width 135 height 135
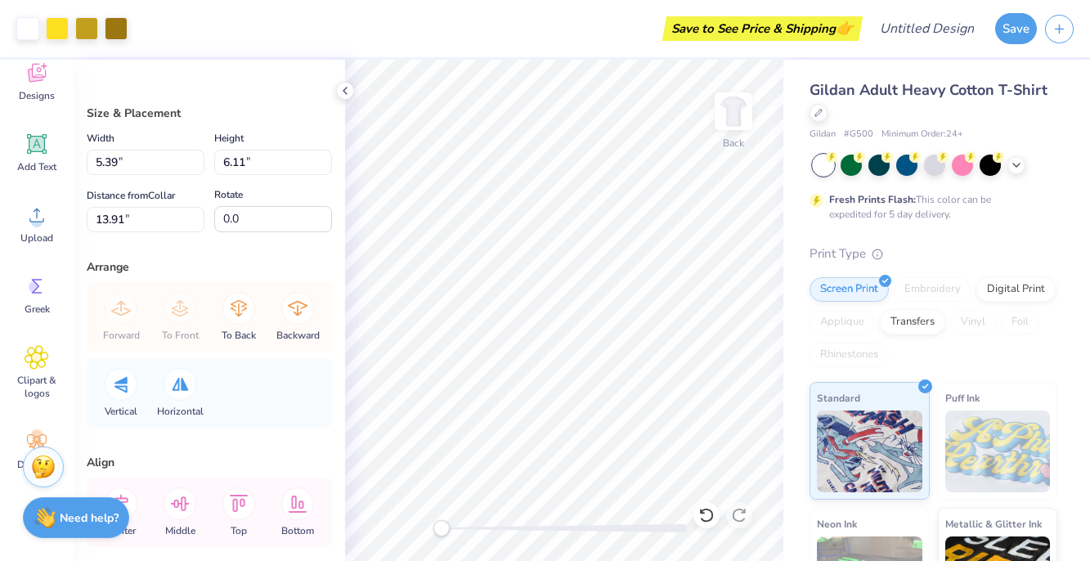
type input "5.39"
type input "6.11"
type input "7.52"
click at [184, 388] on icon at bounding box center [180, 384] width 16 height 13
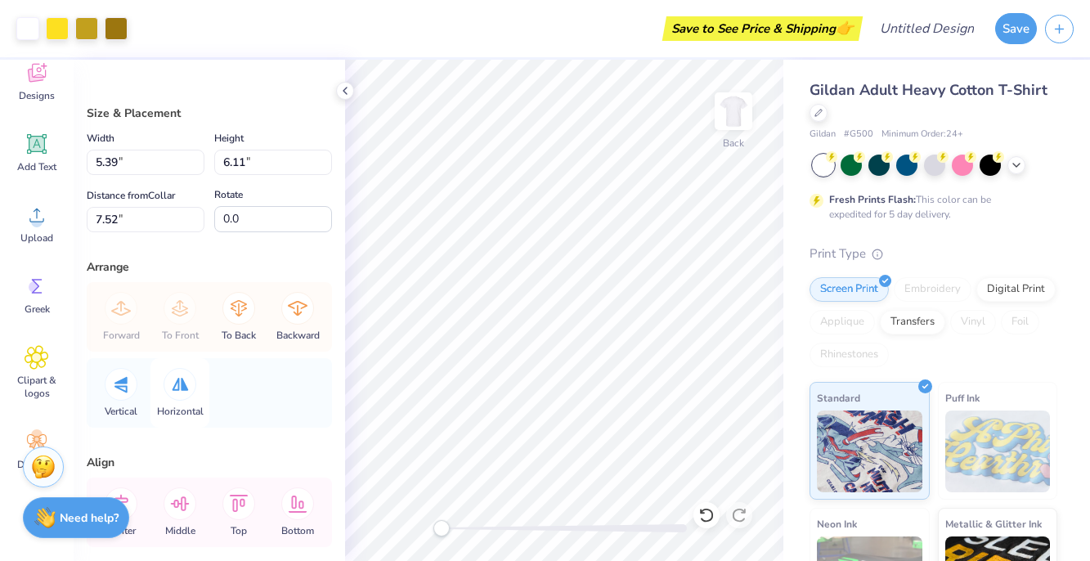
click at [184, 380] on icon at bounding box center [180, 384] width 17 height 13
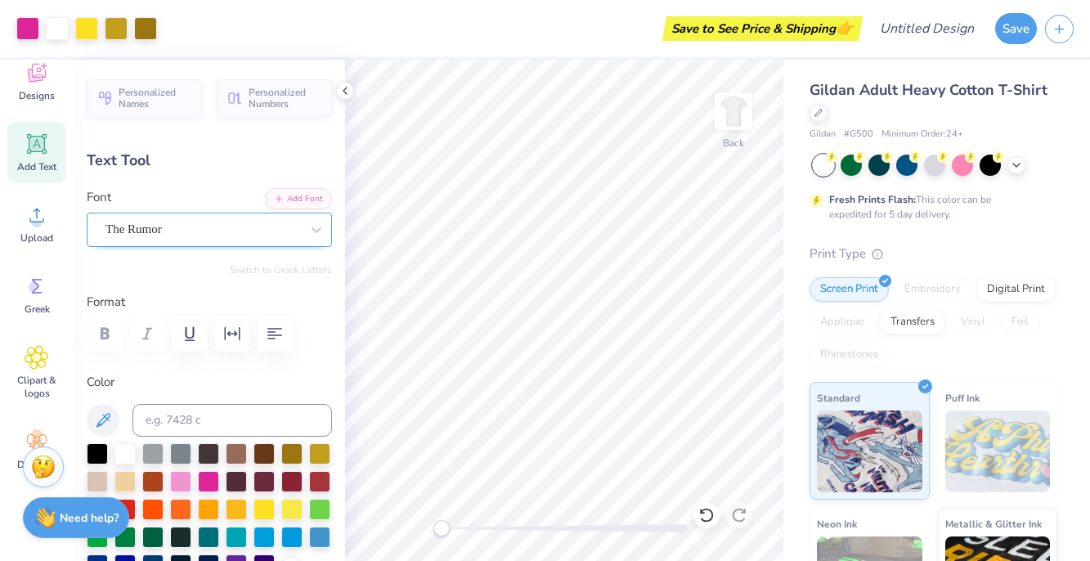
click at [194, 233] on div "The Rumor" at bounding box center [203, 229] width 198 height 25
type input "9.67"
type input "2.97"
type input "4.55"
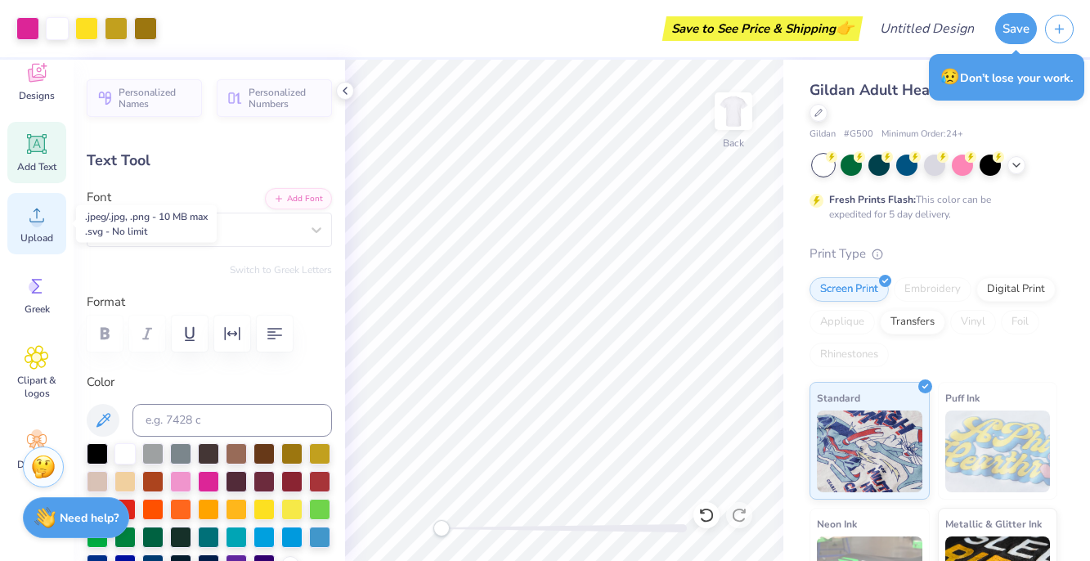
click at [45, 239] on span "Upload" at bounding box center [36, 237] width 33 height 13
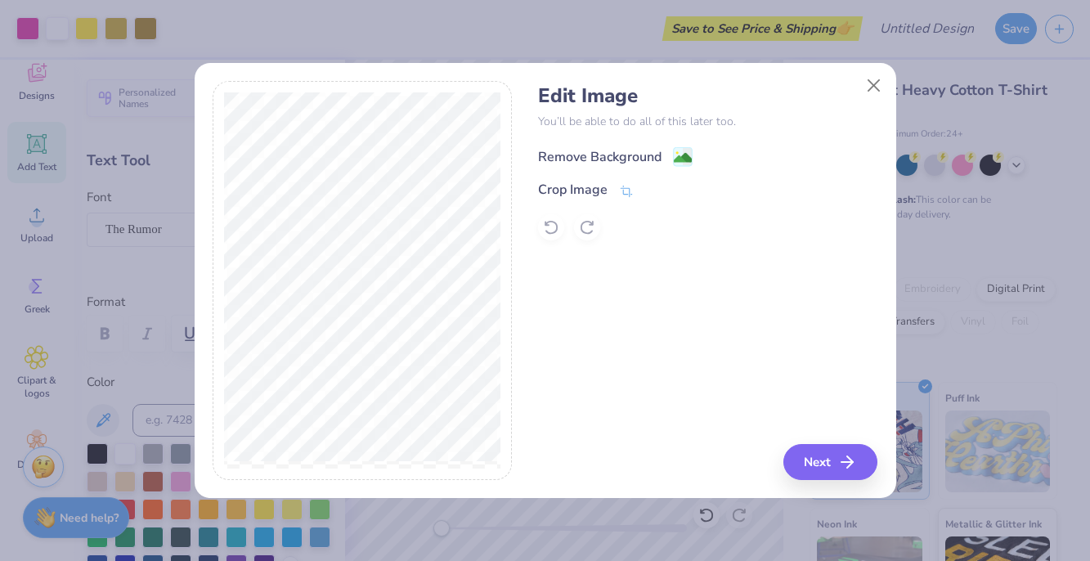
click at [680, 158] on image at bounding box center [683, 158] width 18 height 18
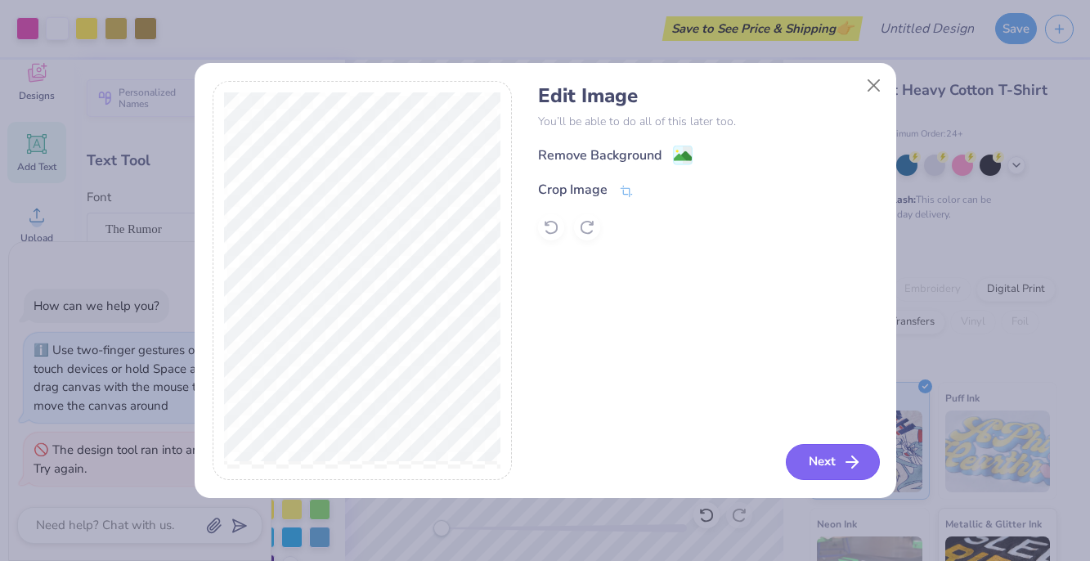
click at [818, 468] on button "Next" at bounding box center [833, 462] width 94 height 36
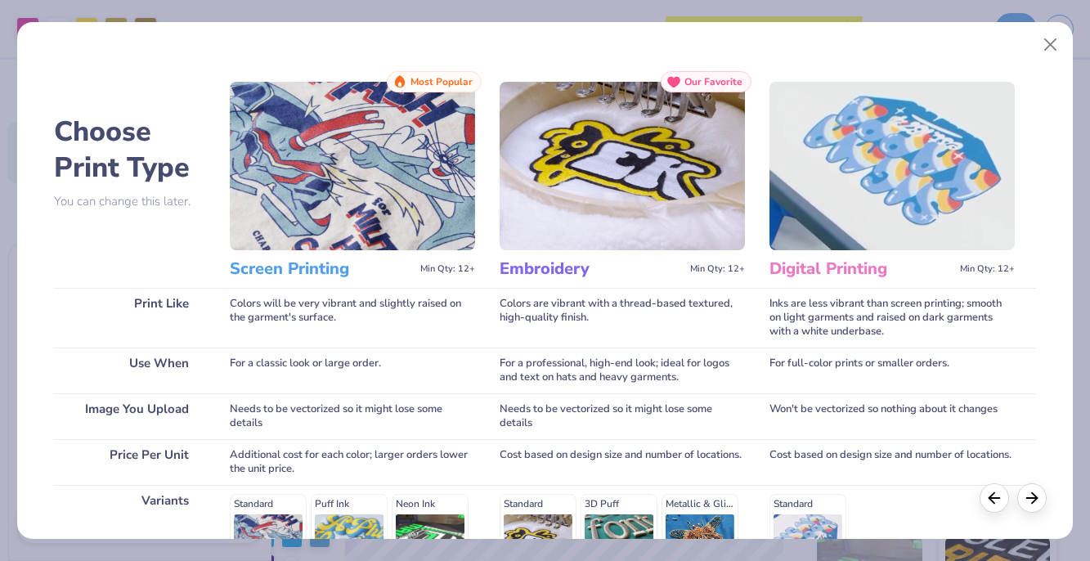
scroll to position [254, 0]
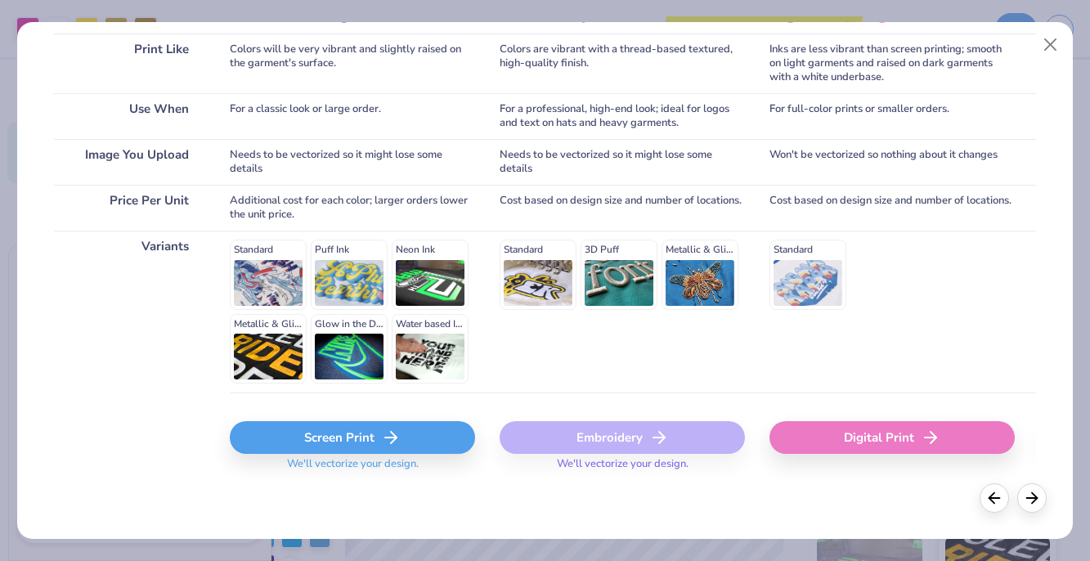
click at [365, 439] on div "Screen Print" at bounding box center [352, 437] width 245 height 33
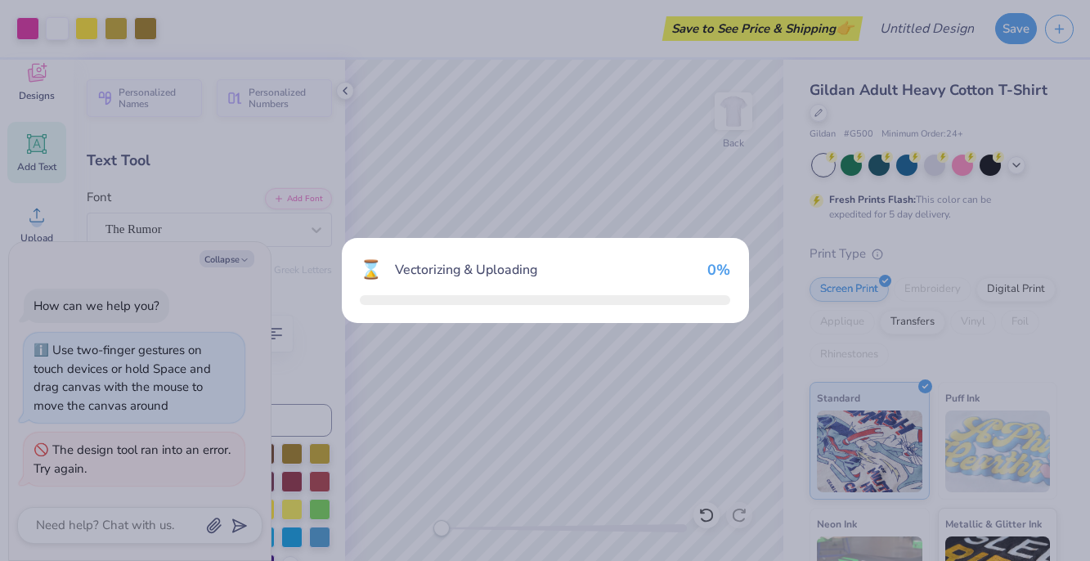
type textarea "x"
